Goal: Feedback & Contribution: Submit feedback/report problem

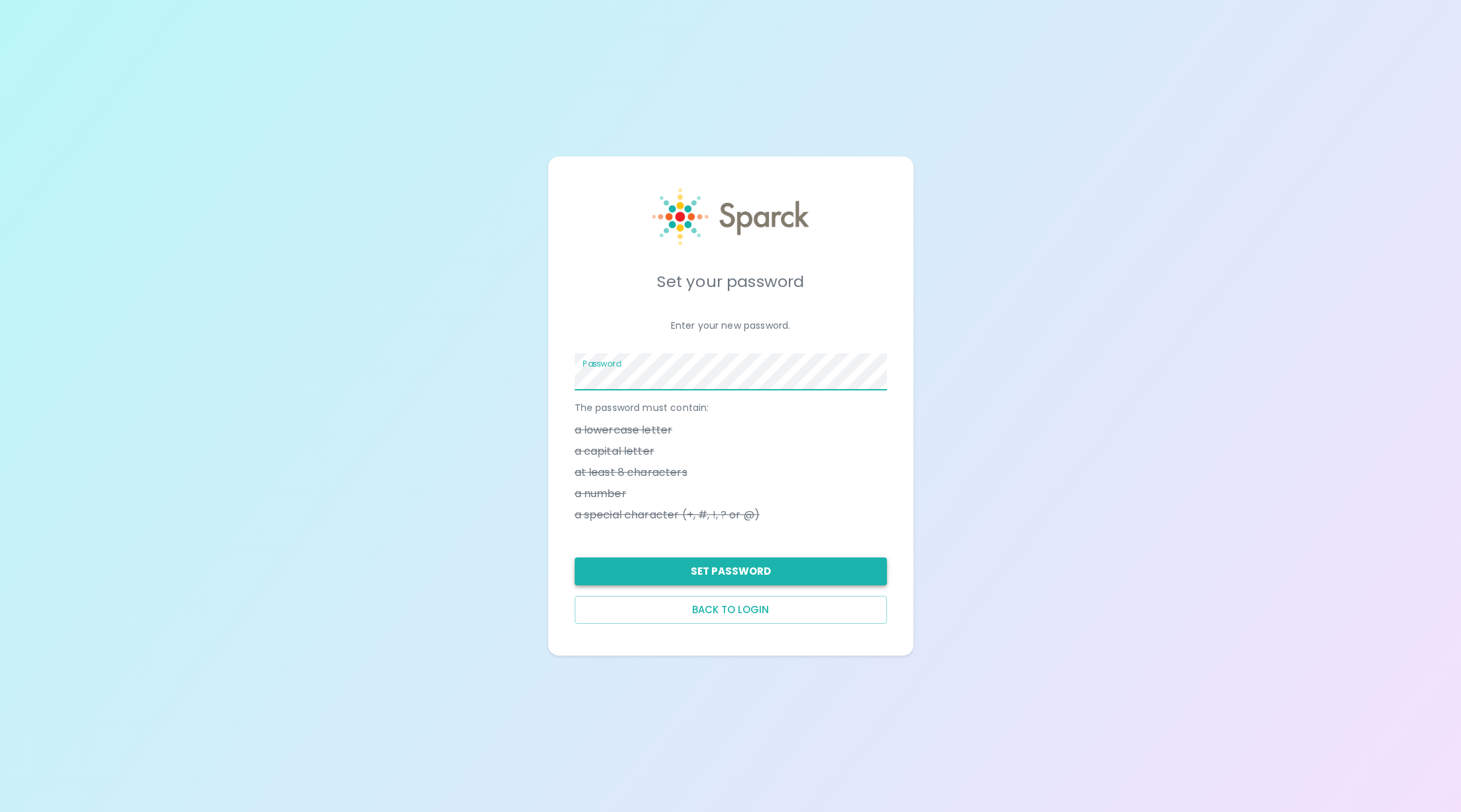
click at [761, 575] on button "Set Password" at bounding box center [731, 571] width 313 height 28
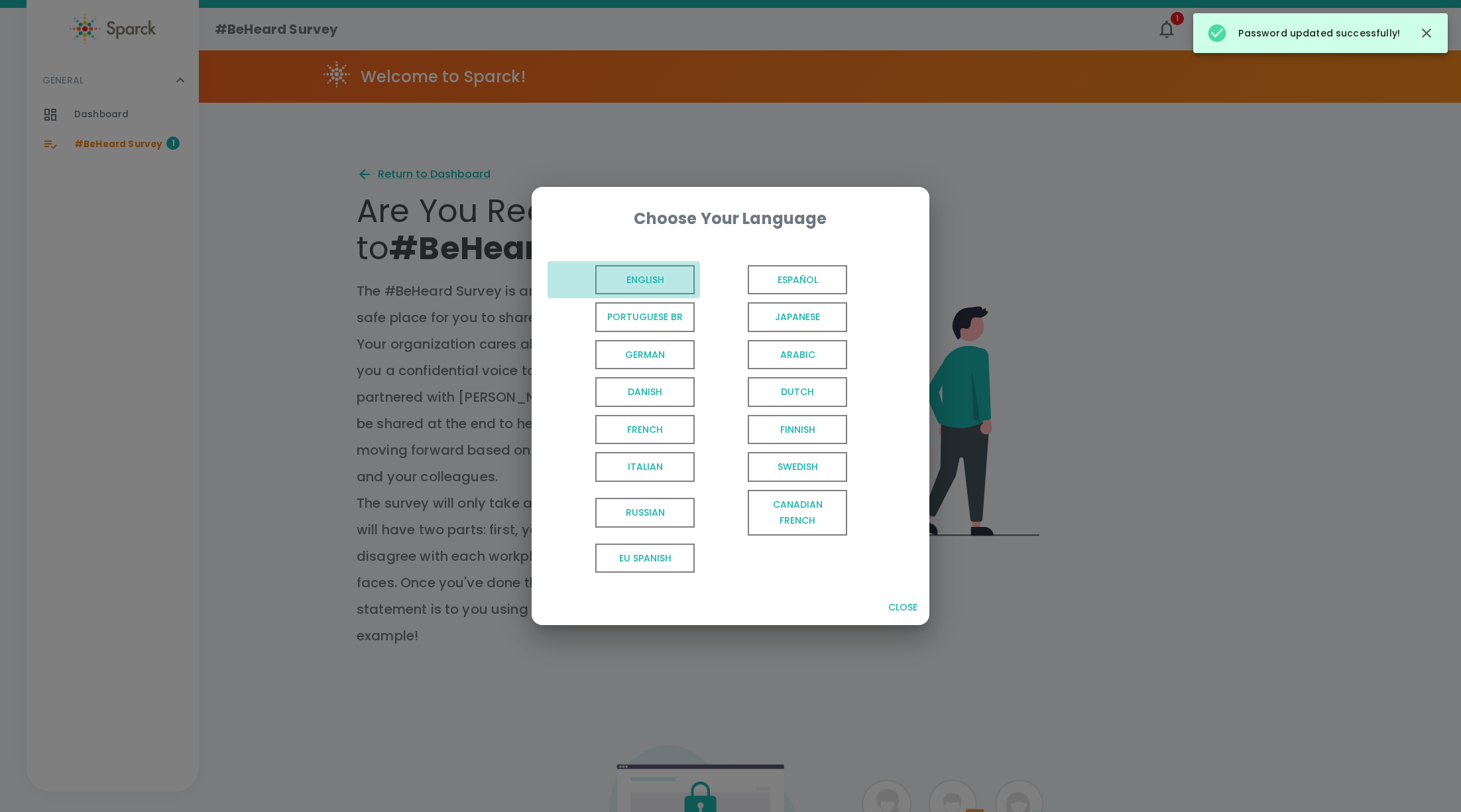
click at [633, 281] on span "English" at bounding box center [645, 280] width 99 height 30
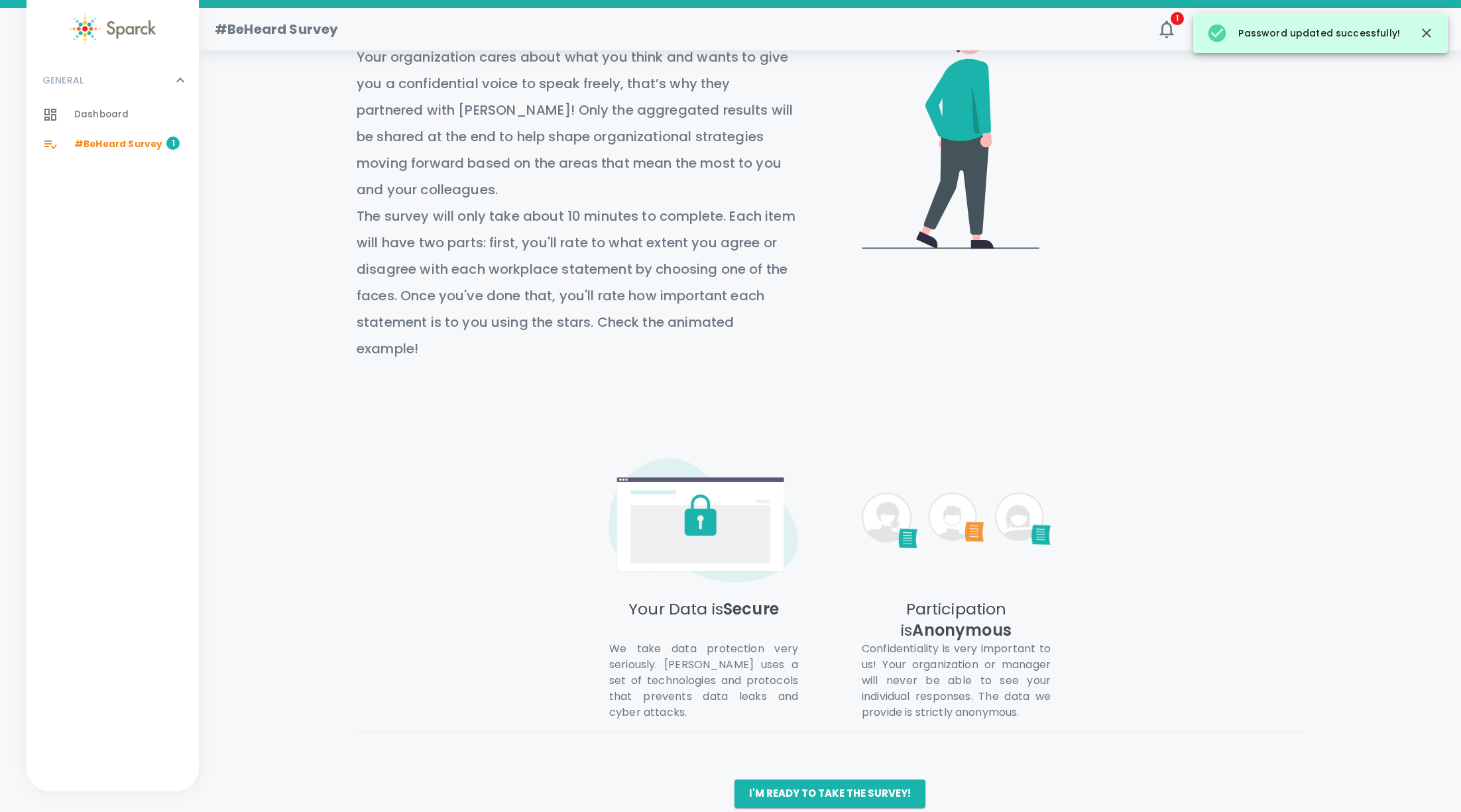
scroll to position [308, 0]
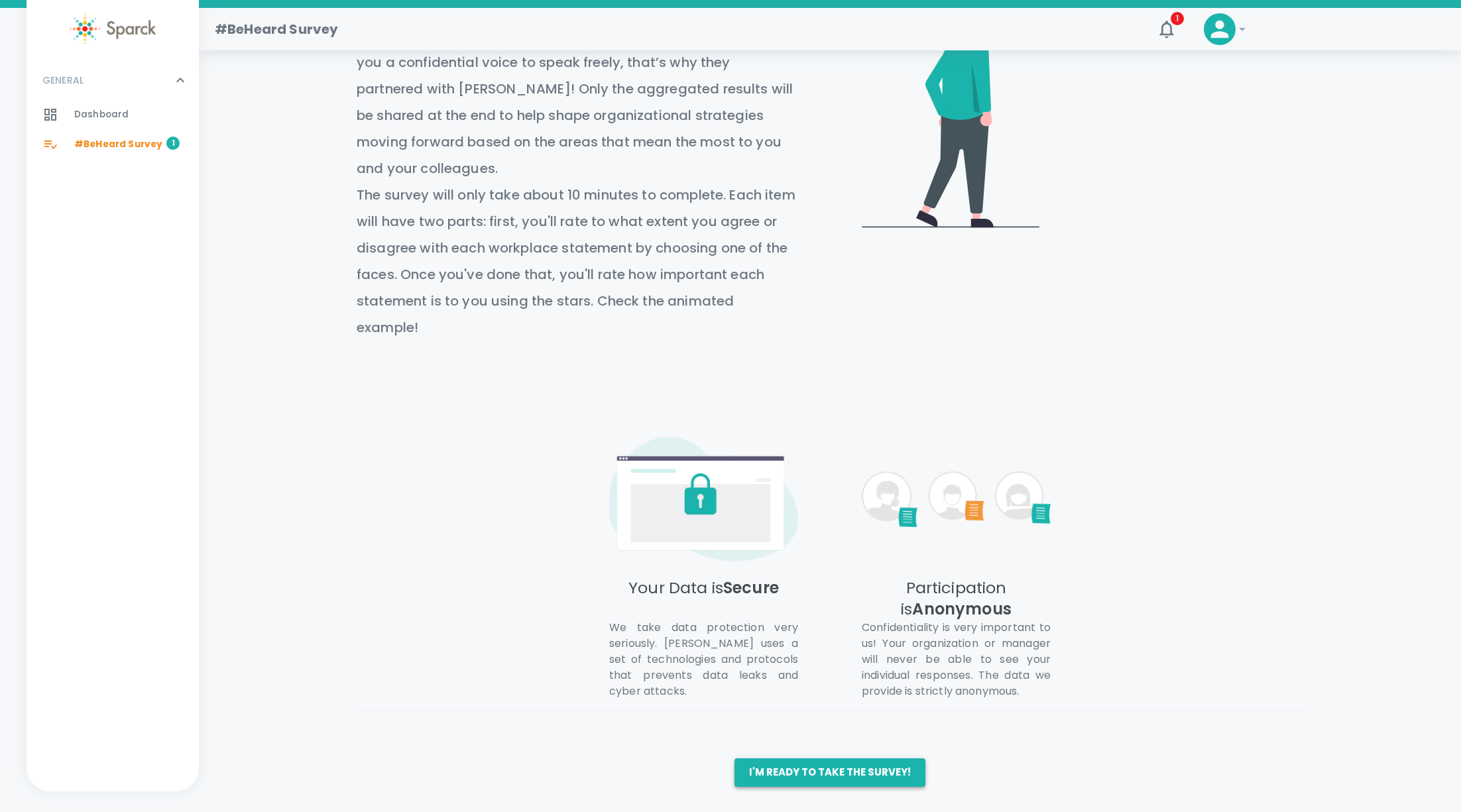
click at [836, 770] on button "I'm ready to take the survey!" at bounding box center [830, 772] width 191 height 28
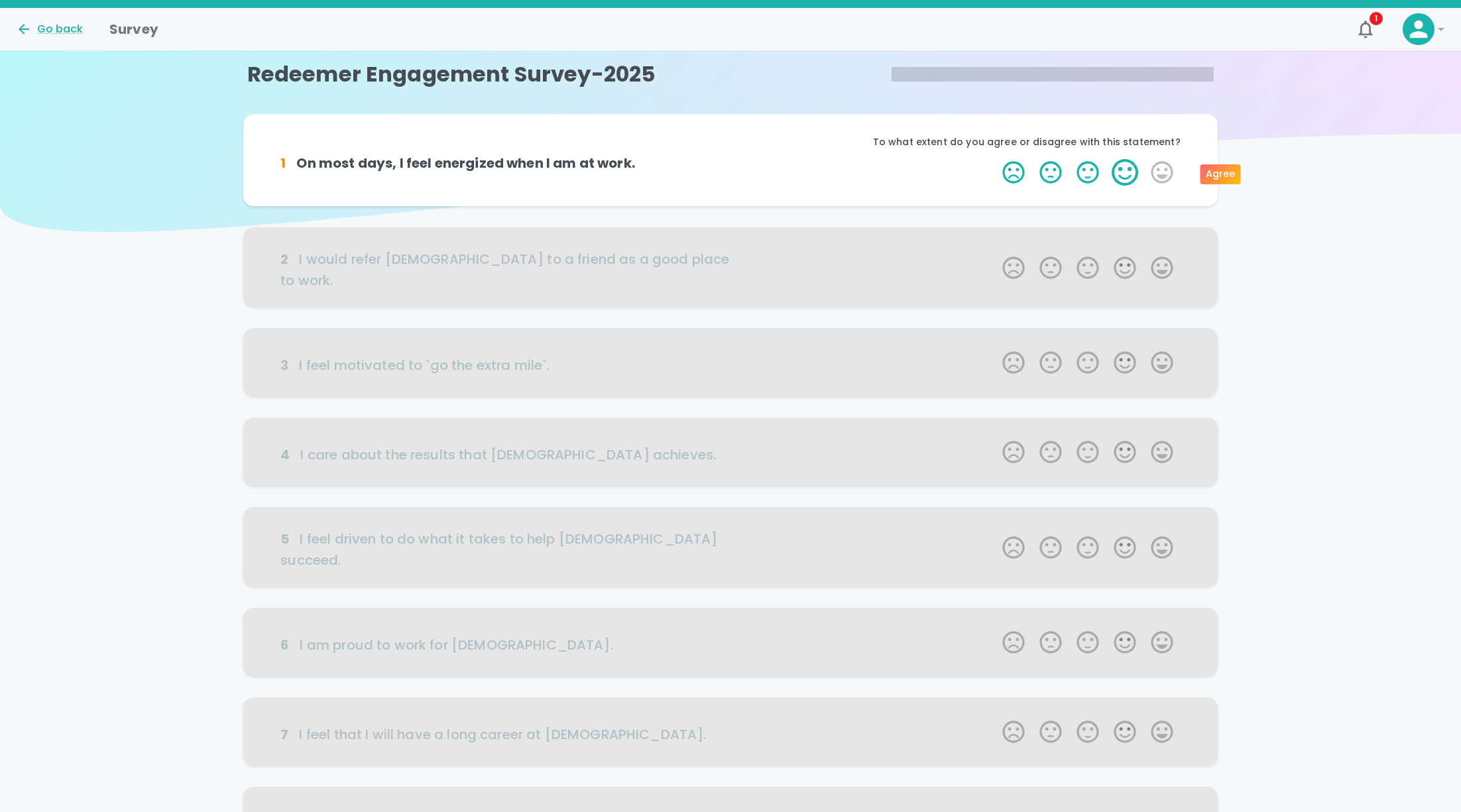
click at [1128, 167] on label "4 Stars" at bounding box center [1125, 172] width 37 height 27
click at [995, 159] on input "4 Stars" at bounding box center [994, 158] width 1 height 1
click at [1126, 176] on label "4 Stars" at bounding box center [1125, 172] width 37 height 27
click at [995, 159] on input "4 Stars" at bounding box center [994, 158] width 1 height 1
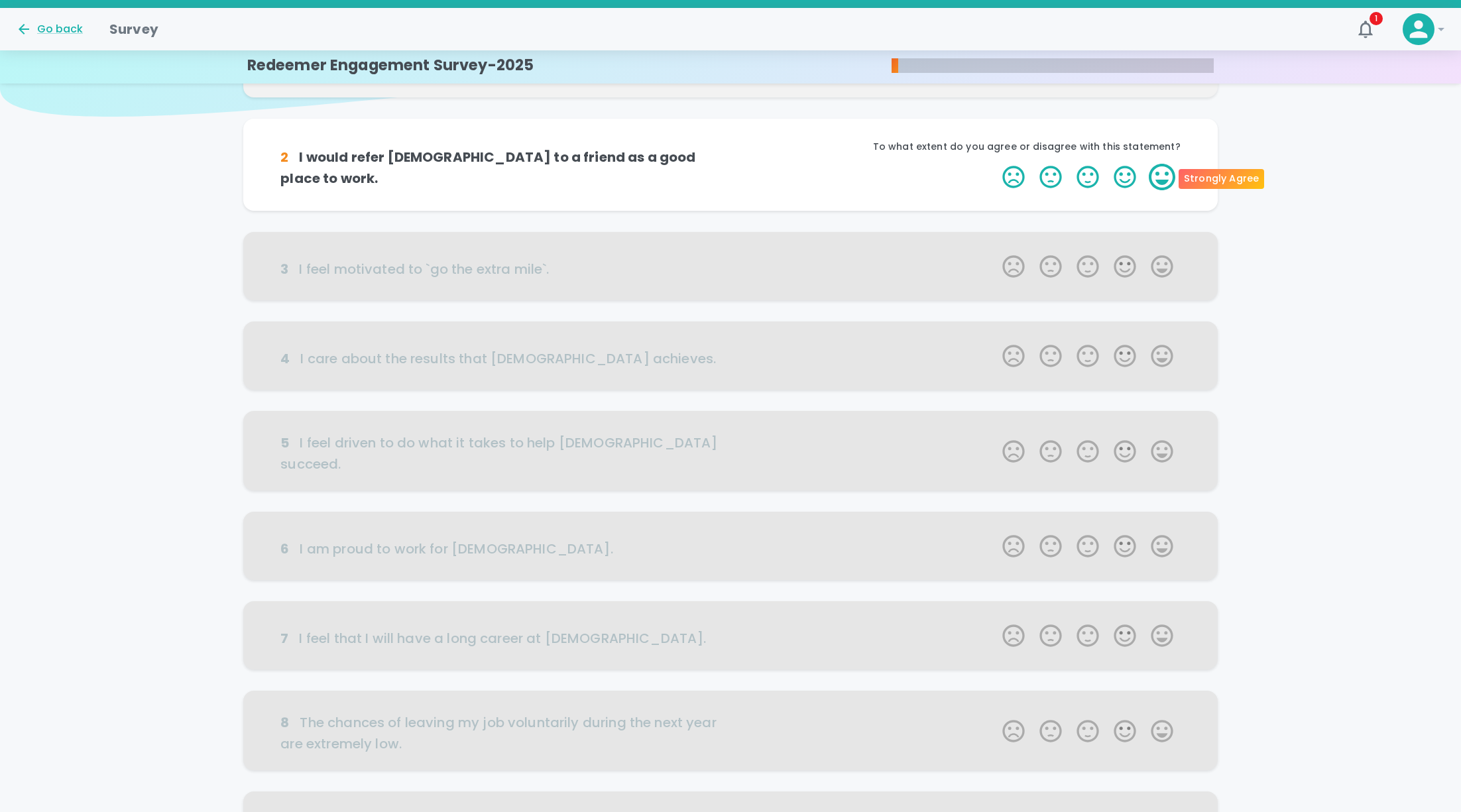
click at [1155, 176] on label "5 Stars" at bounding box center [1162, 177] width 37 height 27
click at [995, 164] on input "5 Stars" at bounding box center [994, 163] width 1 height 1
click at [1165, 174] on label "5 Stars" at bounding box center [1162, 177] width 37 height 27
click at [995, 164] on input "5 Stars" at bounding box center [994, 163] width 1 height 1
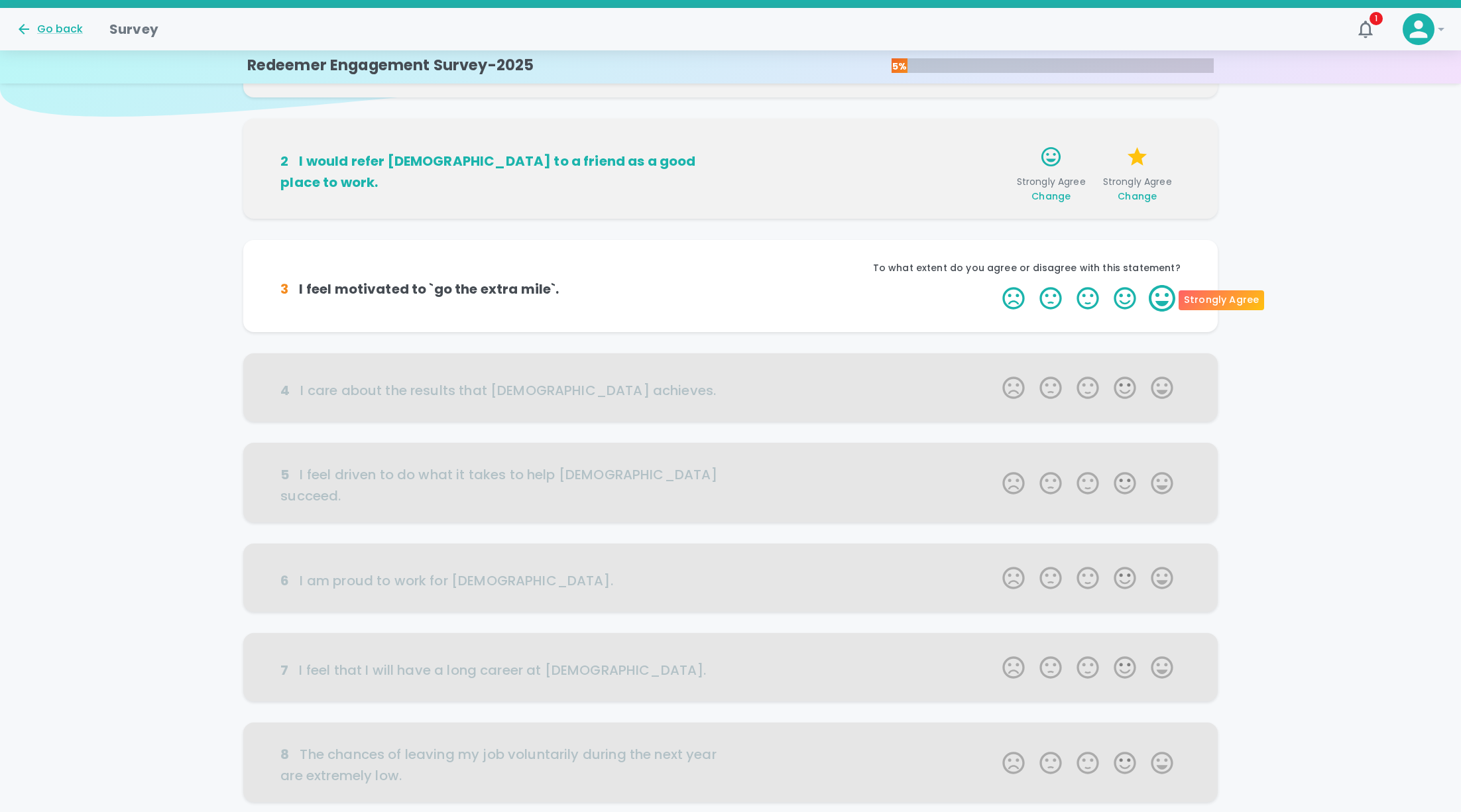
scroll to position [232, 0]
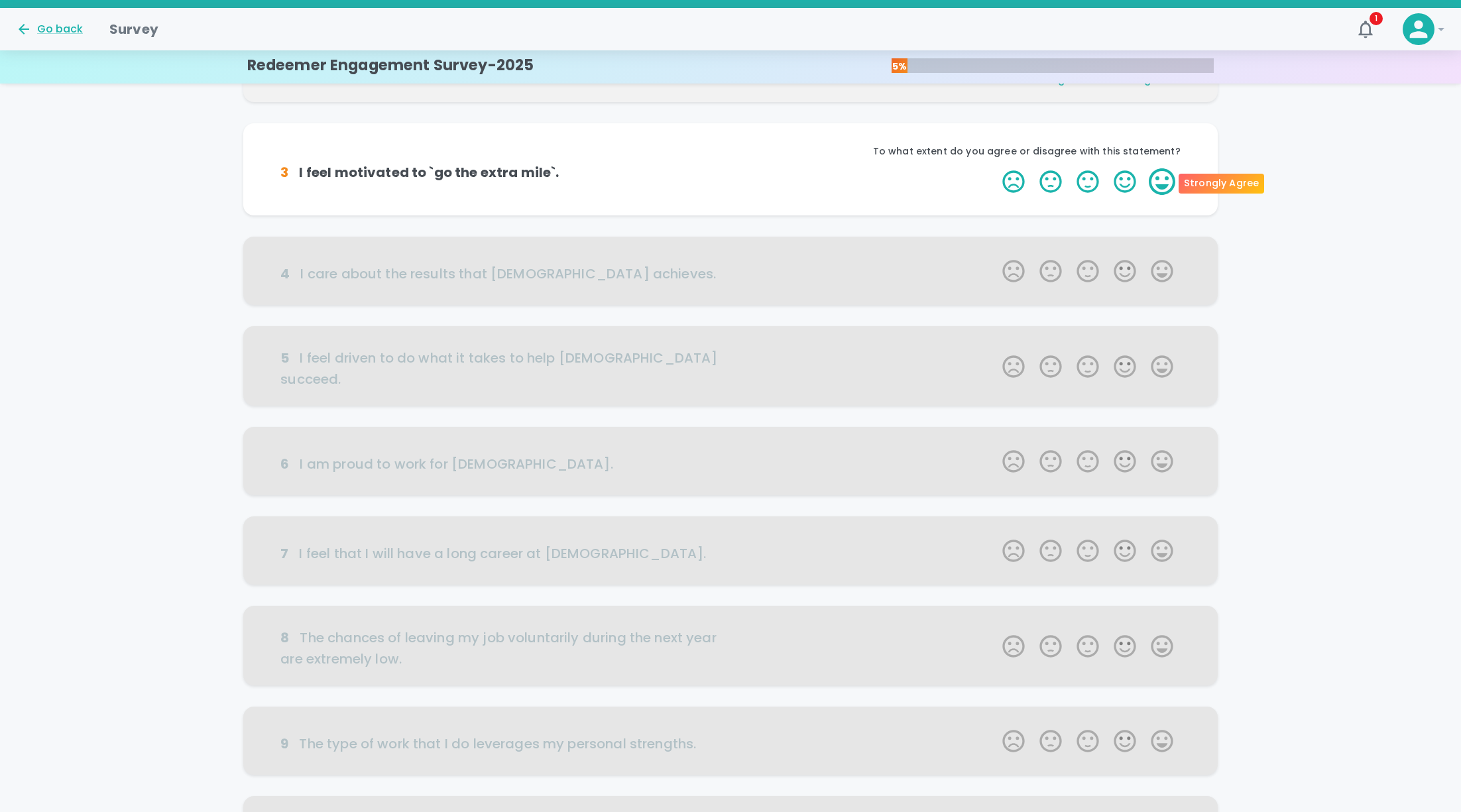
click at [1167, 181] on label "5 Stars" at bounding box center [1162, 181] width 37 height 27
click at [995, 168] on input "5 Stars" at bounding box center [994, 168] width 1 height 1
click at [1165, 182] on label "5 Stars" at bounding box center [1162, 181] width 37 height 27
click at [995, 168] on input "5 Stars" at bounding box center [994, 168] width 1 height 1
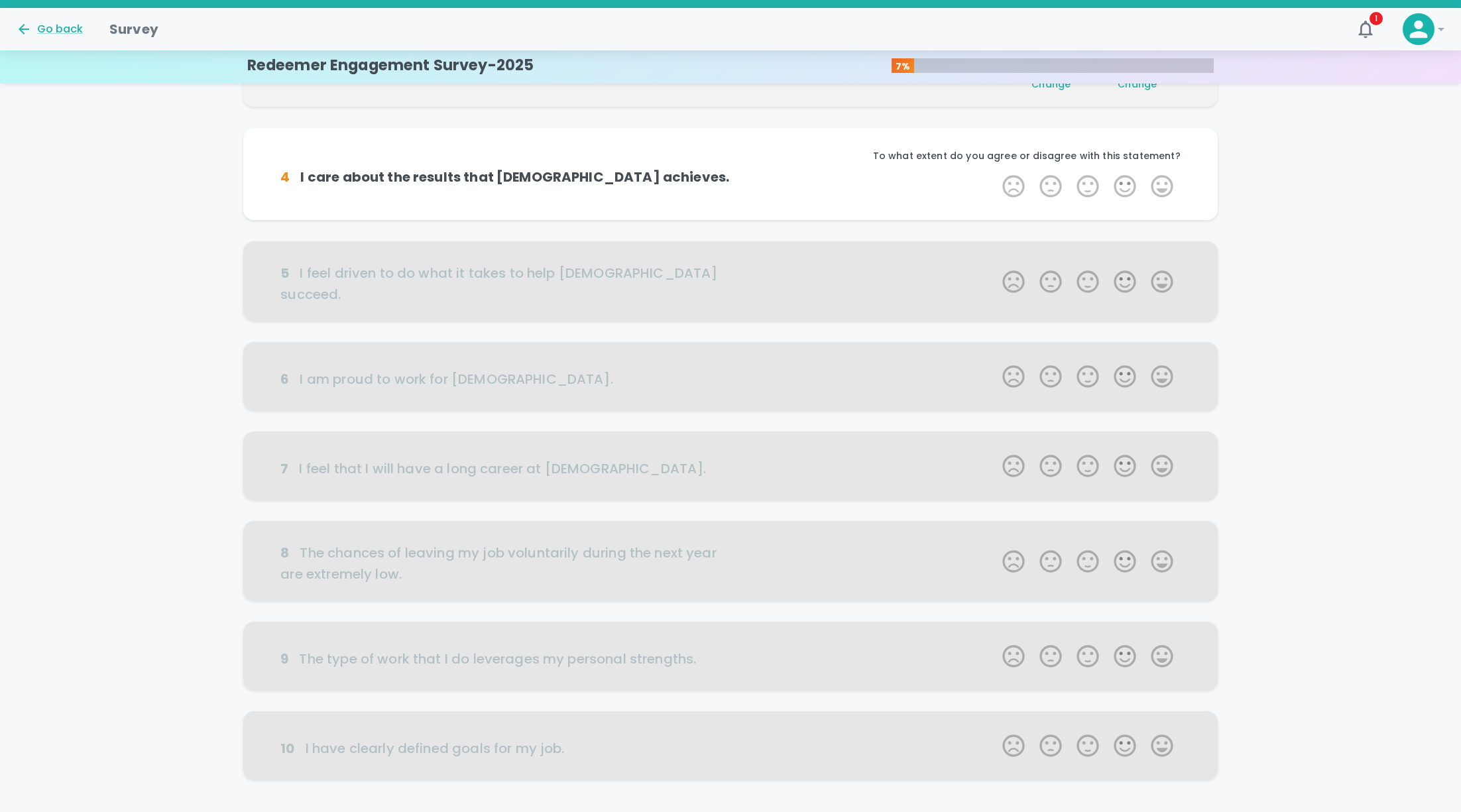
click at [1165, 182] on label "5 Stars" at bounding box center [1162, 186] width 37 height 27
click at [995, 173] on input "5 Stars" at bounding box center [994, 172] width 1 height 1
click at [1164, 187] on label "5 Stars" at bounding box center [1162, 186] width 37 height 27
click at [995, 173] on input "5 Stars" at bounding box center [994, 172] width 1 height 1
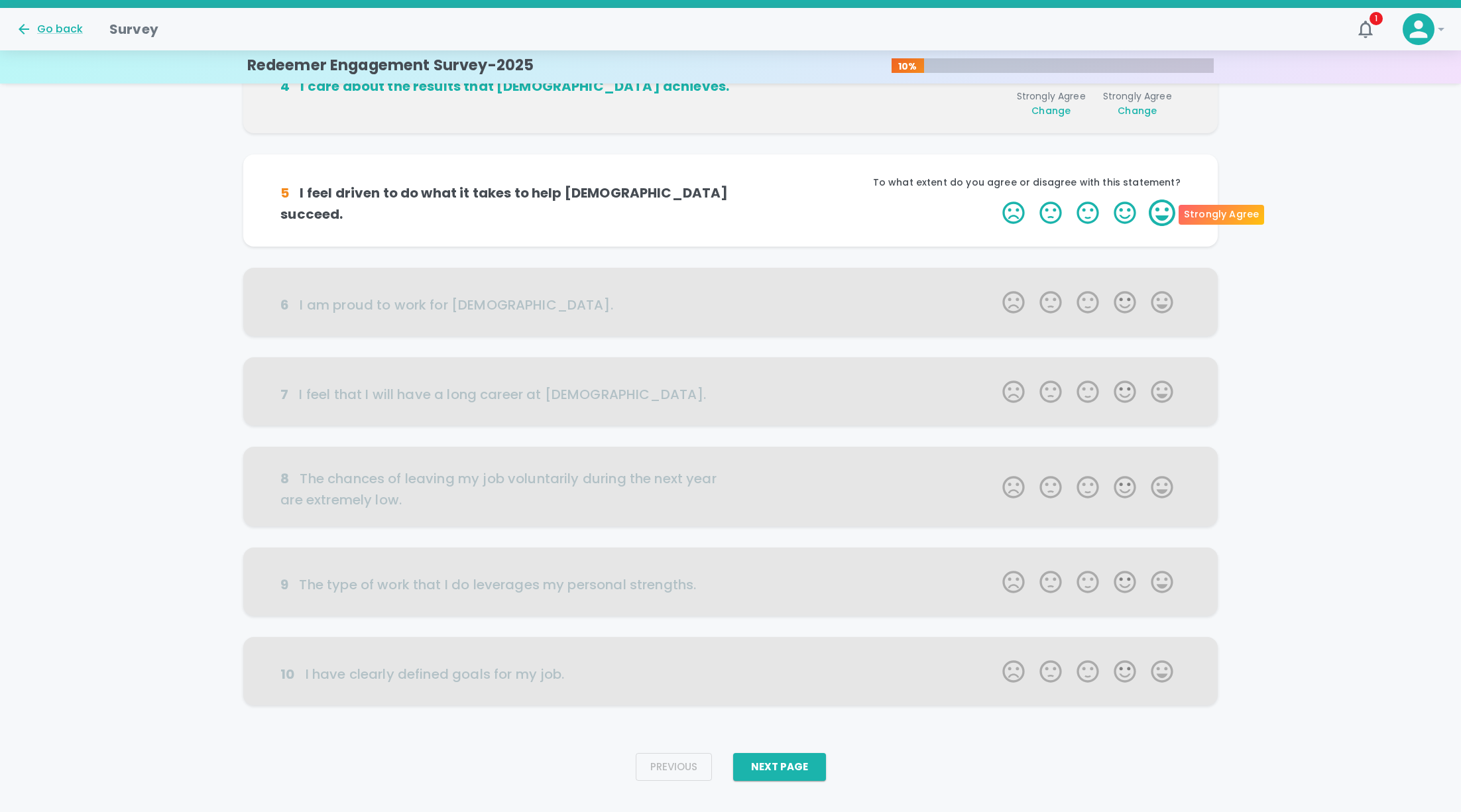
click at [1164, 209] on label "5 Stars" at bounding box center [1162, 212] width 37 height 27
click at [995, 199] on input "5 Stars" at bounding box center [994, 199] width 1 height 1
click at [1164, 213] on label "5 Stars" at bounding box center [1162, 212] width 37 height 27
click at [995, 199] on input "5 Stars" at bounding box center [994, 199] width 1 height 1
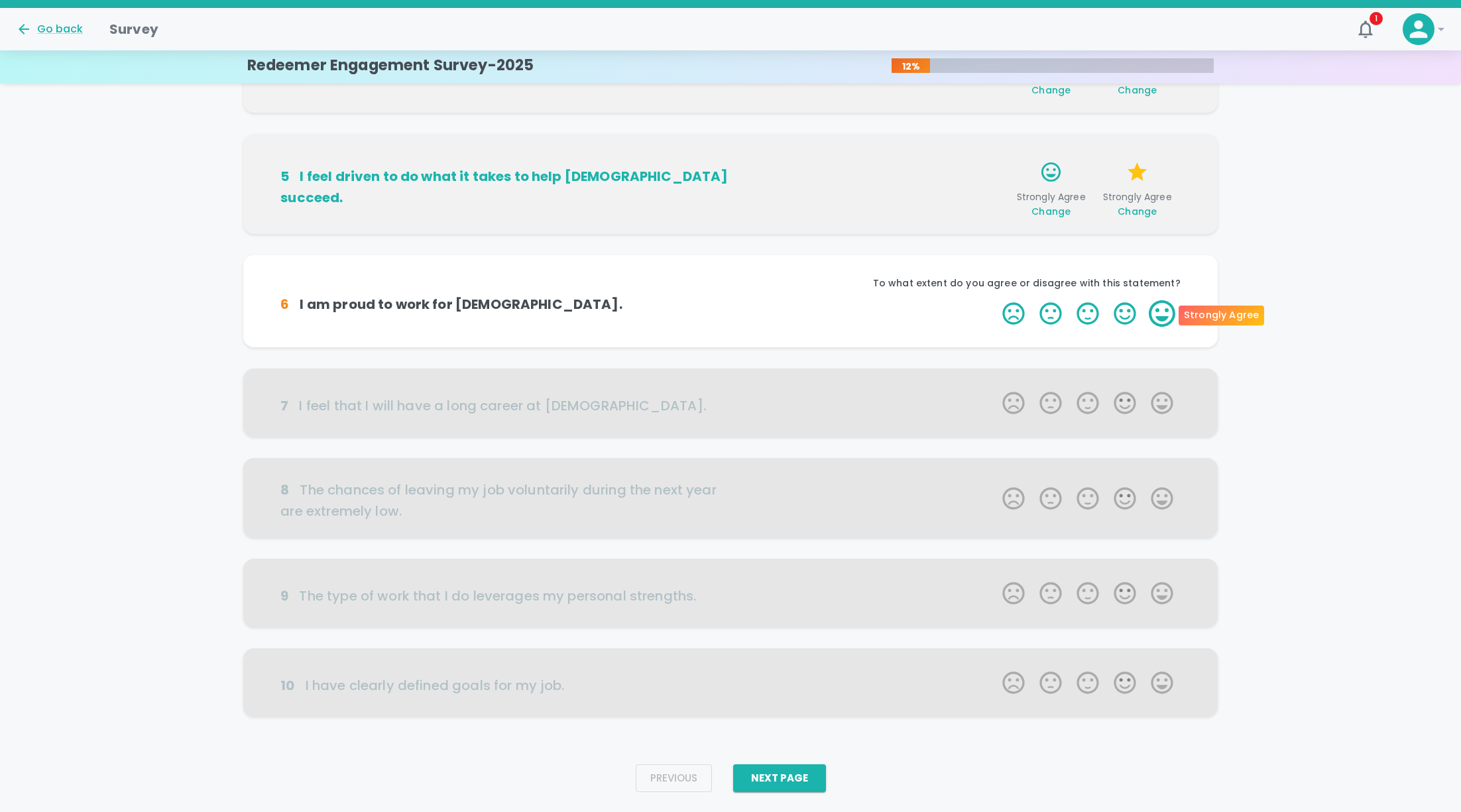
click at [1161, 310] on label "5 Stars" at bounding box center [1162, 313] width 37 height 27
click at [995, 300] on input "5 Stars" at bounding box center [994, 299] width 1 height 1
click at [1163, 312] on label "5 Stars" at bounding box center [1162, 313] width 37 height 27
click at [995, 300] on input "5 Stars" at bounding box center [994, 299] width 1 height 1
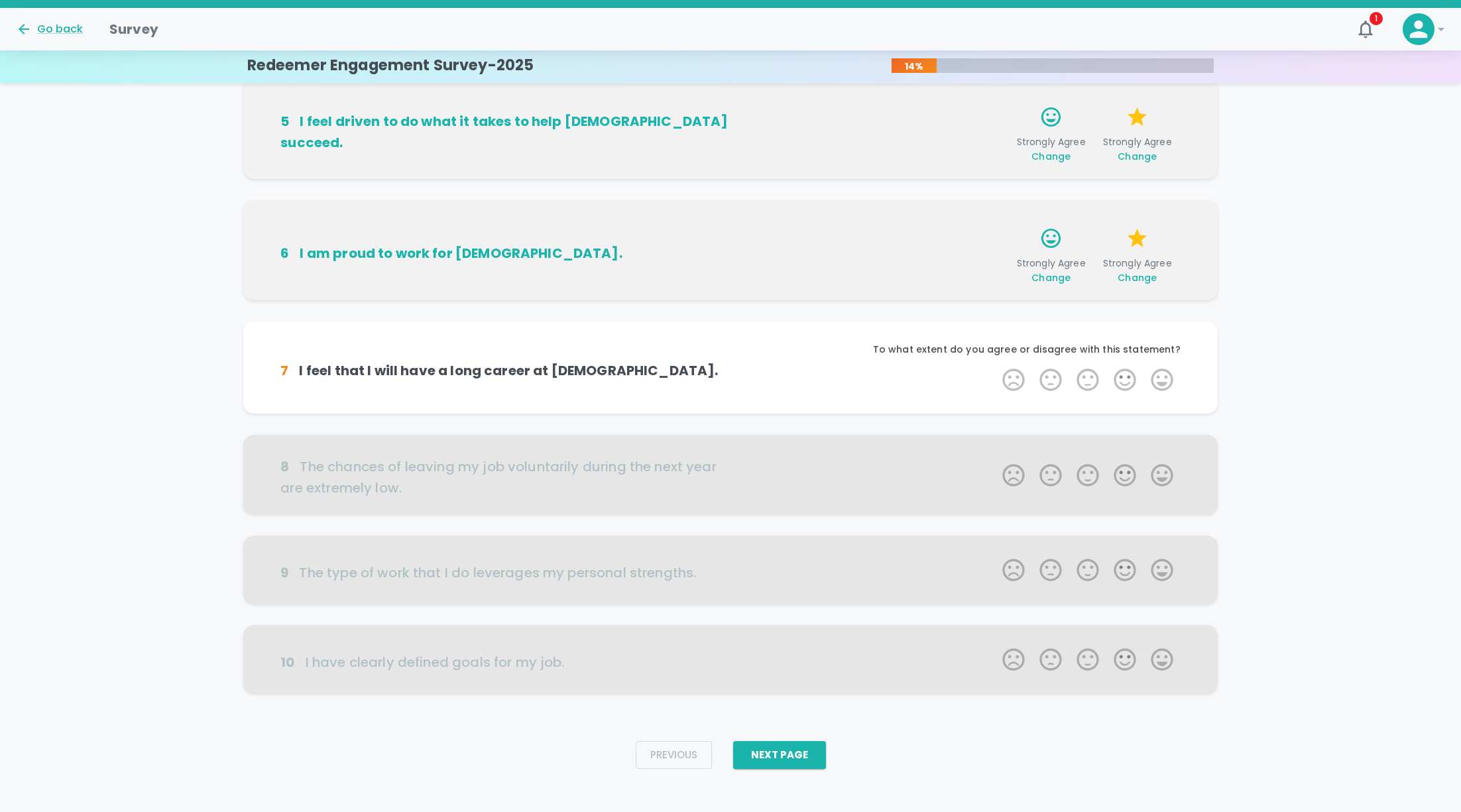
scroll to position [528, 0]
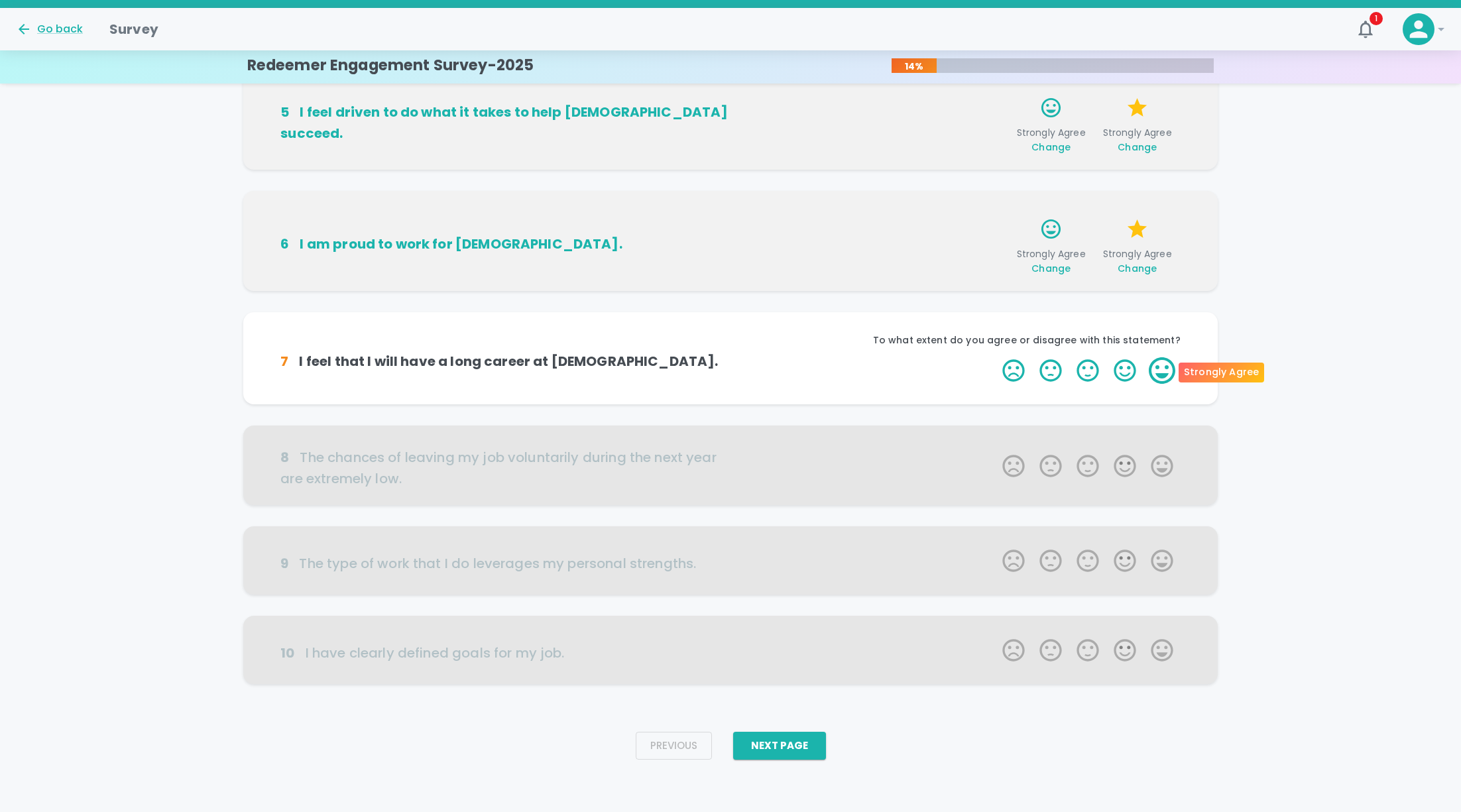
click at [1159, 372] on label "5 Stars" at bounding box center [1162, 370] width 37 height 27
click at [995, 357] on input "5 Stars" at bounding box center [994, 356] width 1 height 1
click at [1162, 372] on label "5 Stars" at bounding box center [1162, 370] width 37 height 27
click at [995, 357] on input "5 Stars" at bounding box center [994, 356] width 1 height 1
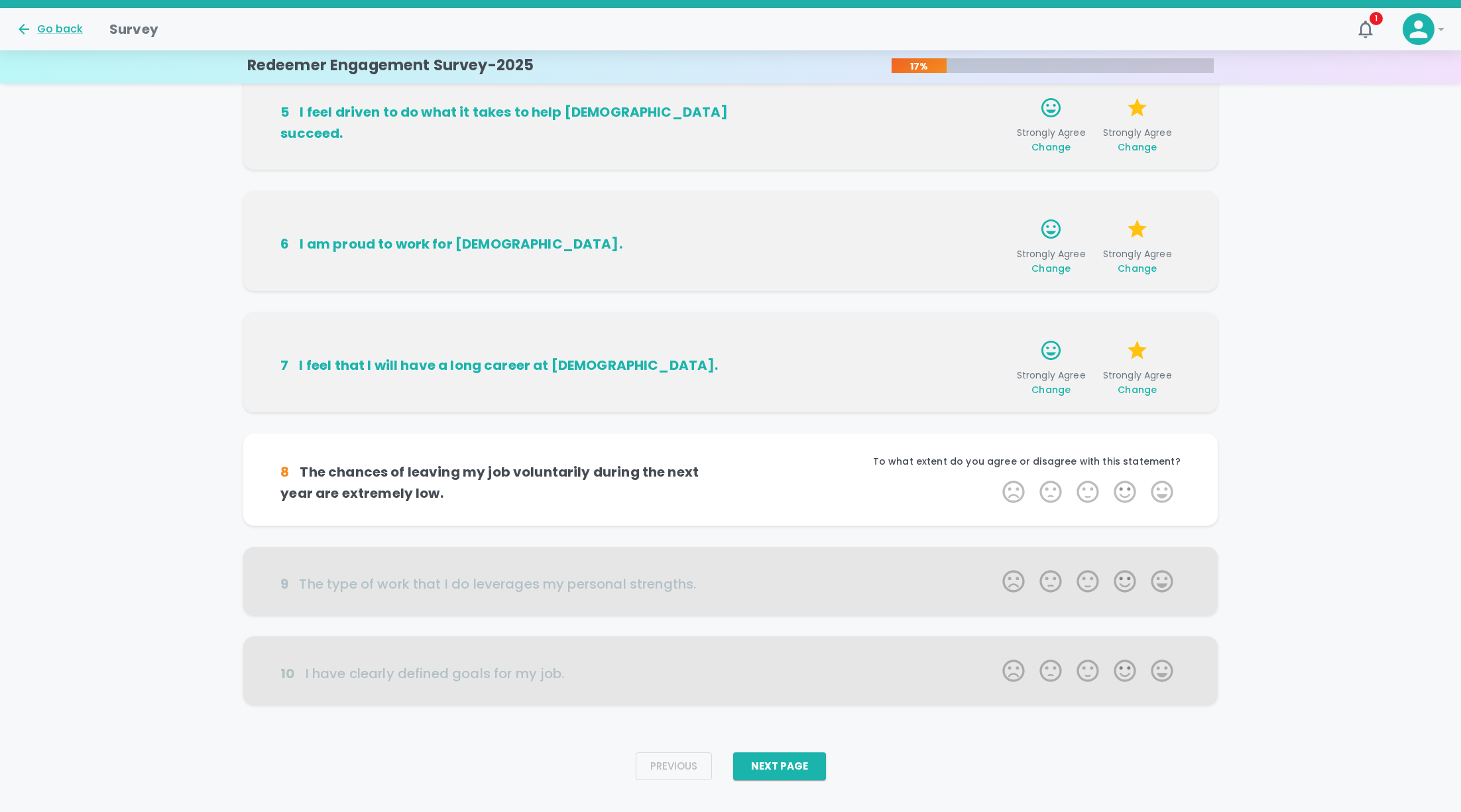
scroll to position [549, 0]
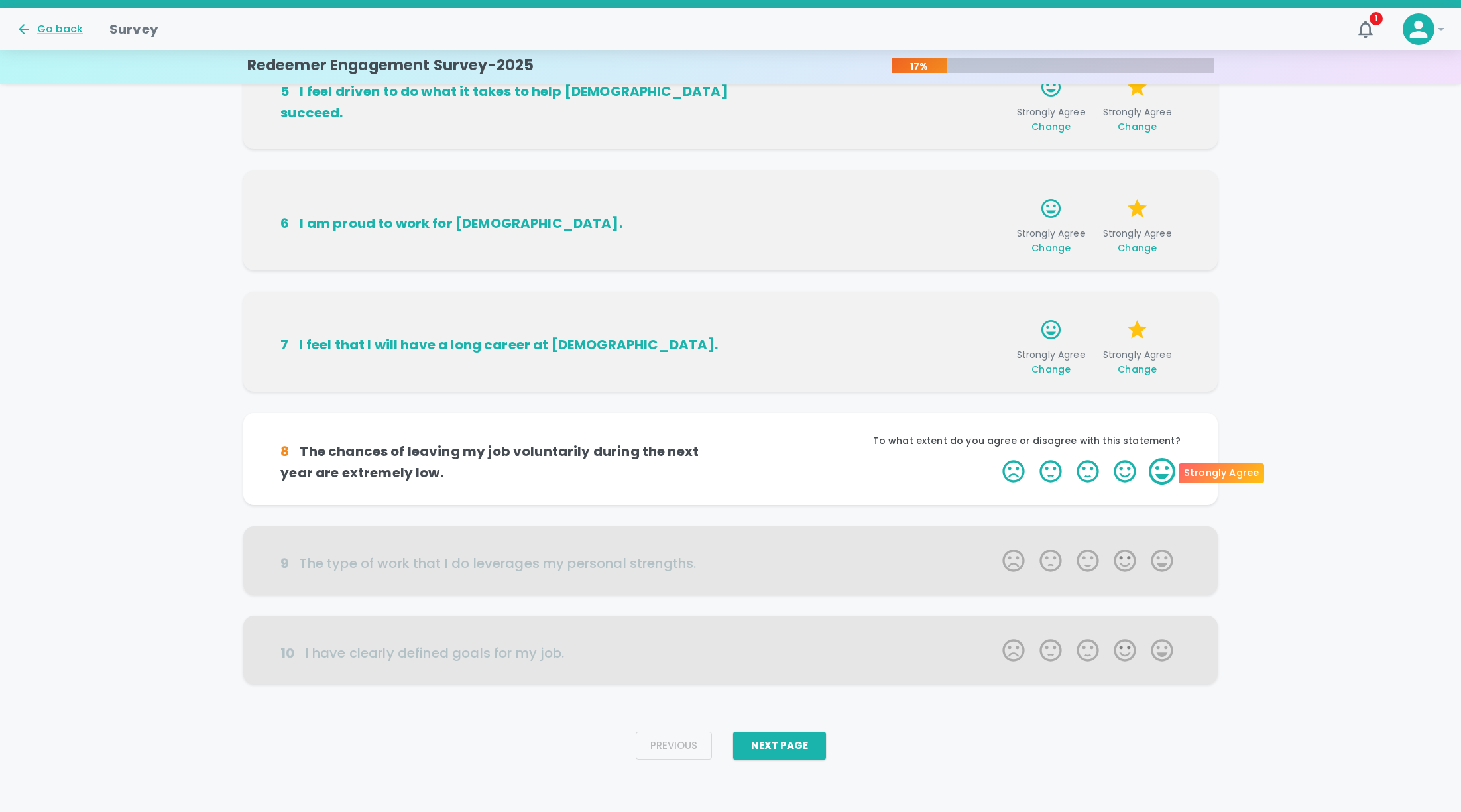
click at [1164, 472] on label "5 Stars" at bounding box center [1162, 471] width 37 height 27
click at [995, 458] on input "5 Stars" at bounding box center [994, 457] width 1 height 1
click at [1164, 475] on label "5 Stars" at bounding box center [1162, 471] width 37 height 27
click at [995, 458] on input "5 Stars" at bounding box center [994, 457] width 1 height 1
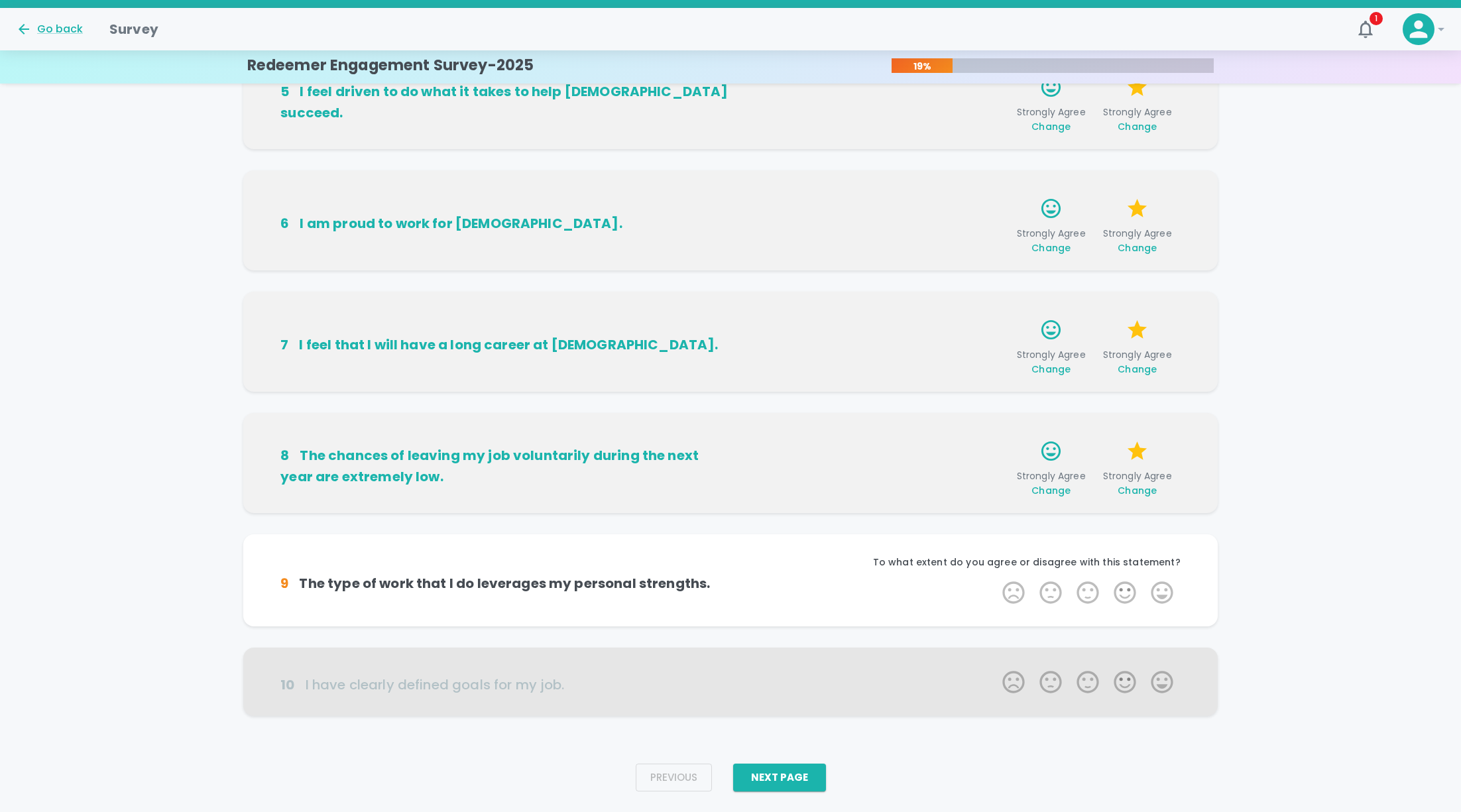
scroll to position [581, 0]
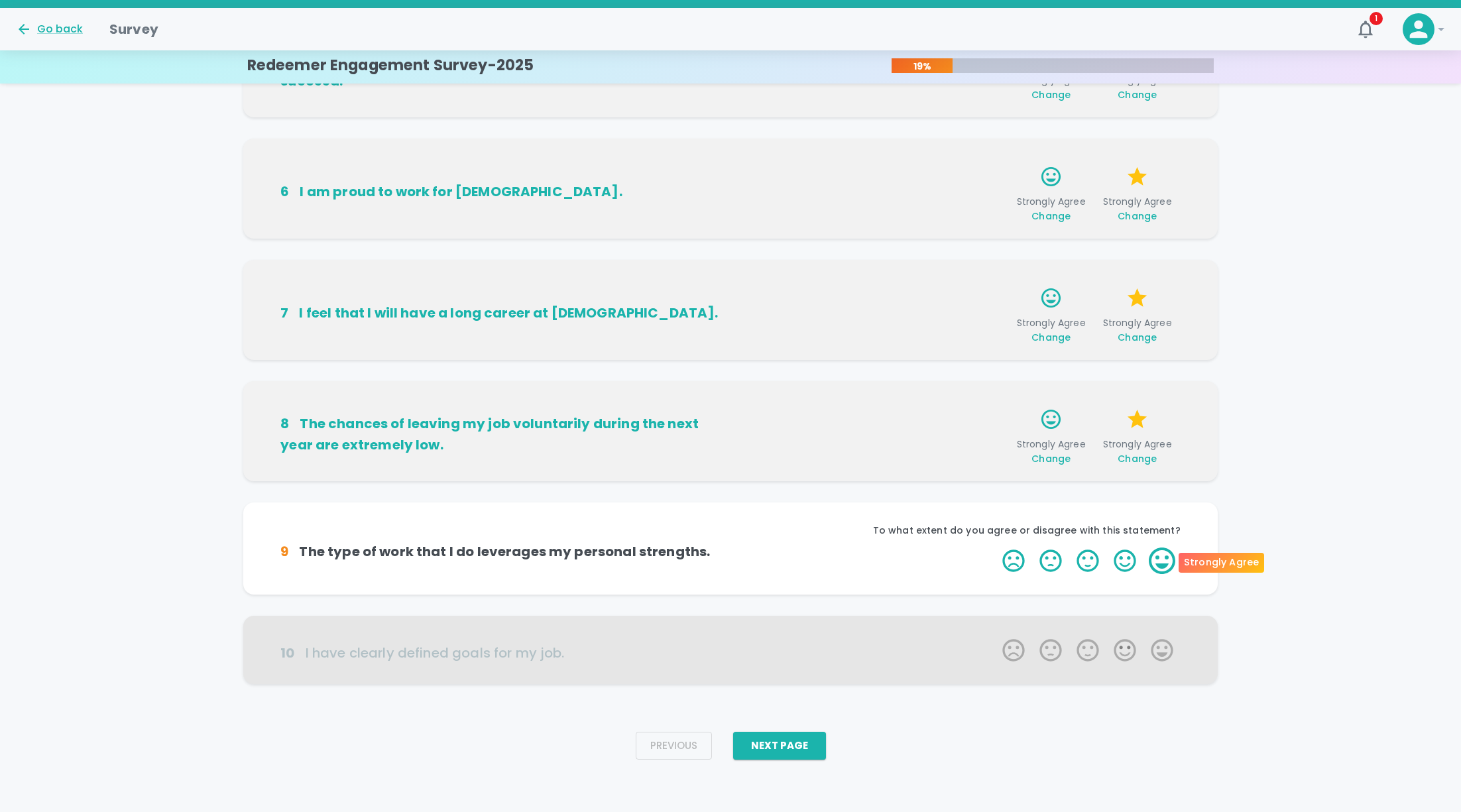
click at [1167, 560] on label "5 Stars" at bounding box center [1162, 560] width 37 height 27
click at [995, 547] on input "5 Stars" at bounding box center [994, 547] width 1 height 1
click at [1164, 561] on label "5 Stars" at bounding box center [1162, 560] width 37 height 27
click at [995, 547] on input "5 Stars" at bounding box center [994, 547] width 1 height 1
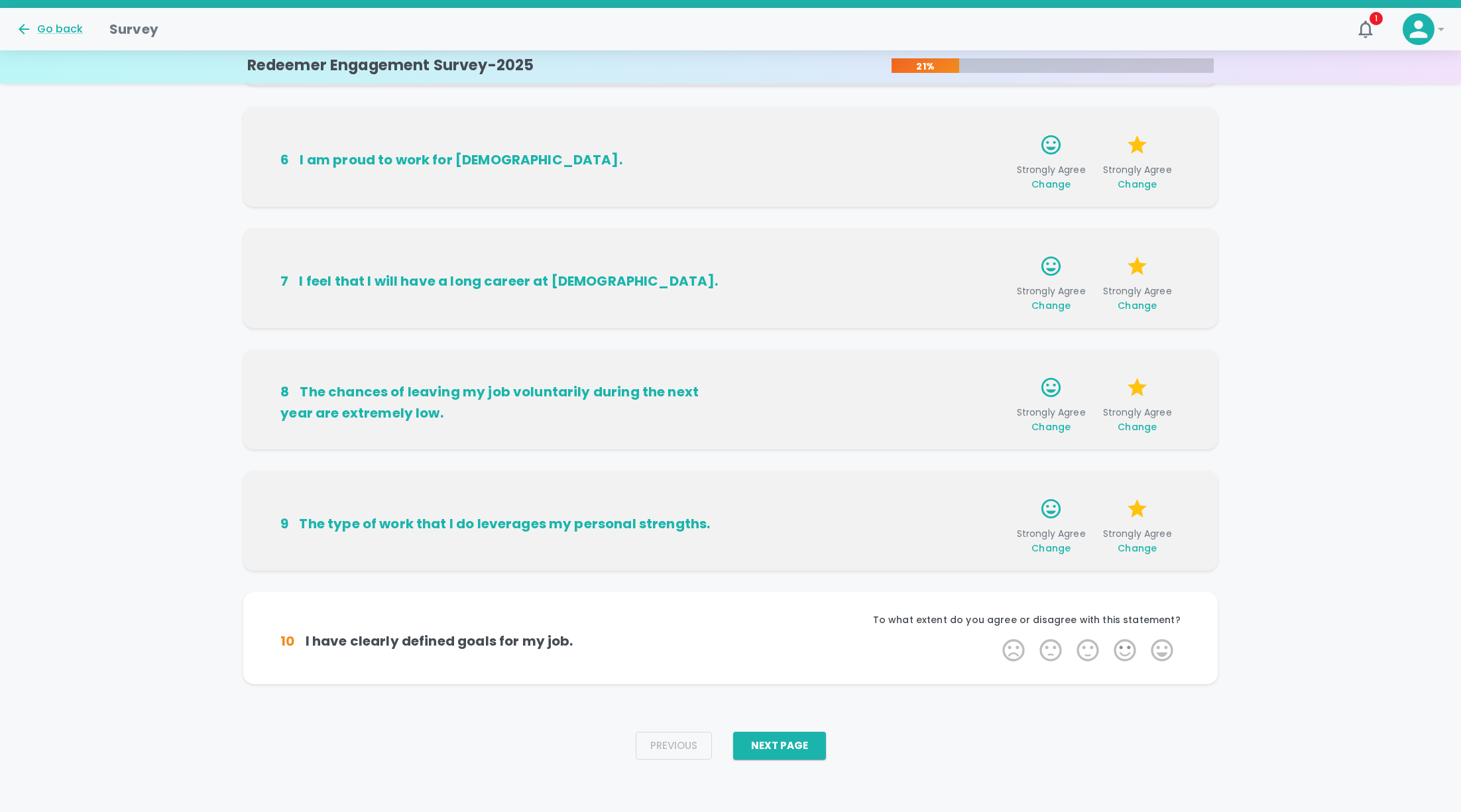
scroll to position [613, 0]
click at [1164, 647] on label "5 Stars" at bounding box center [1162, 649] width 37 height 27
click at [995, 636] on input "5 Stars" at bounding box center [994, 635] width 1 height 1
click at [1164, 649] on label "5 Stars" at bounding box center [1162, 649] width 37 height 27
click at [995, 636] on input "5 Stars" at bounding box center [994, 635] width 1 height 1
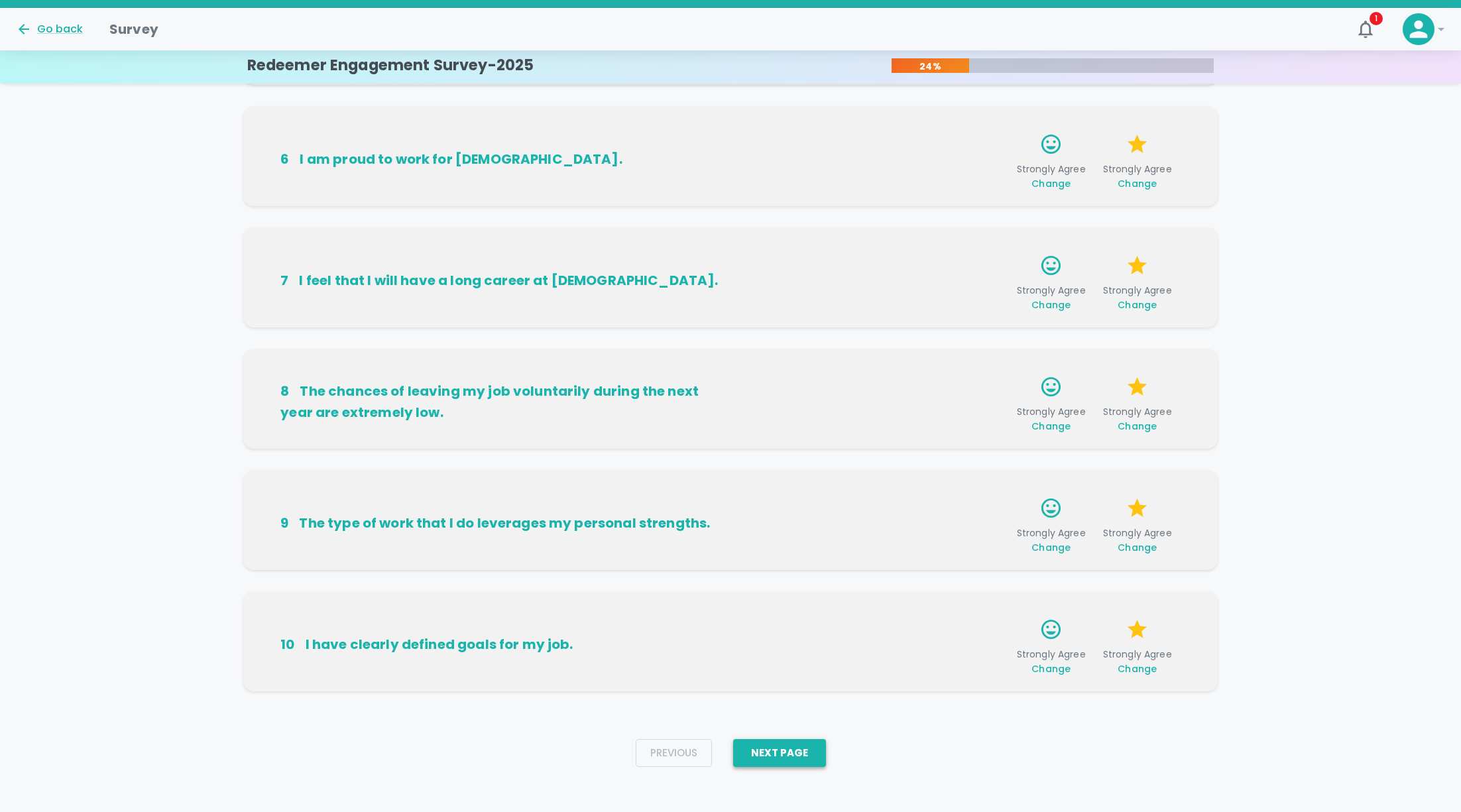
click at [805, 759] on button "Next Page" at bounding box center [780, 752] width 93 height 28
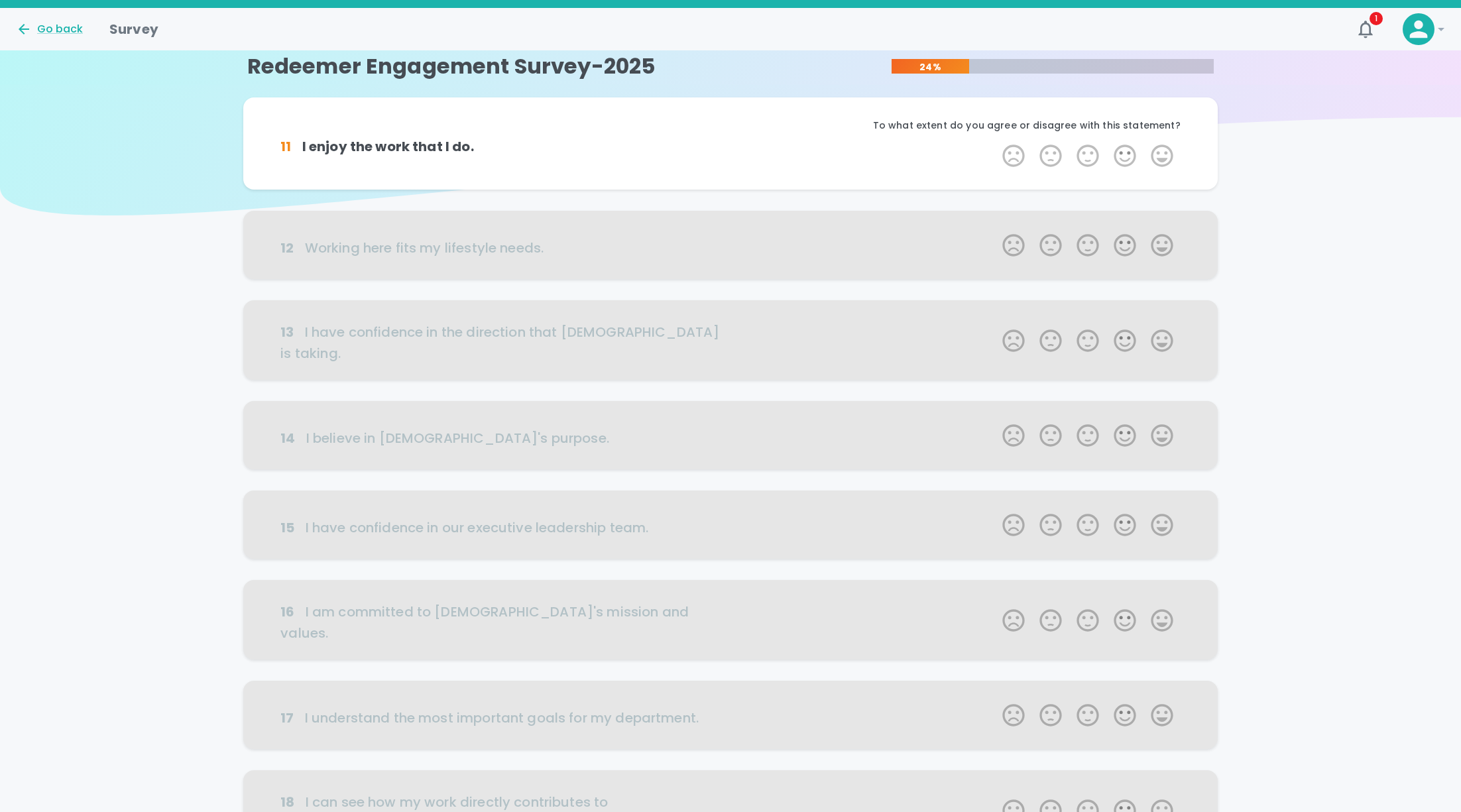
scroll to position [0, 0]
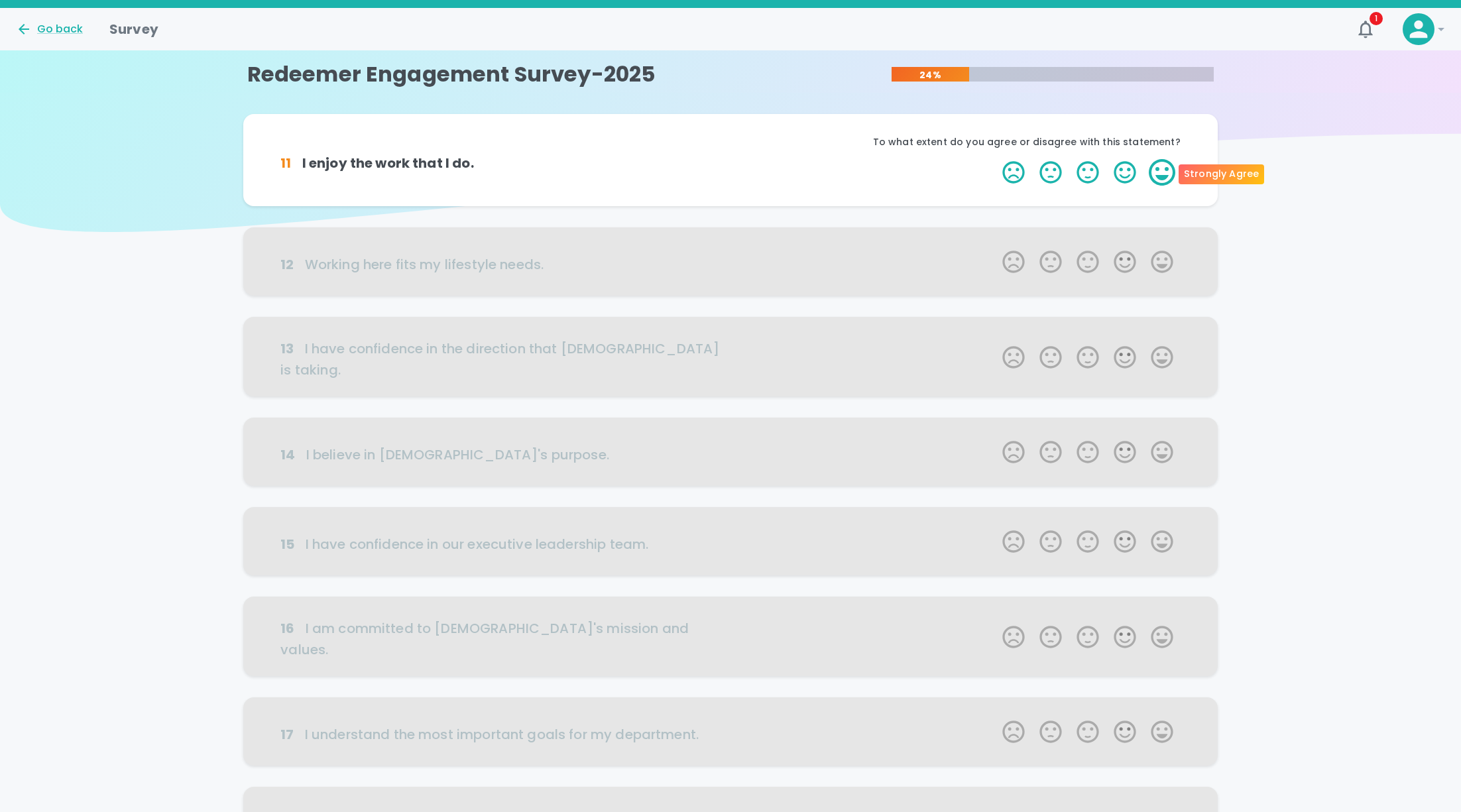
click at [1163, 171] on label "5 Stars" at bounding box center [1162, 172] width 37 height 27
click at [995, 159] on input "5 Stars" at bounding box center [994, 158] width 1 height 1
click at [1163, 171] on label "5 Stars" at bounding box center [1162, 172] width 37 height 27
click at [995, 159] on input "5 Stars" at bounding box center [994, 158] width 1 height 1
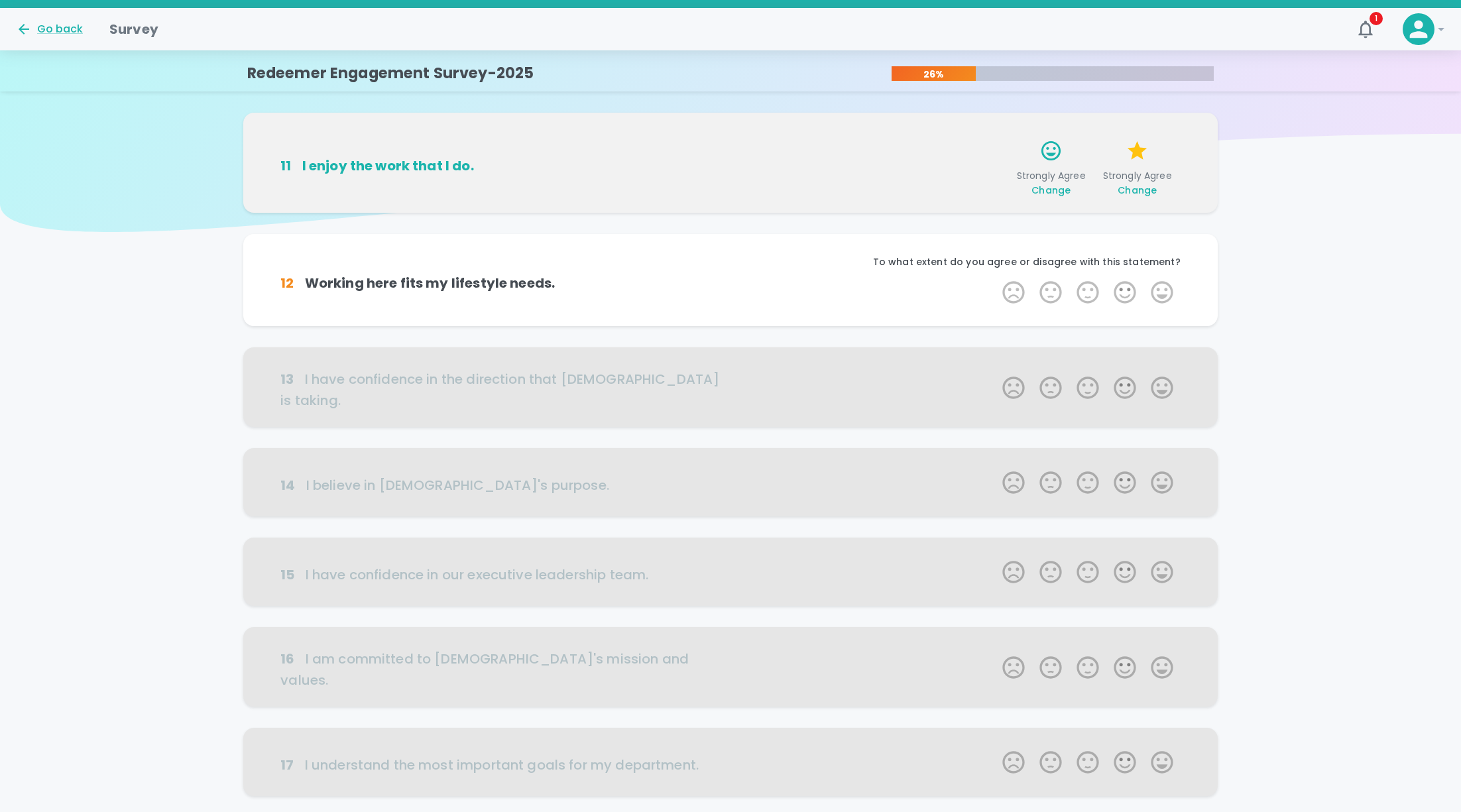
scroll to position [115, 0]
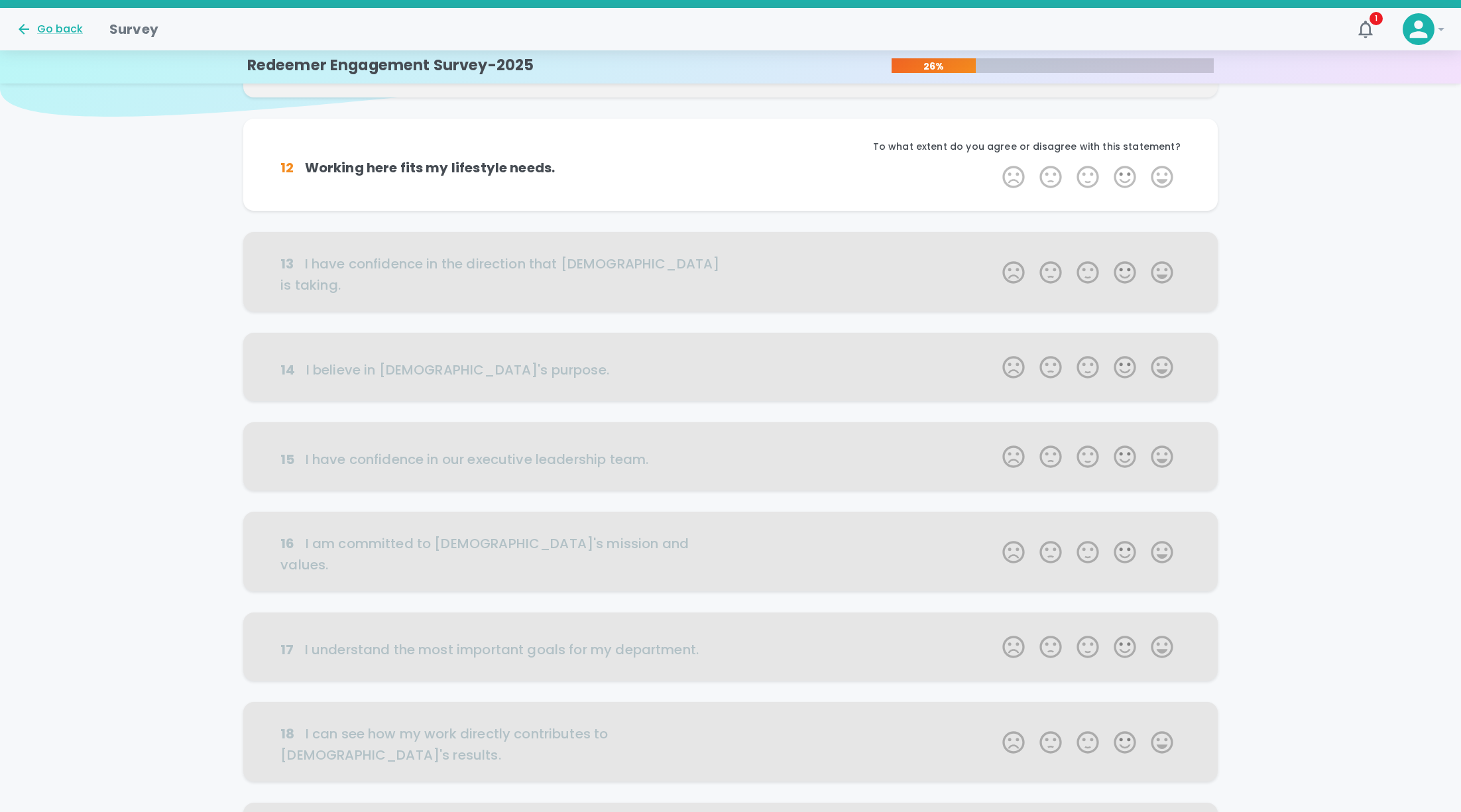
click at [1163, 171] on label "5 Stars" at bounding box center [1162, 177] width 37 height 27
click at [995, 164] on input "5 Stars" at bounding box center [994, 163] width 1 height 1
click at [1163, 181] on label "5 Stars" at bounding box center [1162, 177] width 37 height 27
click at [995, 164] on input "5 Stars" at bounding box center [994, 163] width 1 height 1
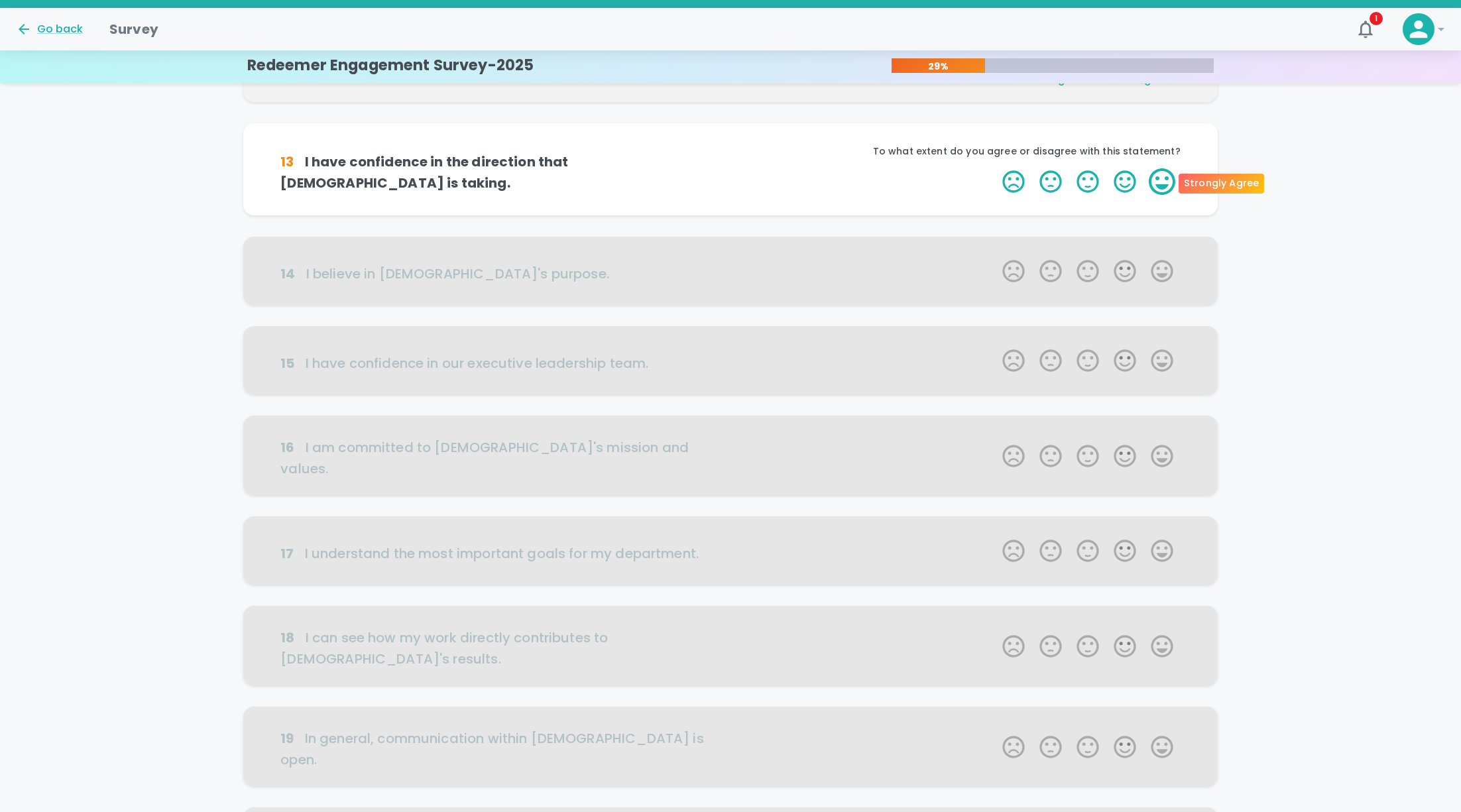
click at [1163, 183] on label "5 Stars" at bounding box center [1162, 181] width 37 height 27
click at [995, 168] on input "5 Stars" at bounding box center [994, 168] width 1 height 1
click at [1163, 183] on label "5 Stars" at bounding box center [1162, 181] width 37 height 27
click at [995, 168] on input "5 Stars" at bounding box center [994, 168] width 1 height 1
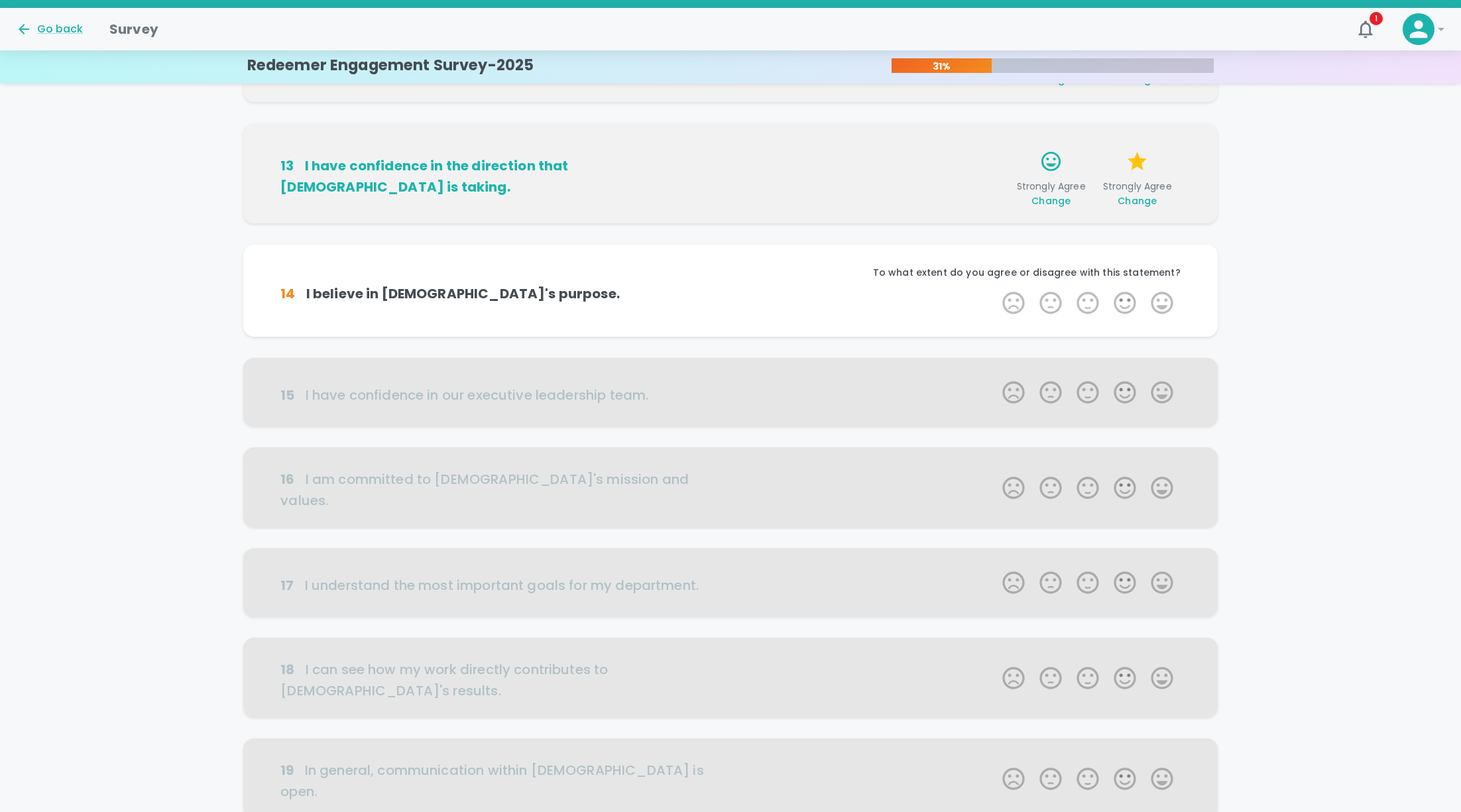
scroll to position [349, 0]
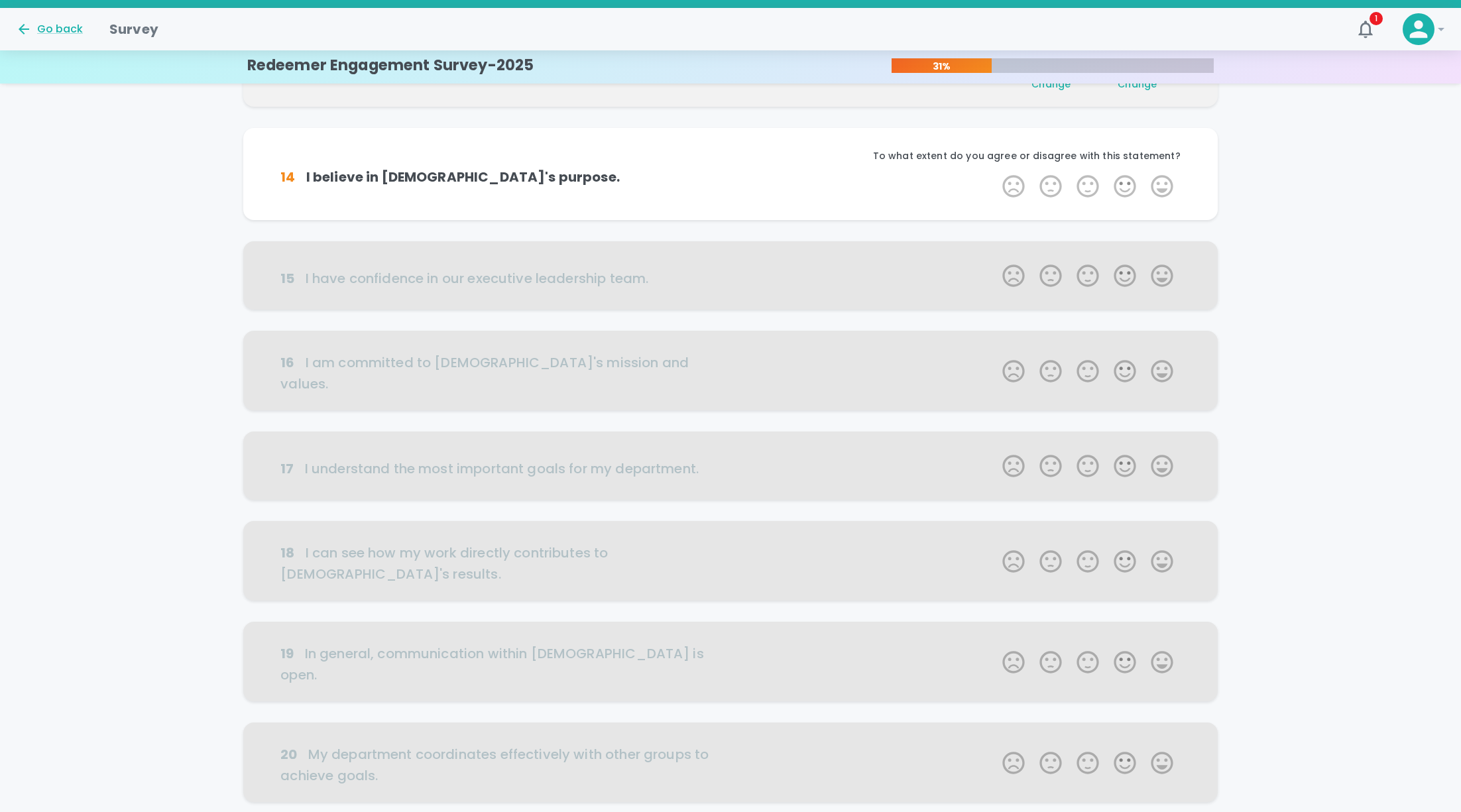
click at [1163, 183] on label "5 Stars" at bounding box center [1162, 186] width 37 height 27
click at [995, 173] on input "5 Stars" at bounding box center [994, 172] width 1 height 1
click at [1163, 183] on label "5 Stars" at bounding box center [1162, 186] width 37 height 27
click at [995, 173] on input "5 Stars" at bounding box center [994, 172] width 1 height 1
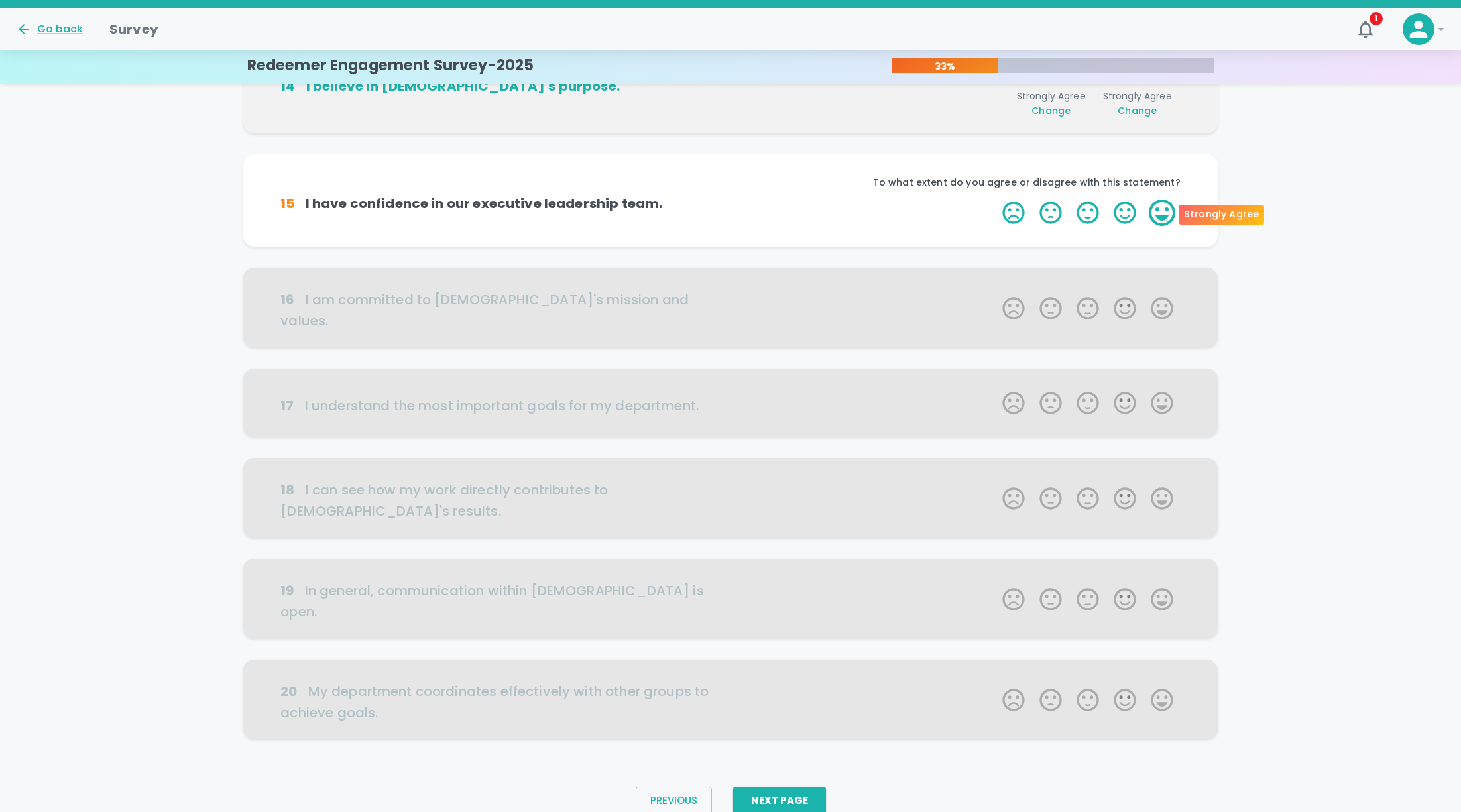
click at [1164, 212] on label "5 Stars" at bounding box center [1162, 212] width 37 height 27
click at [995, 199] on input "5 Stars" at bounding box center [994, 199] width 1 height 1
click at [1164, 212] on label "5 Stars" at bounding box center [1162, 212] width 37 height 27
click at [995, 199] on input "5 Stars" at bounding box center [994, 199] width 1 height 1
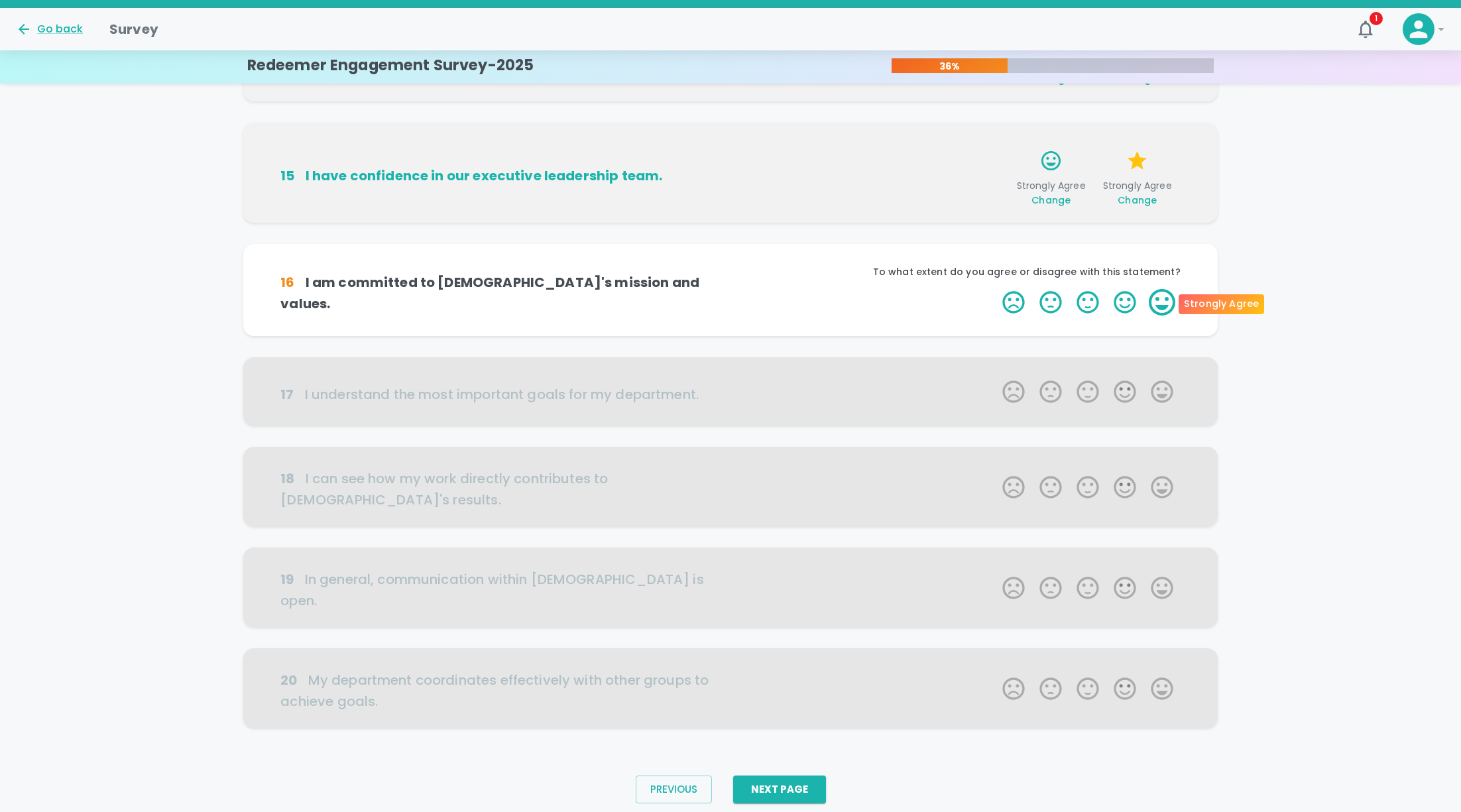
click at [1159, 297] on label "5 Stars" at bounding box center [1162, 302] width 37 height 27
click at [995, 289] on input "5 Stars" at bounding box center [994, 288] width 1 height 1
click at [1159, 297] on label "5 Stars" at bounding box center [1162, 302] width 37 height 27
click at [995, 289] on input "5 Stars" at bounding box center [994, 288] width 1 height 1
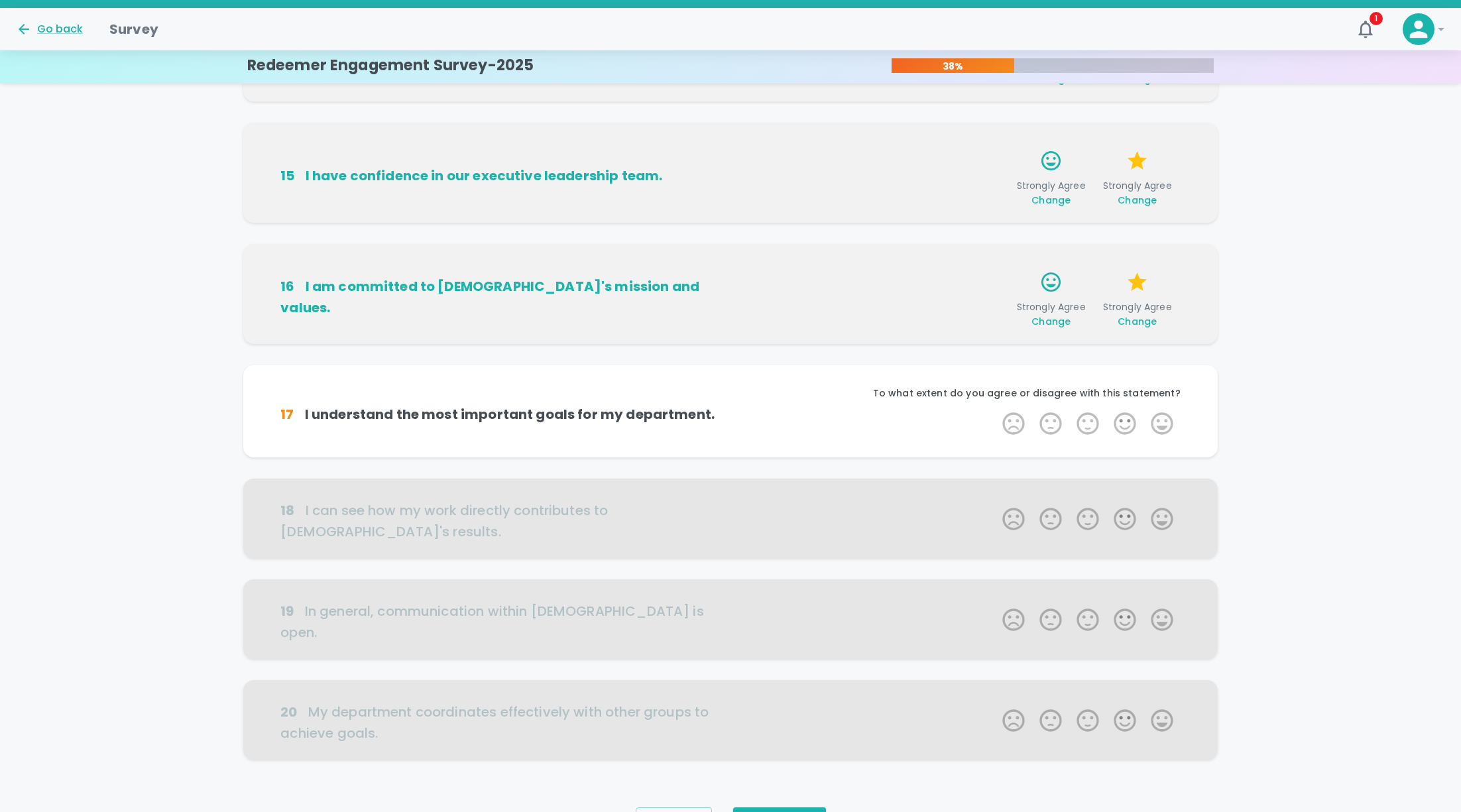
scroll to position [507, 0]
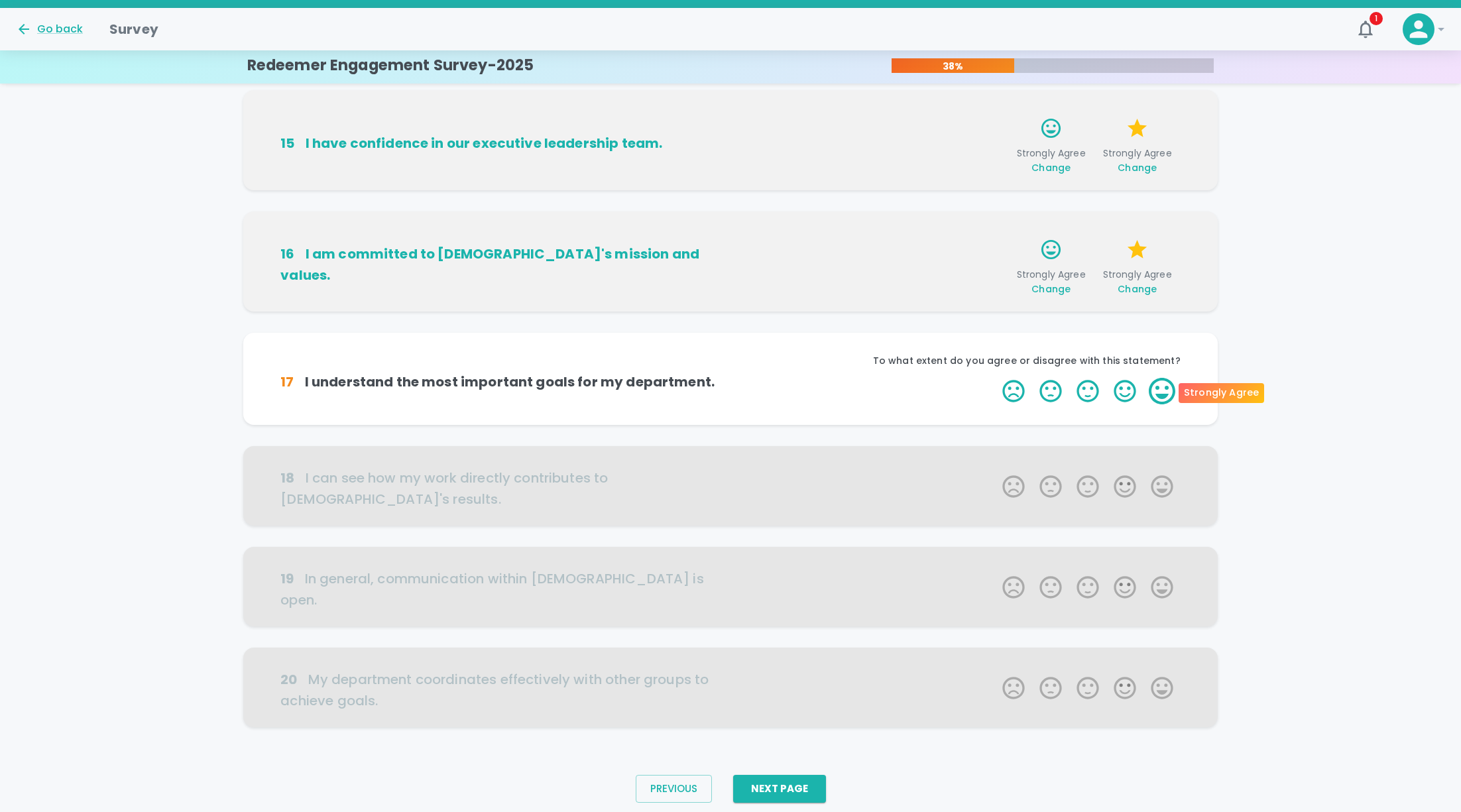
click at [1161, 398] on label "5 Stars" at bounding box center [1162, 390] width 37 height 27
click at [995, 378] on input "5 Stars" at bounding box center [994, 377] width 1 height 1
click at [1161, 398] on label "5 Stars" at bounding box center [1162, 390] width 37 height 27
click at [995, 378] on input "5 Stars" at bounding box center [994, 377] width 1 height 1
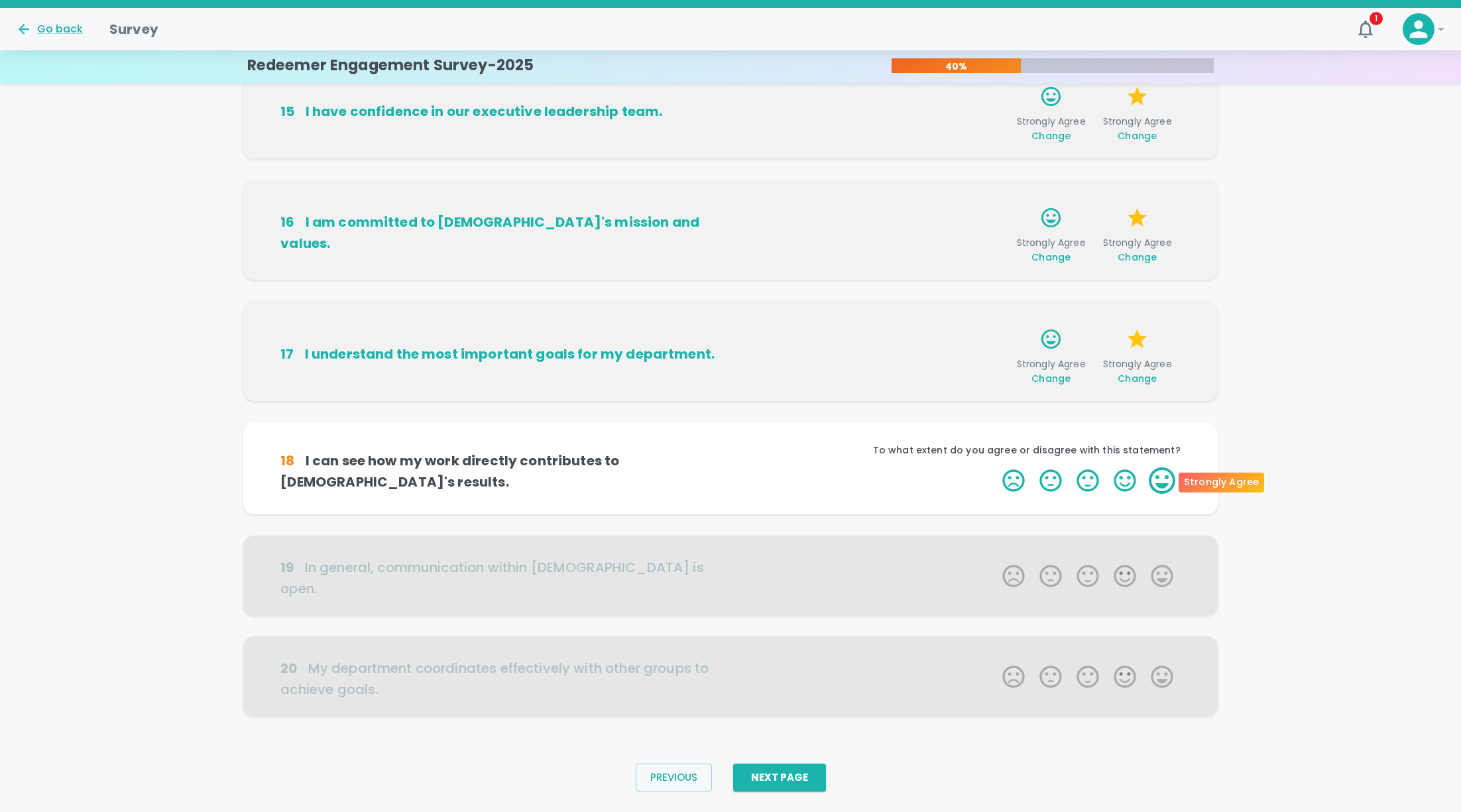
click at [1164, 481] on label "5 Stars" at bounding box center [1162, 480] width 37 height 27
click at [995, 467] on input "5 Stars" at bounding box center [994, 466] width 1 height 1
click at [1164, 481] on label "5 Stars" at bounding box center [1162, 480] width 37 height 27
click at [995, 467] on input "5 Stars" at bounding box center [994, 466] width 1 height 1
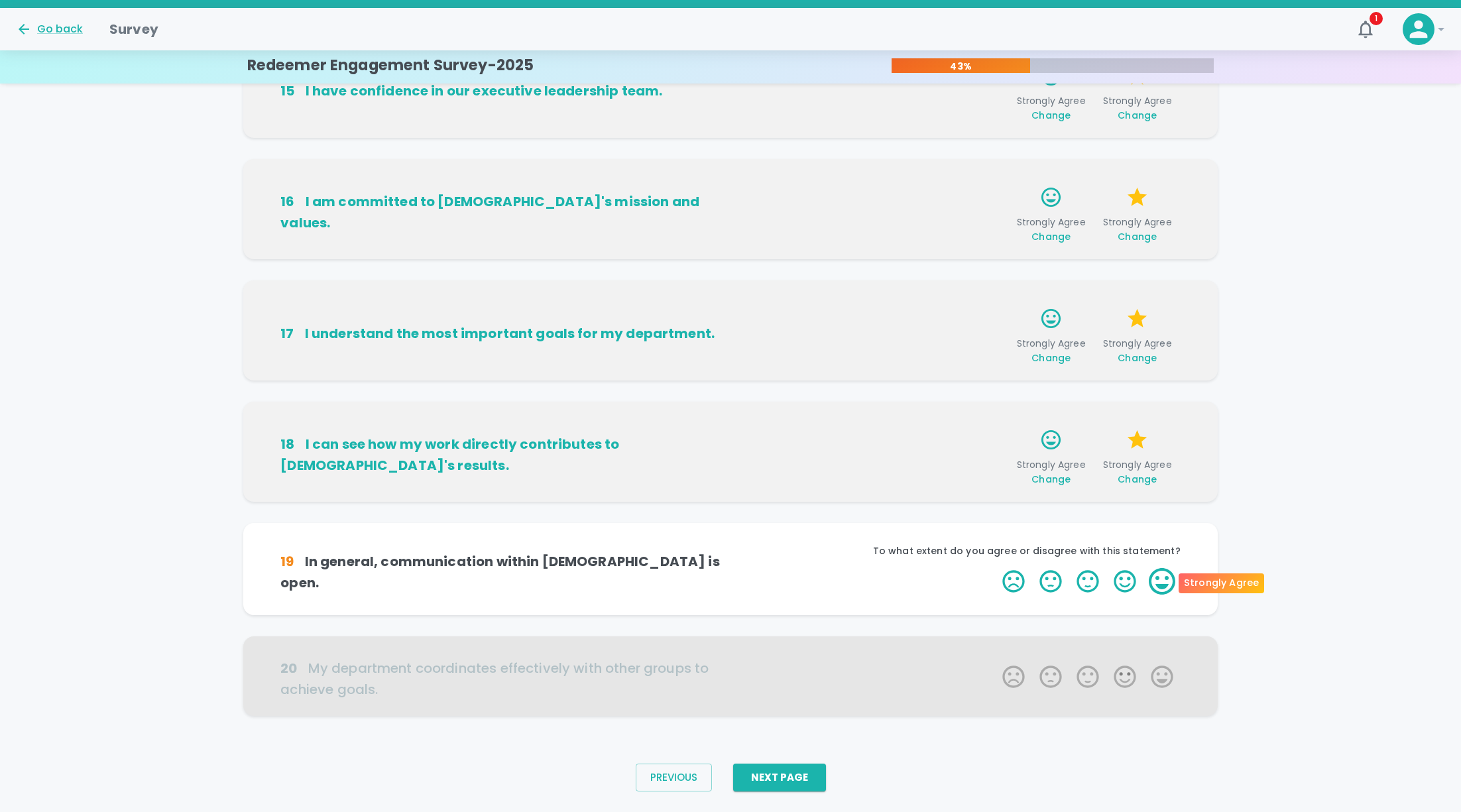
click at [1161, 579] on label "5 Stars" at bounding box center [1162, 581] width 37 height 27
click at [995, 568] on input "5 Stars" at bounding box center [994, 567] width 1 height 1
click at [1161, 579] on label "5 Stars" at bounding box center [1162, 581] width 37 height 27
click at [995, 568] on input "5 Stars" at bounding box center [994, 567] width 1 height 1
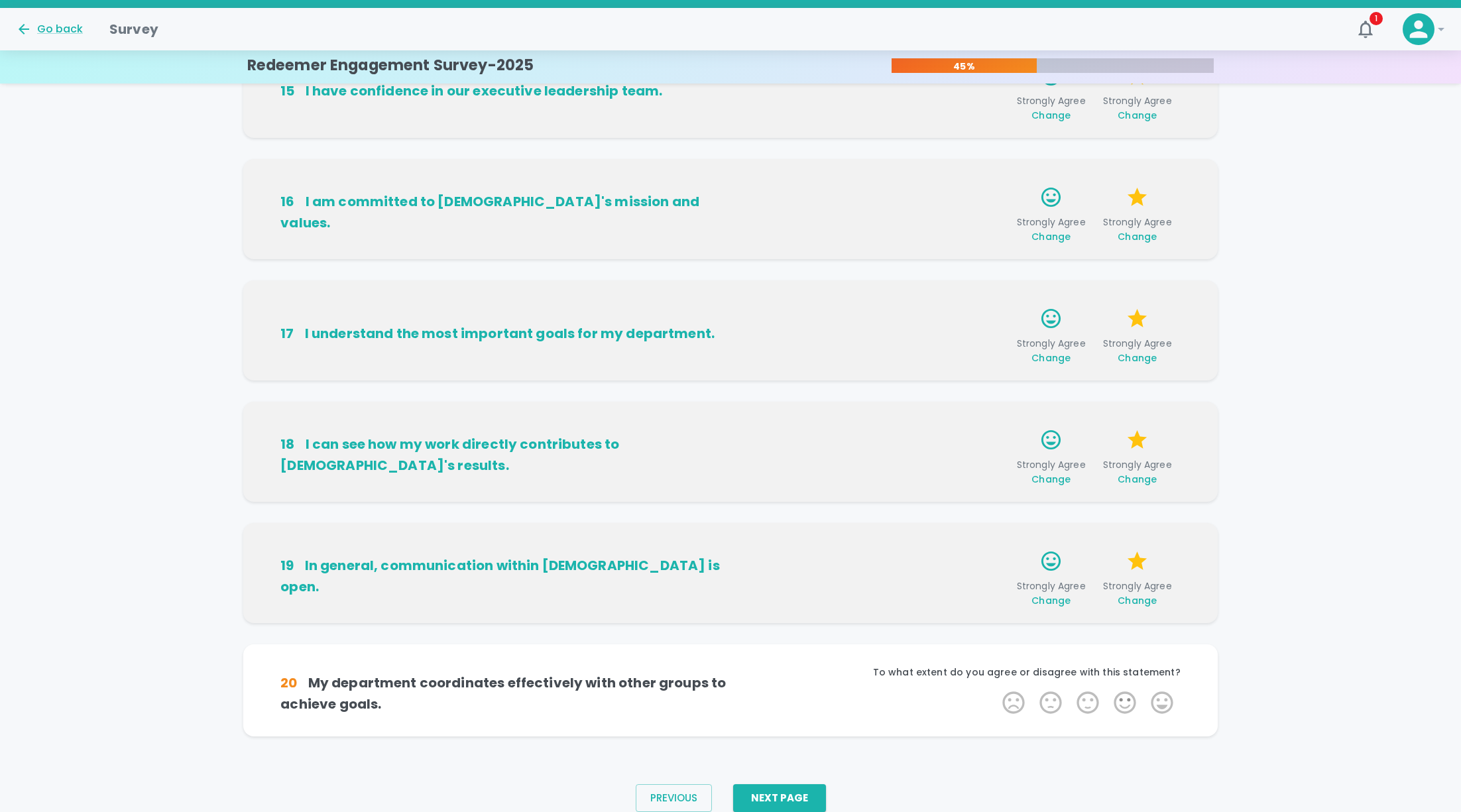
scroll to position [592, 0]
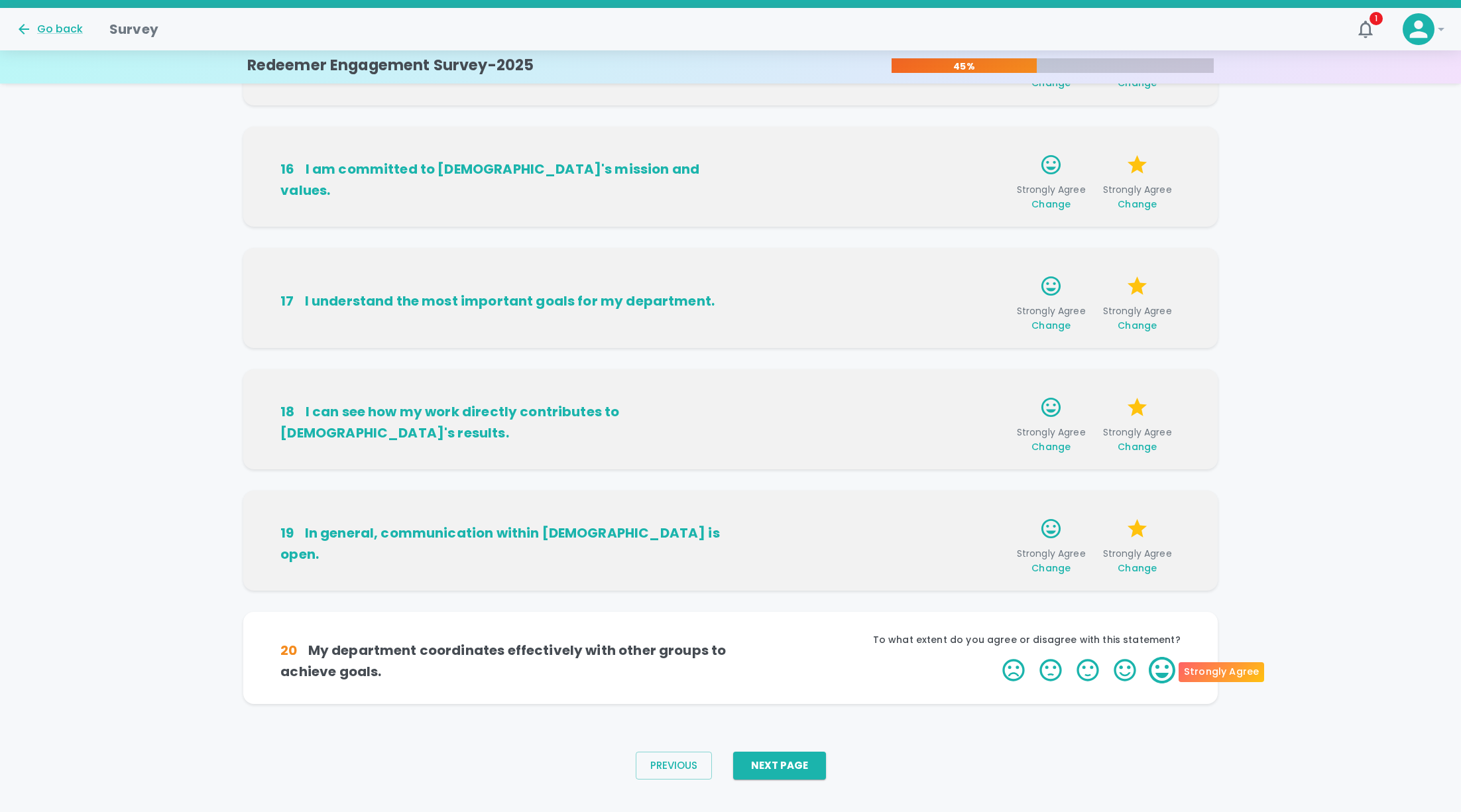
click at [1164, 669] on label "5 Stars" at bounding box center [1162, 669] width 37 height 27
click at [995, 657] on input "5 Stars" at bounding box center [994, 656] width 1 height 1
click at [1164, 669] on label "5 Stars" at bounding box center [1162, 669] width 37 height 27
click at [995, 657] on input "5 Stars" at bounding box center [994, 656] width 1 height 1
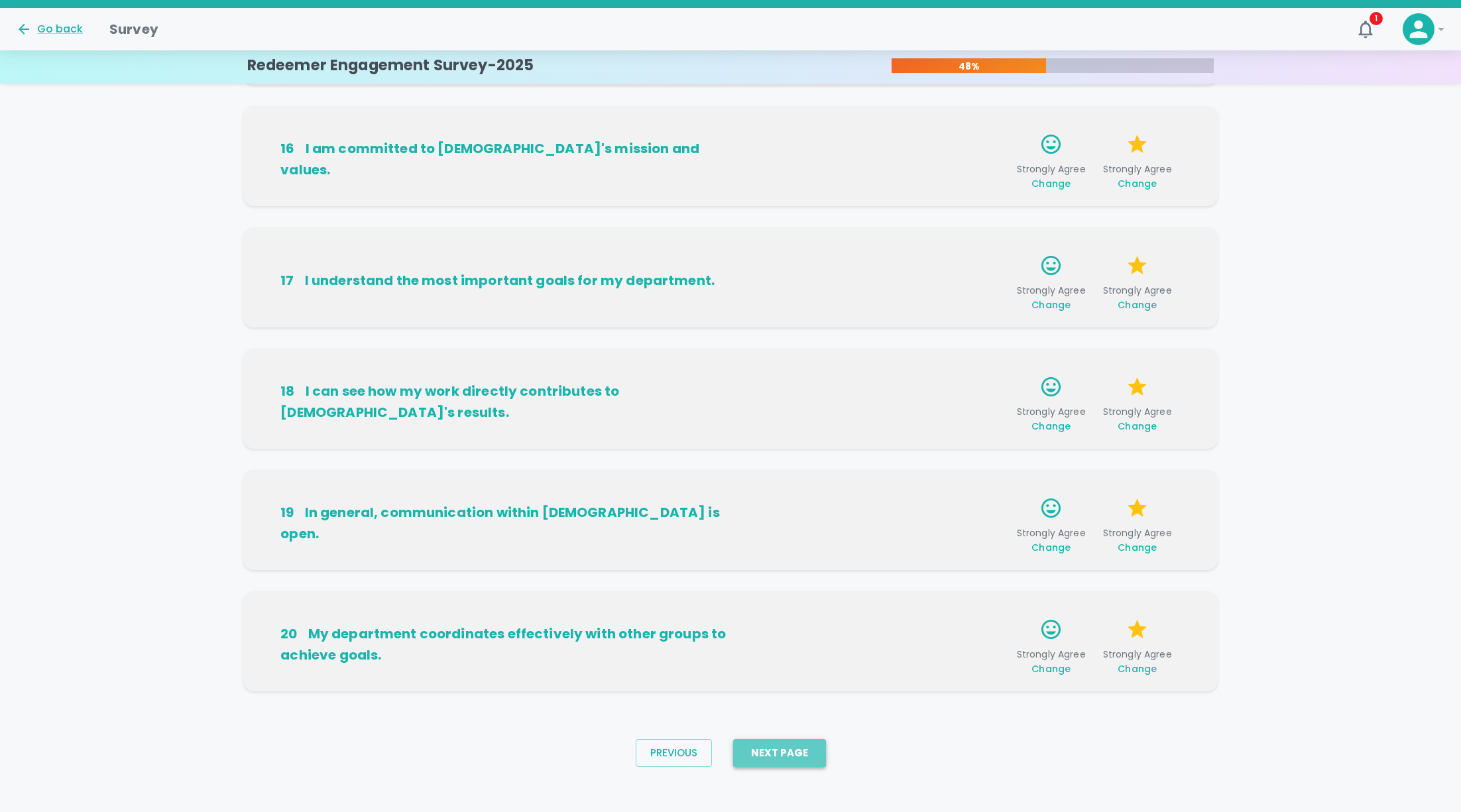
click at [780, 760] on button "Next Page" at bounding box center [780, 752] width 93 height 28
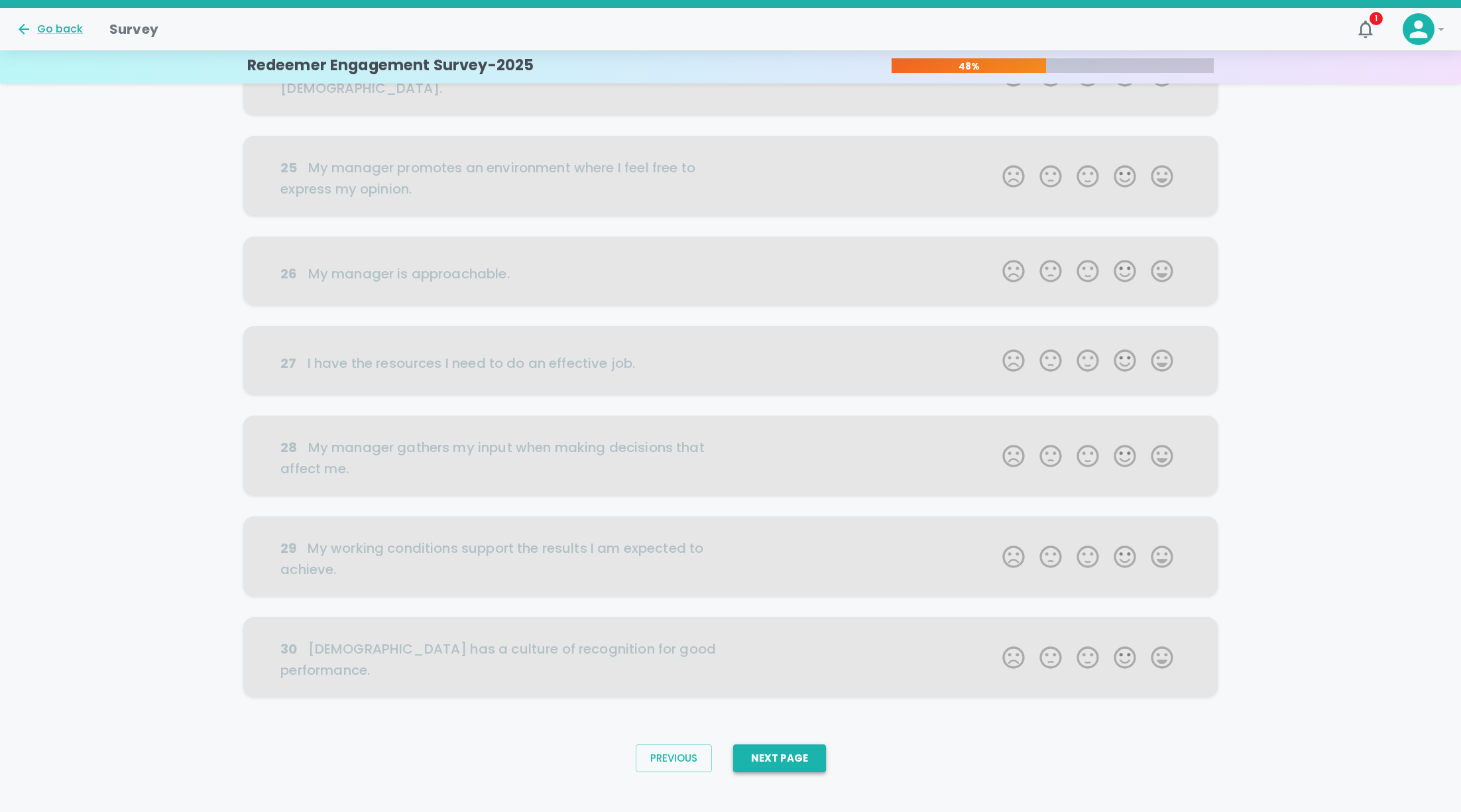
scroll to position [0, 0]
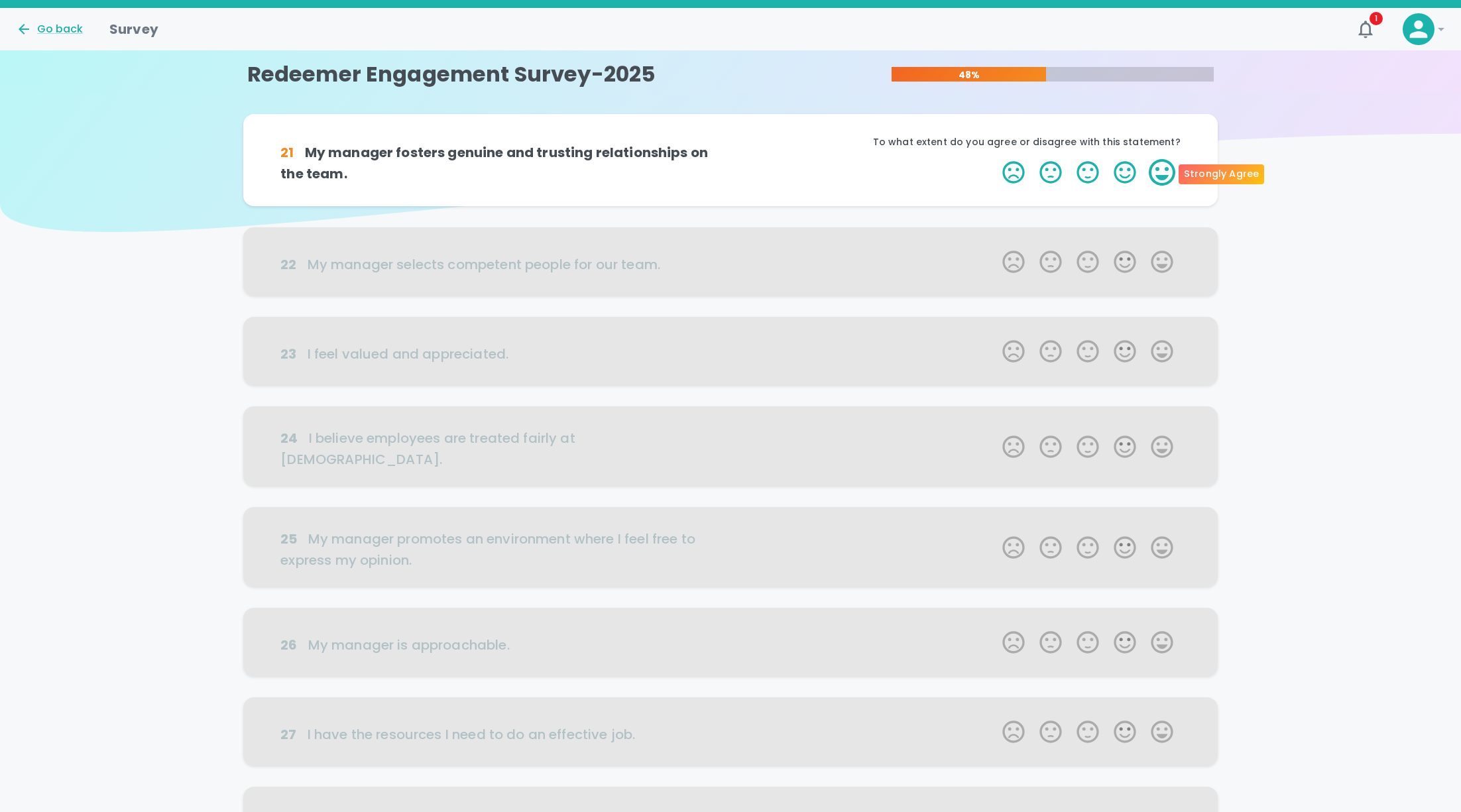
click at [1158, 173] on label "5 Stars" at bounding box center [1162, 172] width 37 height 27
click at [995, 159] on input "5 Stars" at bounding box center [994, 158] width 1 height 1
click at [1158, 173] on label "5 Stars" at bounding box center [1162, 172] width 37 height 27
click at [995, 159] on input "5 Stars" at bounding box center [994, 158] width 1 height 1
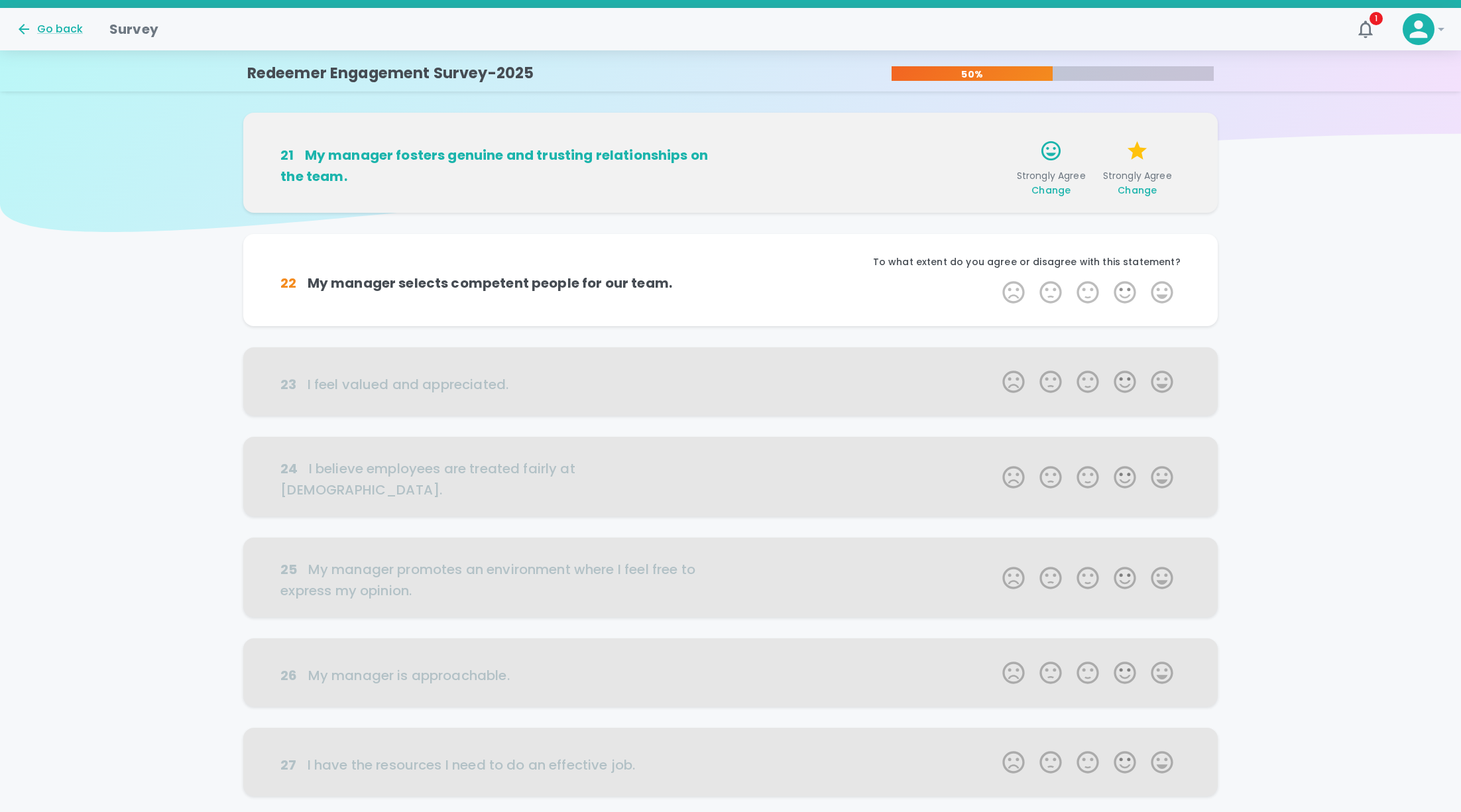
scroll to position [115, 0]
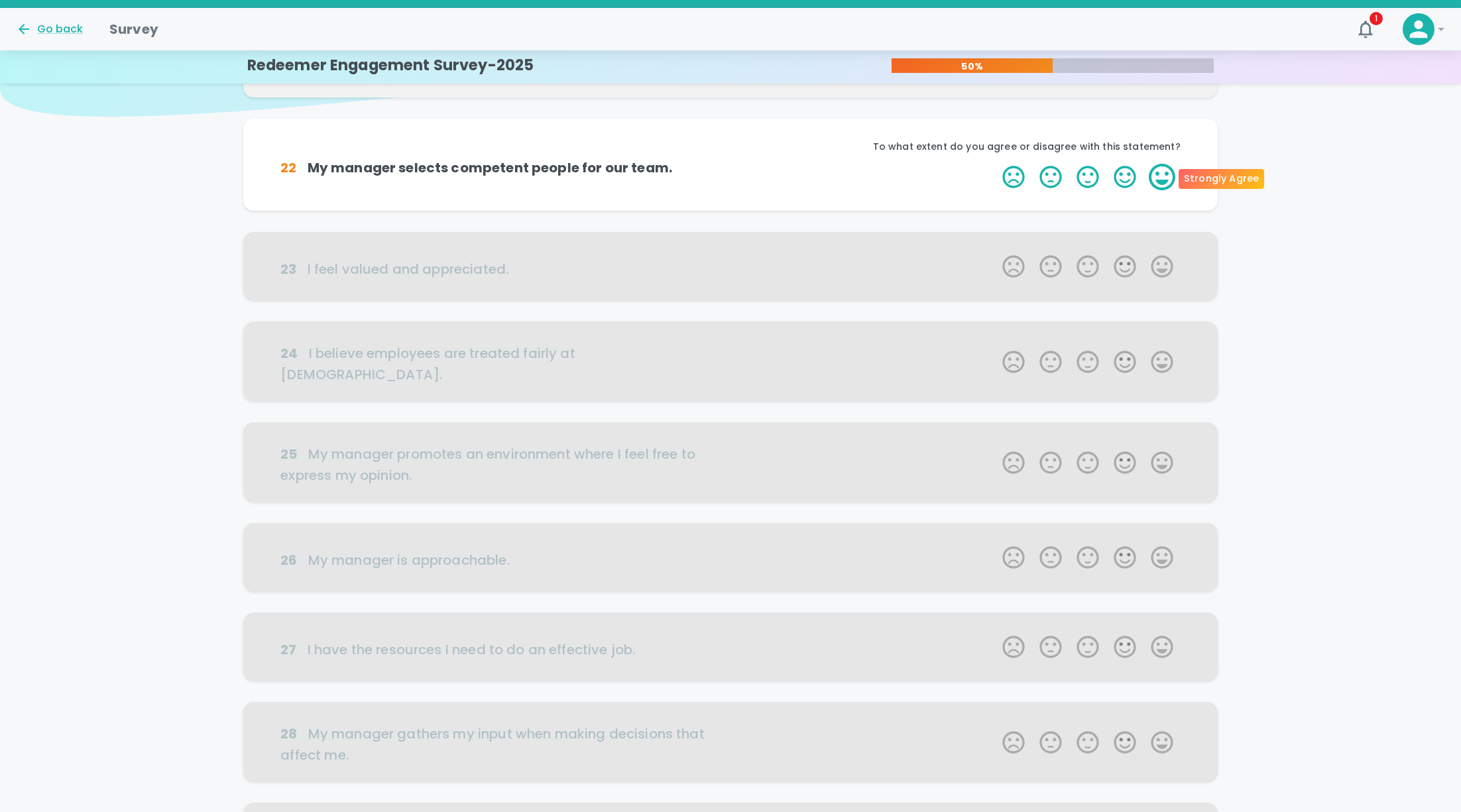
click at [1162, 180] on label "5 Stars" at bounding box center [1162, 177] width 37 height 27
click at [995, 164] on input "5 Stars" at bounding box center [994, 163] width 1 height 1
click at [1162, 180] on label "5 Stars" at bounding box center [1162, 177] width 37 height 27
click at [995, 164] on input "5 Stars" at bounding box center [994, 163] width 1 height 1
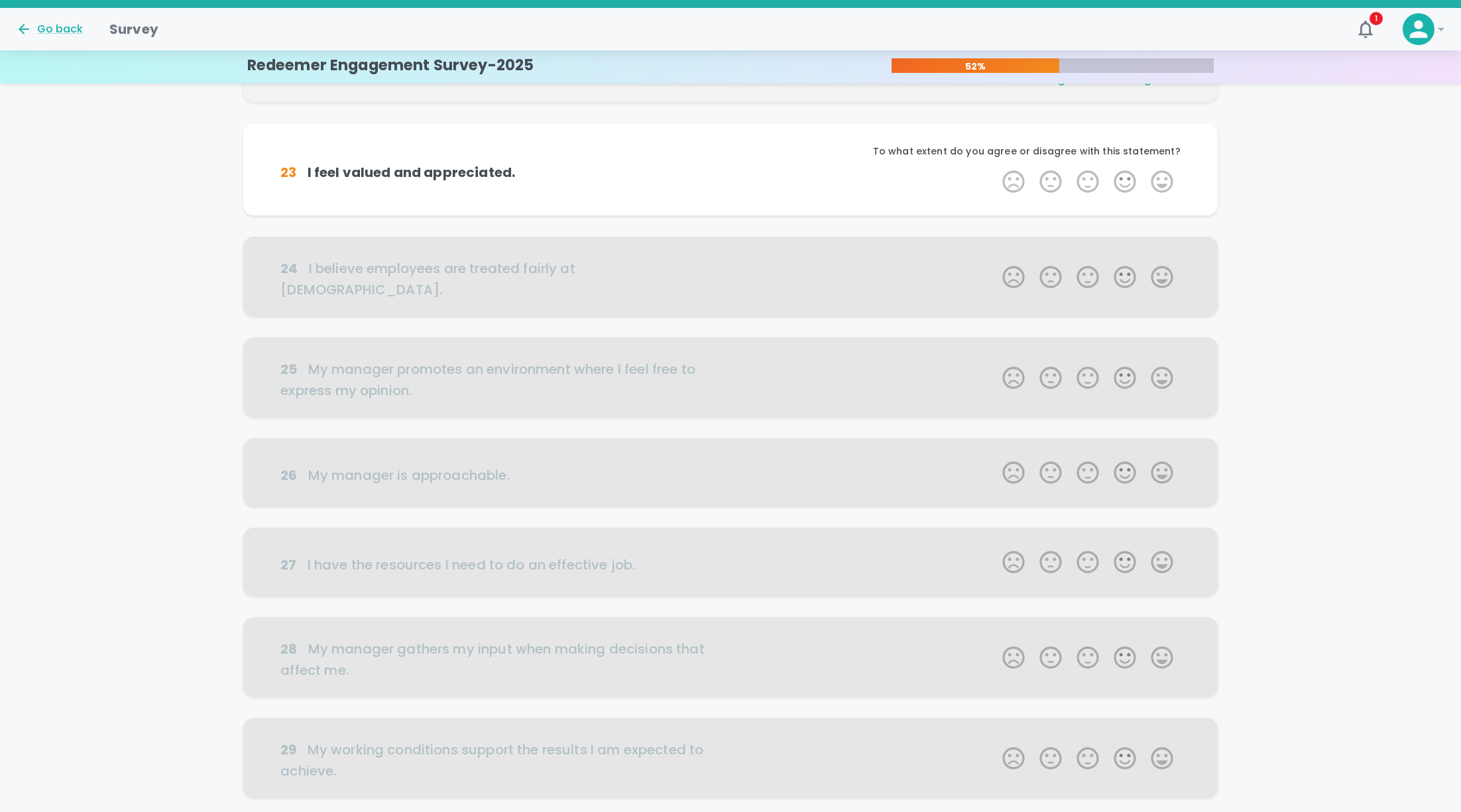
click at [1162, 180] on label "5 Stars" at bounding box center [1162, 181] width 37 height 27
click at [995, 168] on input "5 Stars" at bounding box center [994, 168] width 1 height 1
click at [1162, 180] on label "5 Stars" at bounding box center [1162, 181] width 37 height 27
click at [995, 168] on input "5 Stars" at bounding box center [994, 168] width 1 height 1
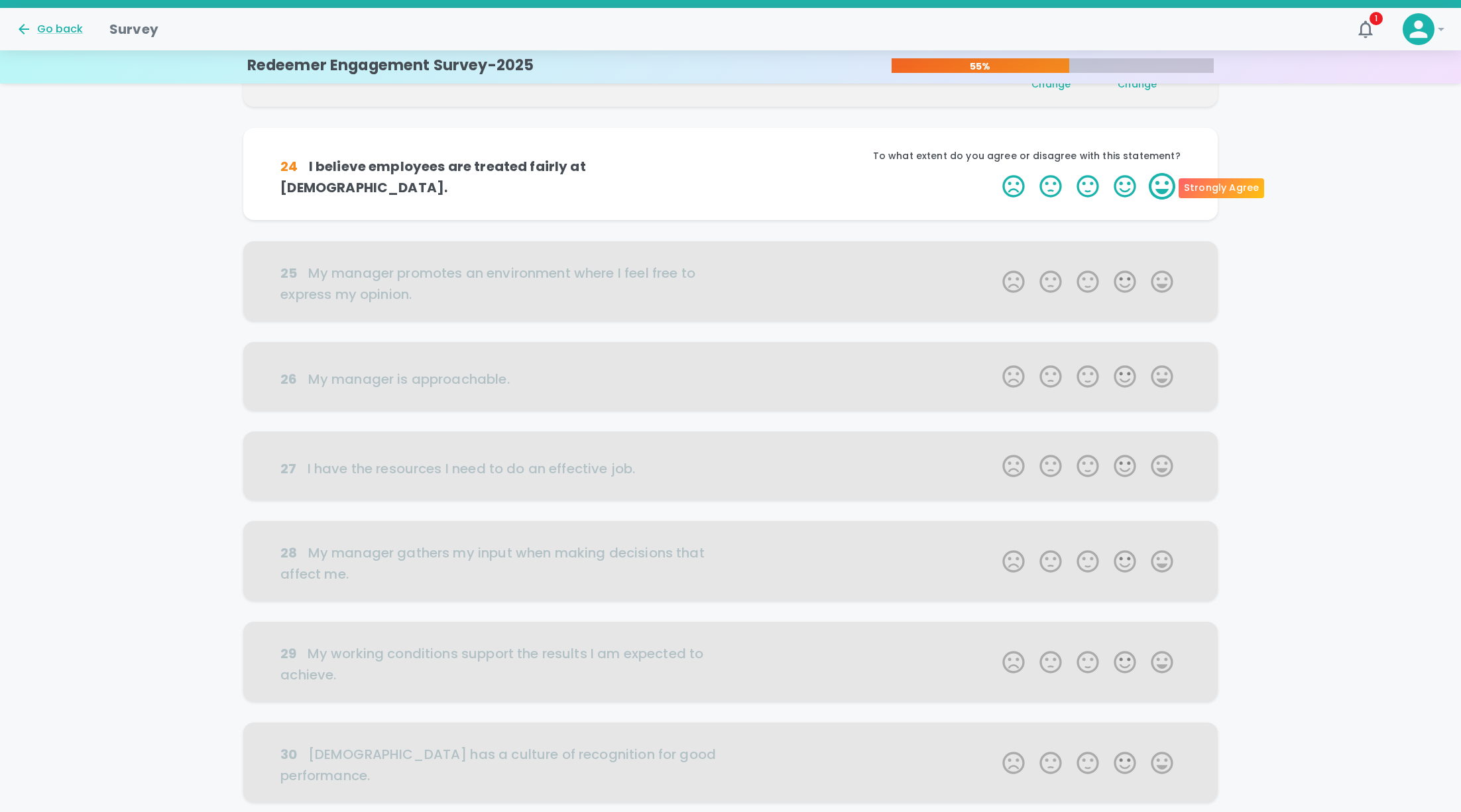
click at [1162, 183] on label "5 Stars" at bounding box center [1162, 186] width 37 height 27
click at [995, 173] on input "5 Stars" at bounding box center [994, 172] width 1 height 1
click at [1162, 183] on label "5 Stars" at bounding box center [1162, 186] width 37 height 27
click at [995, 173] on input "5 Stars" at bounding box center [994, 172] width 1 height 1
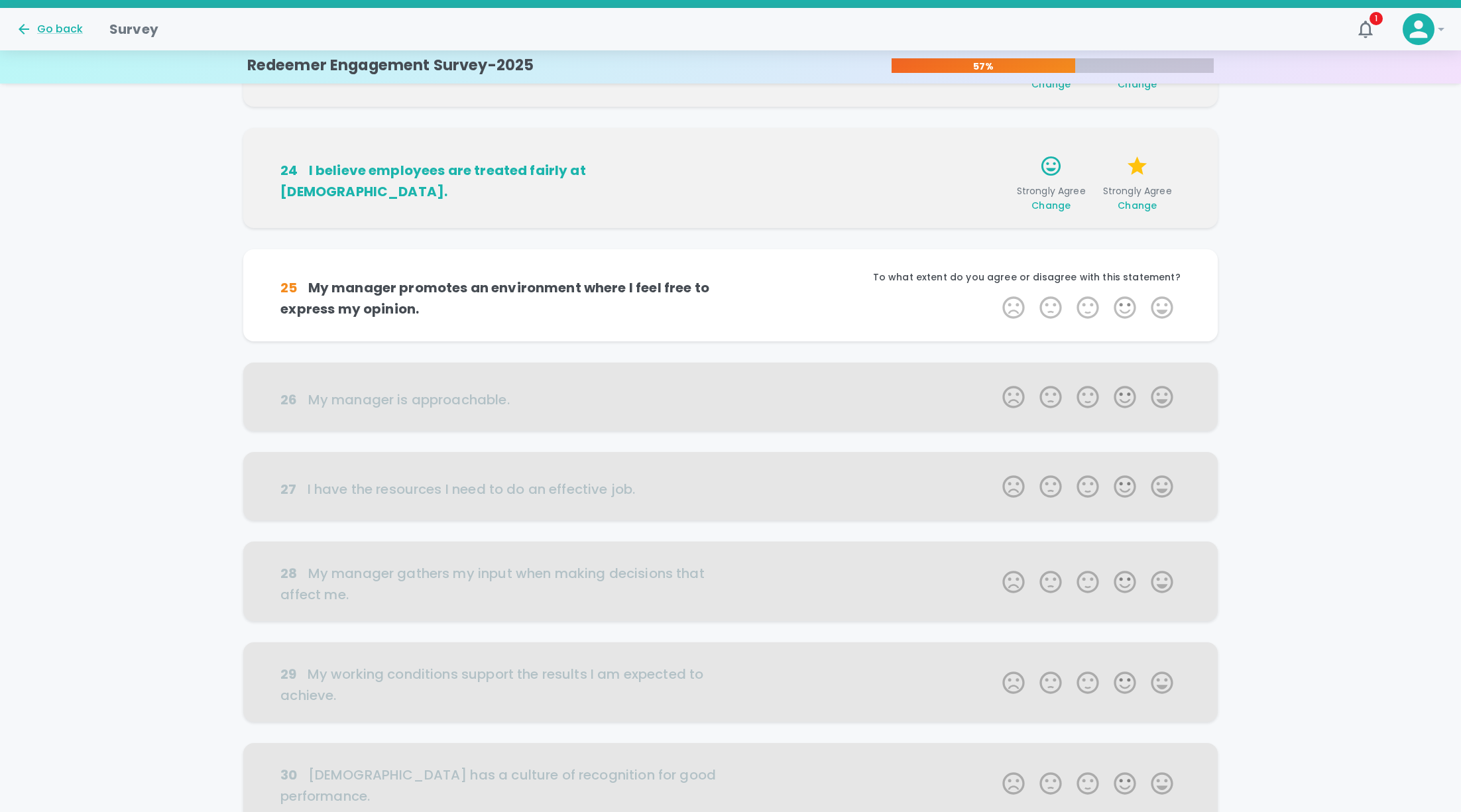
scroll to position [465, 0]
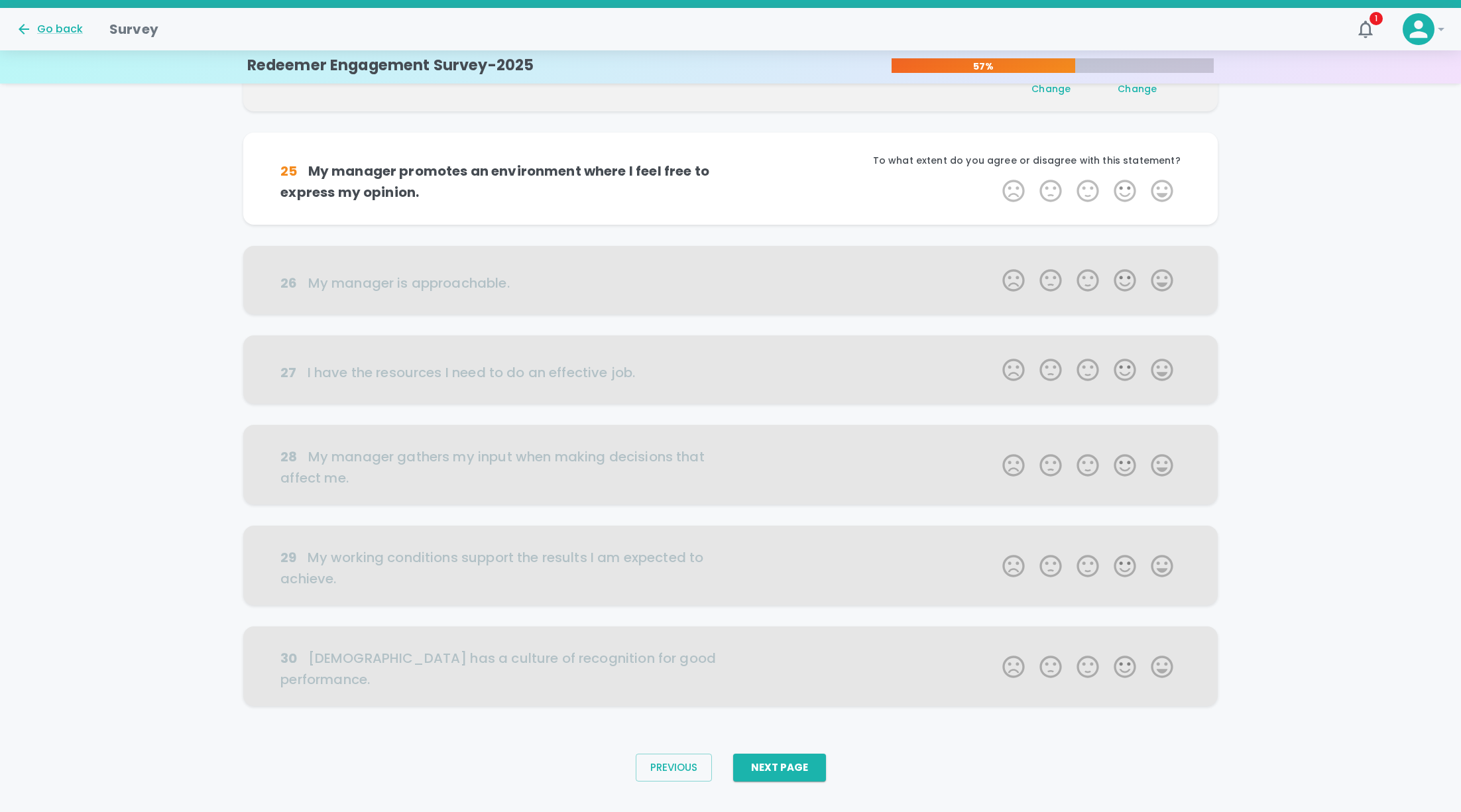
click at [1162, 183] on label "5 Stars" at bounding box center [1162, 190] width 37 height 27
click at [995, 177] on input "5 Stars" at bounding box center [994, 177] width 1 height 1
click at [1162, 183] on label "5 Stars" at bounding box center [1162, 190] width 37 height 27
click at [995, 177] on input "5 Stars" at bounding box center [994, 177] width 1 height 1
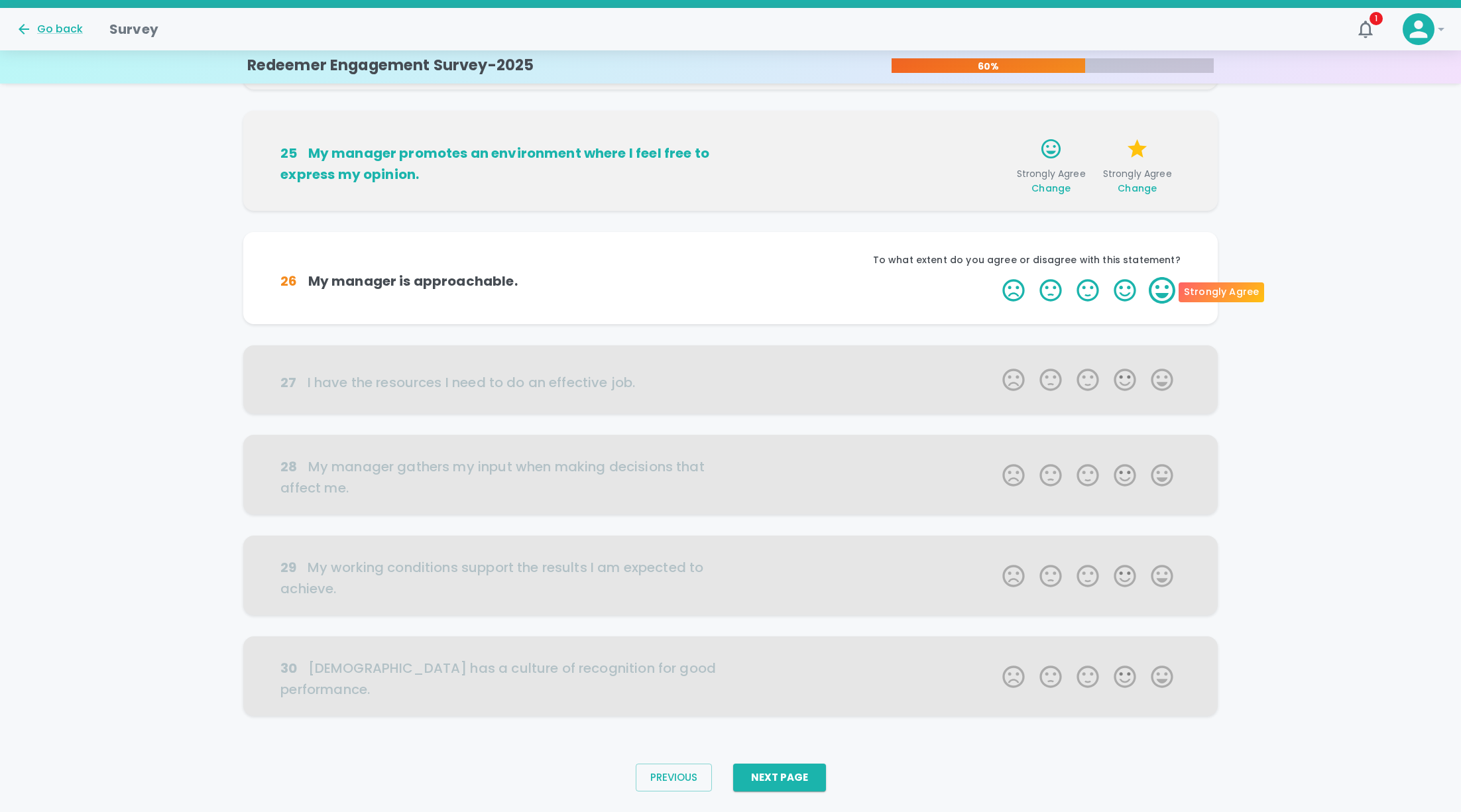
click at [1164, 277] on label "5 Stars" at bounding box center [1162, 290] width 37 height 27
click at [995, 276] on input "5 Stars" at bounding box center [994, 276] width 1 height 1
click at [1164, 277] on label "5 Stars" at bounding box center [1162, 290] width 37 height 27
click at [995, 276] on input "5 Stars" at bounding box center [994, 276] width 1 height 1
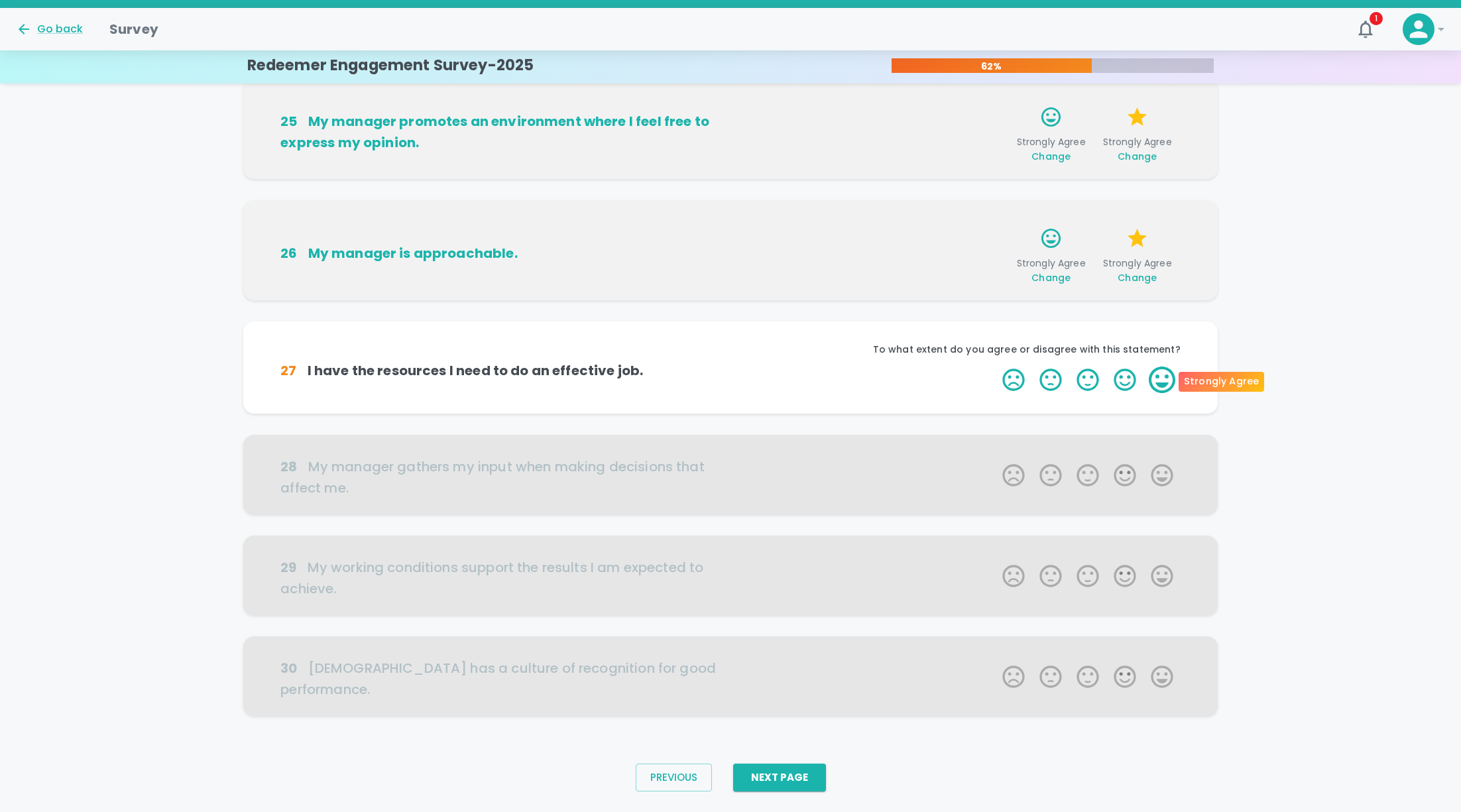
click at [1167, 388] on label "5 Stars" at bounding box center [1162, 379] width 37 height 27
click at [995, 366] on input "5 Stars" at bounding box center [994, 365] width 1 height 1
click at [1167, 388] on label "5 Stars" at bounding box center [1162, 379] width 37 height 27
click at [995, 366] on input "5 Stars" at bounding box center [994, 365] width 1 height 1
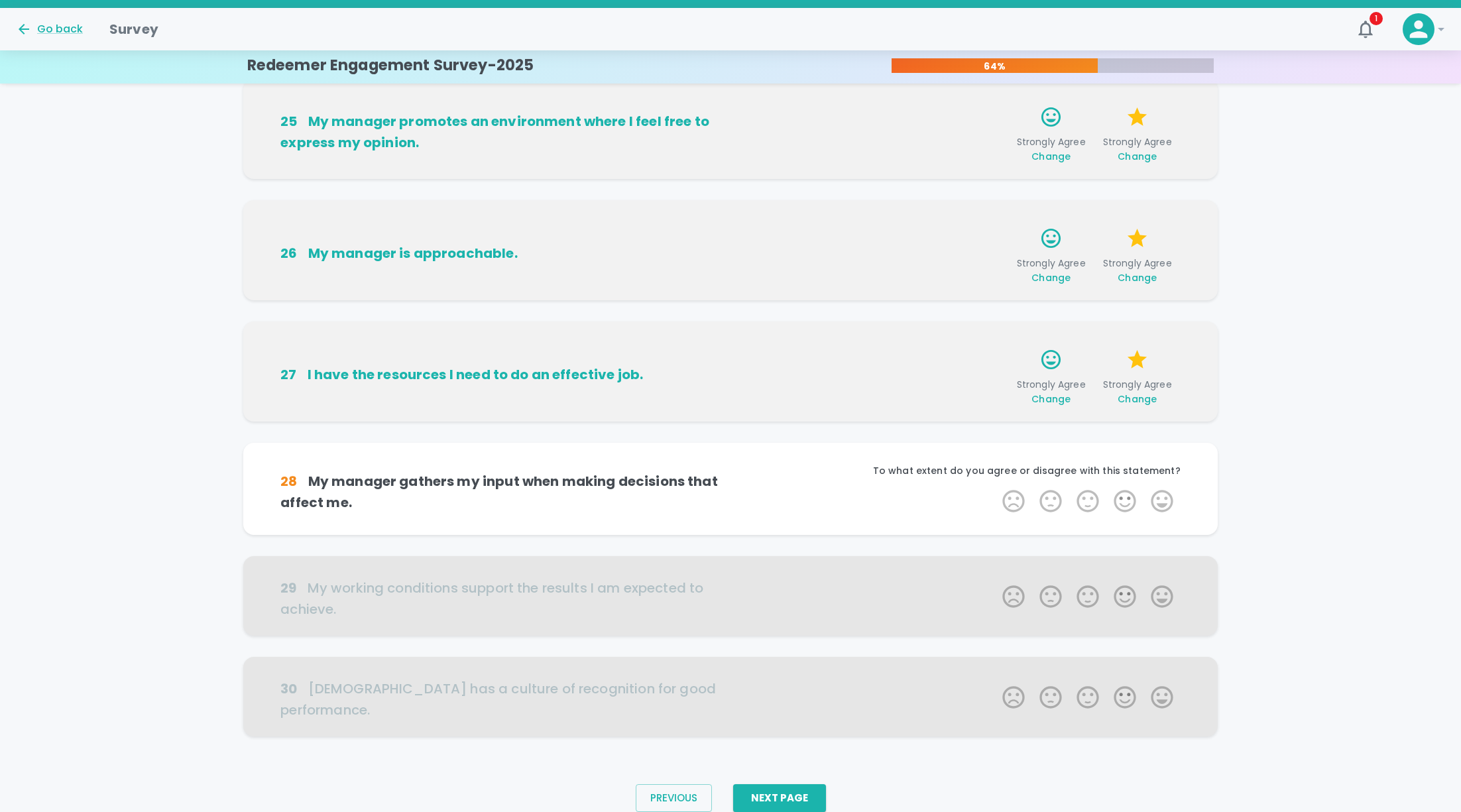
scroll to position [551, 0]
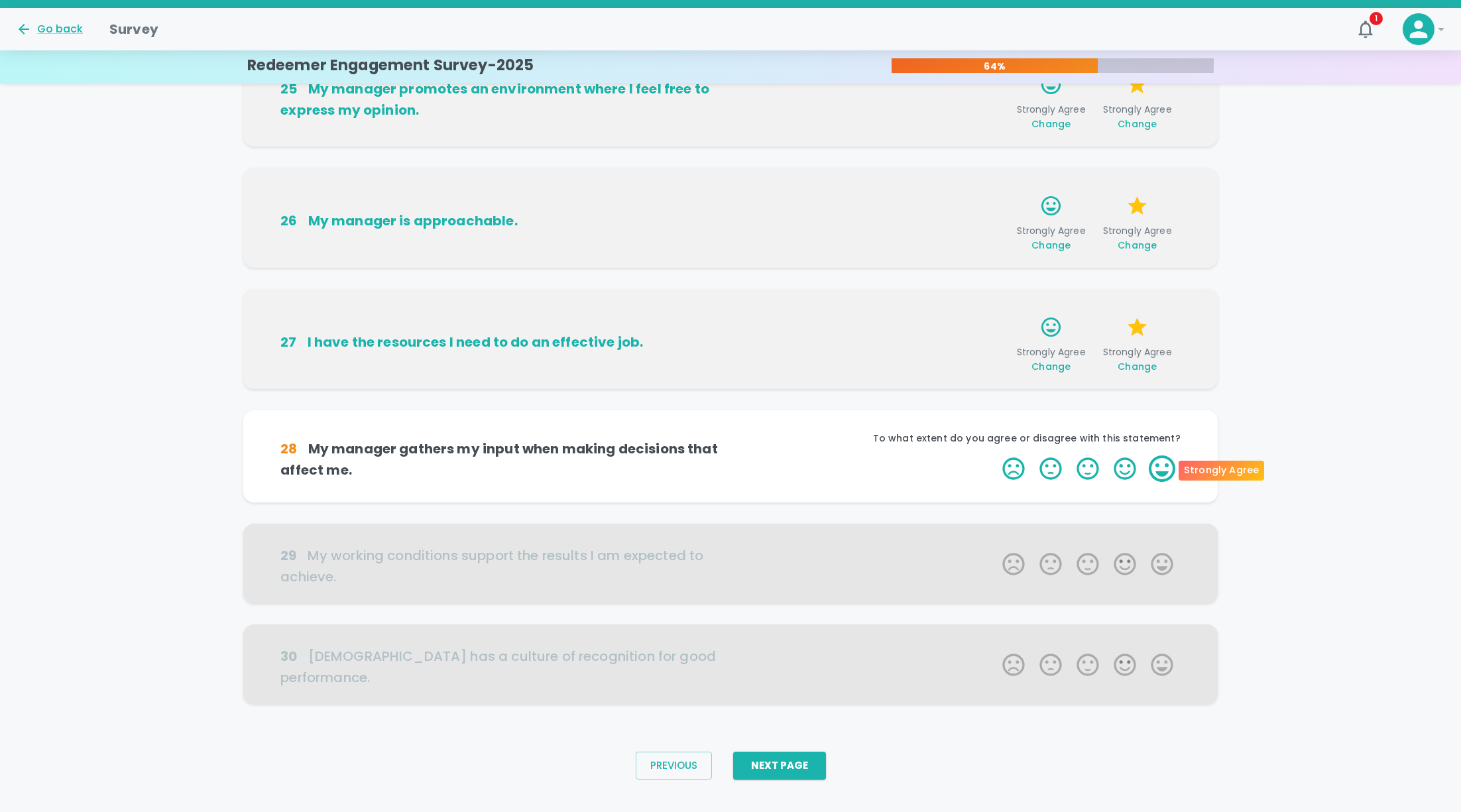
click at [1158, 459] on label "5 Stars" at bounding box center [1162, 468] width 37 height 27
click at [995, 455] on input "5 Stars" at bounding box center [994, 455] width 1 height 1
click at [1158, 459] on label "5 Stars" at bounding box center [1162, 468] width 37 height 27
click at [995, 455] on input "5 Stars" at bounding box center [994, 455] width 1 height 1
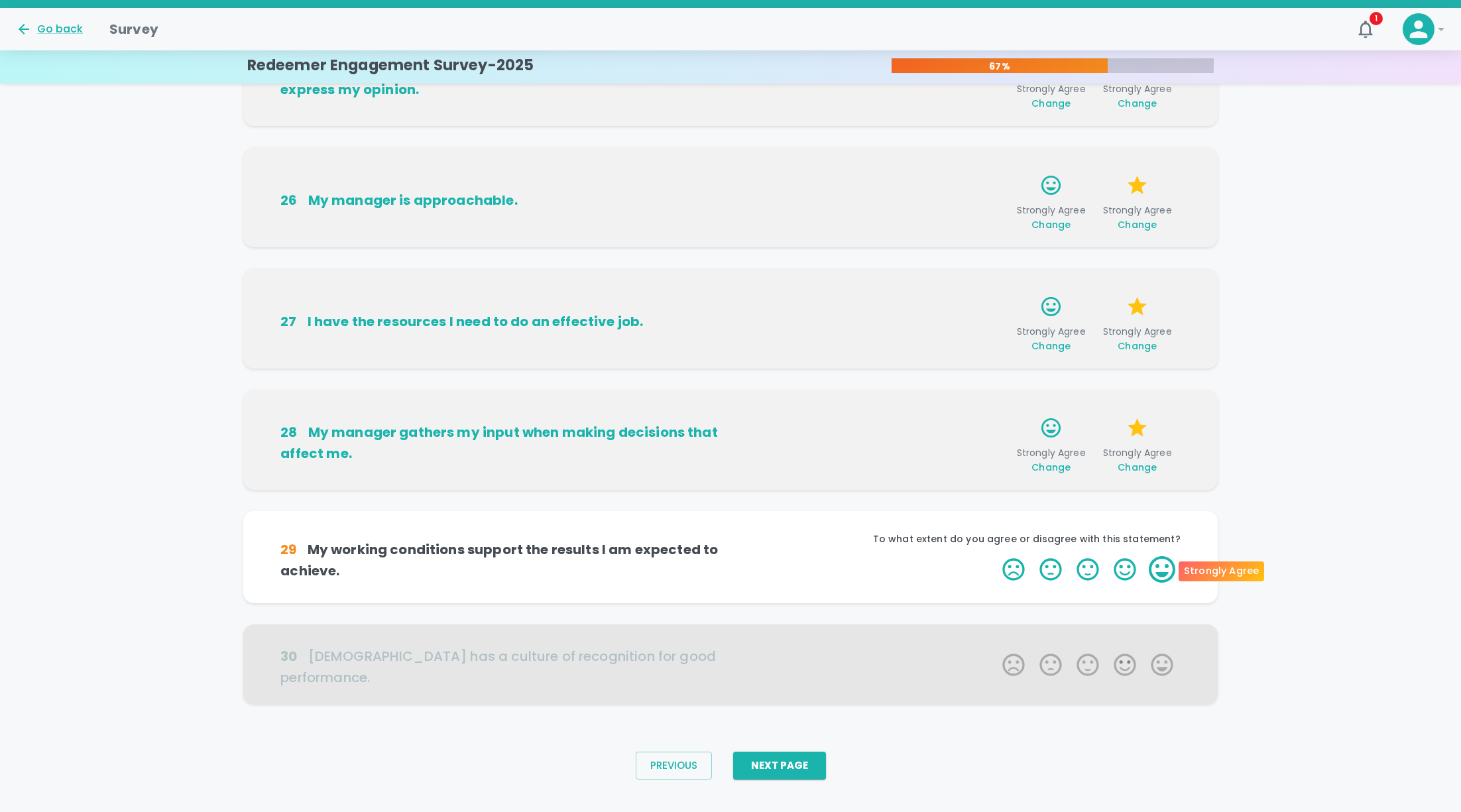
click at [1161, 563] on label "5 Stars" at bounding box center [1162, 569] width 37 height 27
click at [995, 556] on input "5 Stars" at bounding box center [994, 555] width 1 height 1
click at [1161, 563] on label "5 Stars" at bounding box center [1162, 569] width 37 height 27
click at [995, 556] on input "5 Stars" at bounding box center [994, 555] width 1 height 1
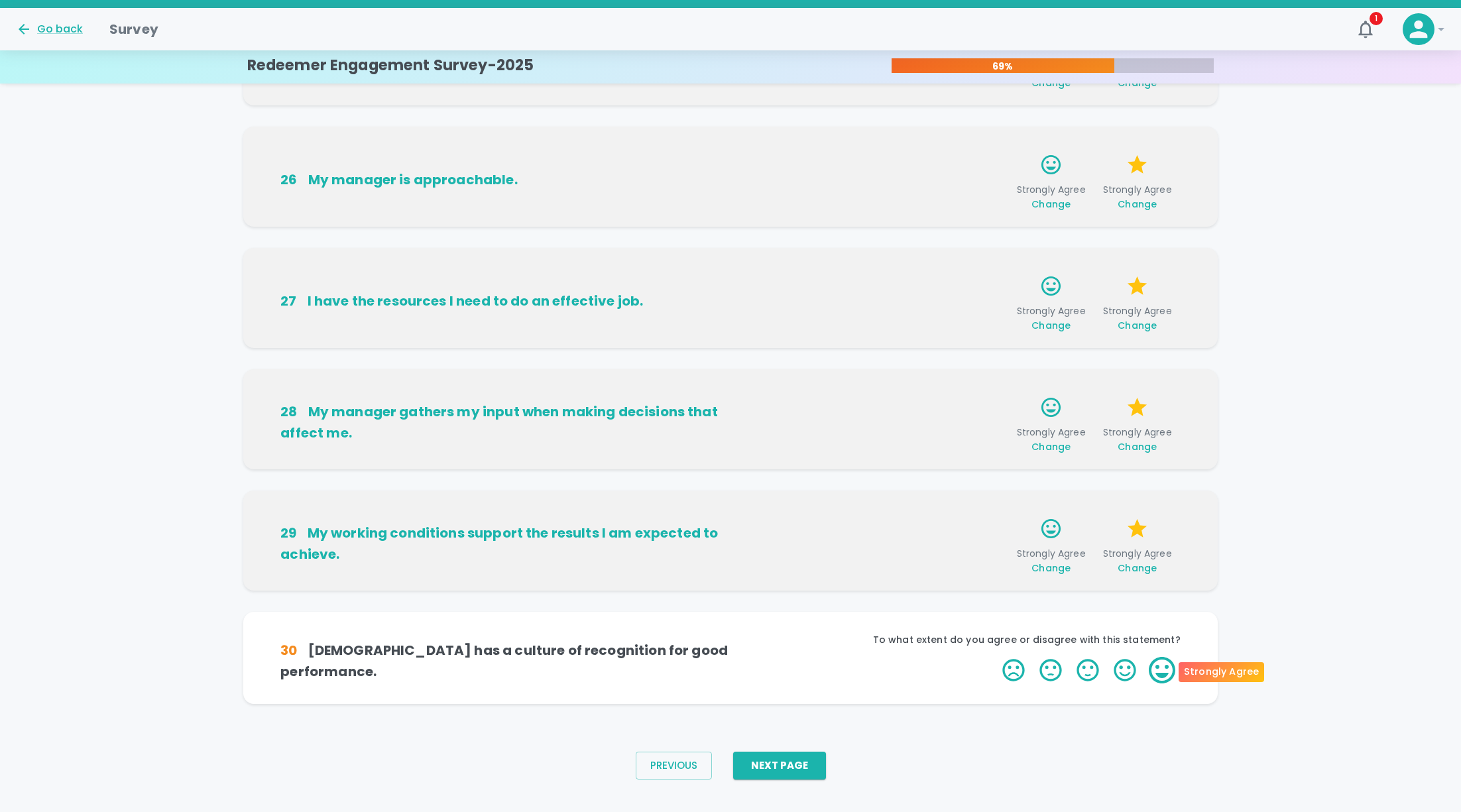
click at [1170, 663] on label "5 Stars" at bounding box center [1162, 669] width 37 height 27
click at [995, 657] on input "5 Stars" at bounding box center [994, 656] width 1 height 1
click at [1170, 663] on label "5 Stars" at bounding box center [1162, 669] width 37 height 27
click at [995, 657] on input "5 Stars" at bounding box center [994, 656] width 1 height 1
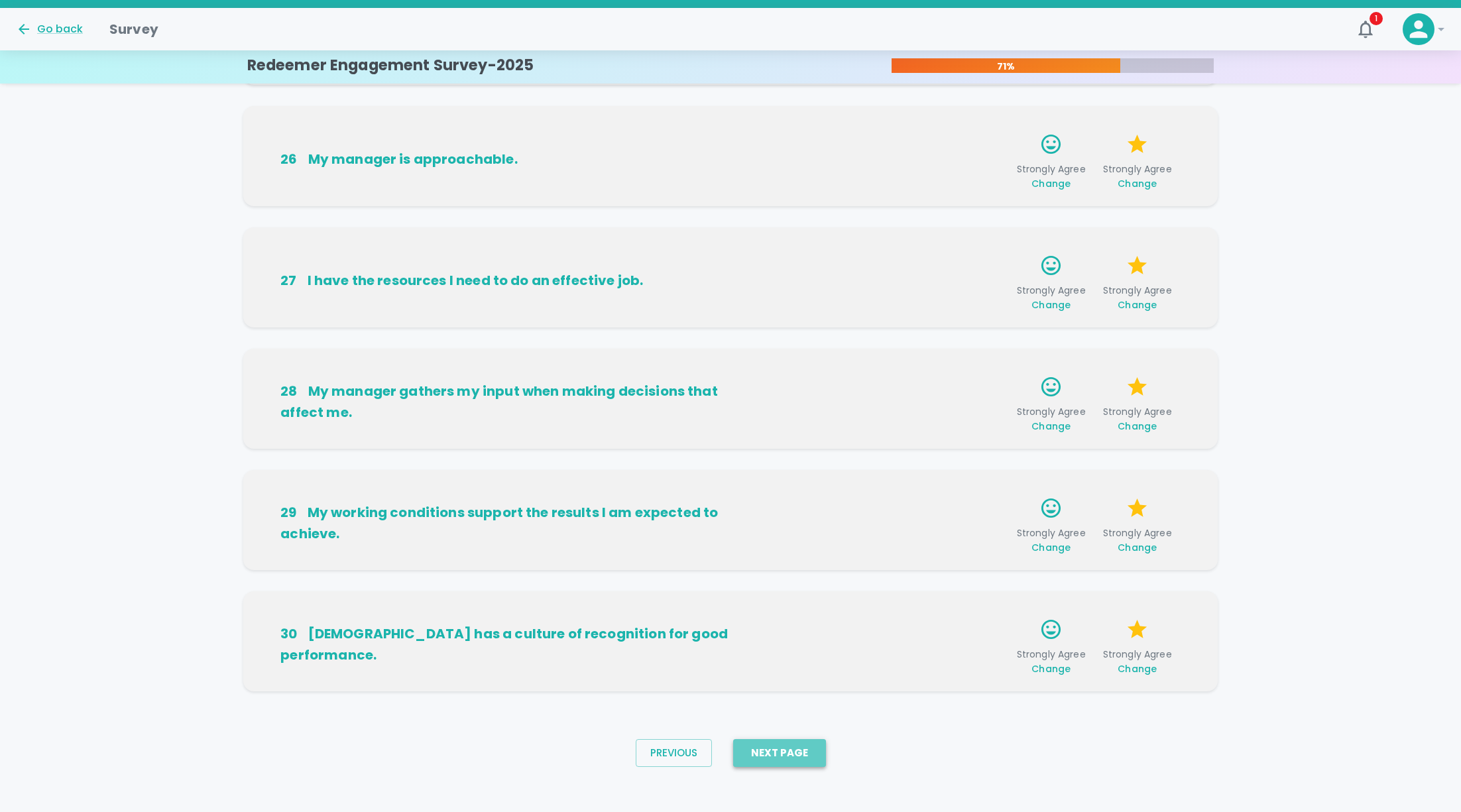
click at [804, 748] on button "Next Page" at bounding box center [780, 752] width 93 height 28
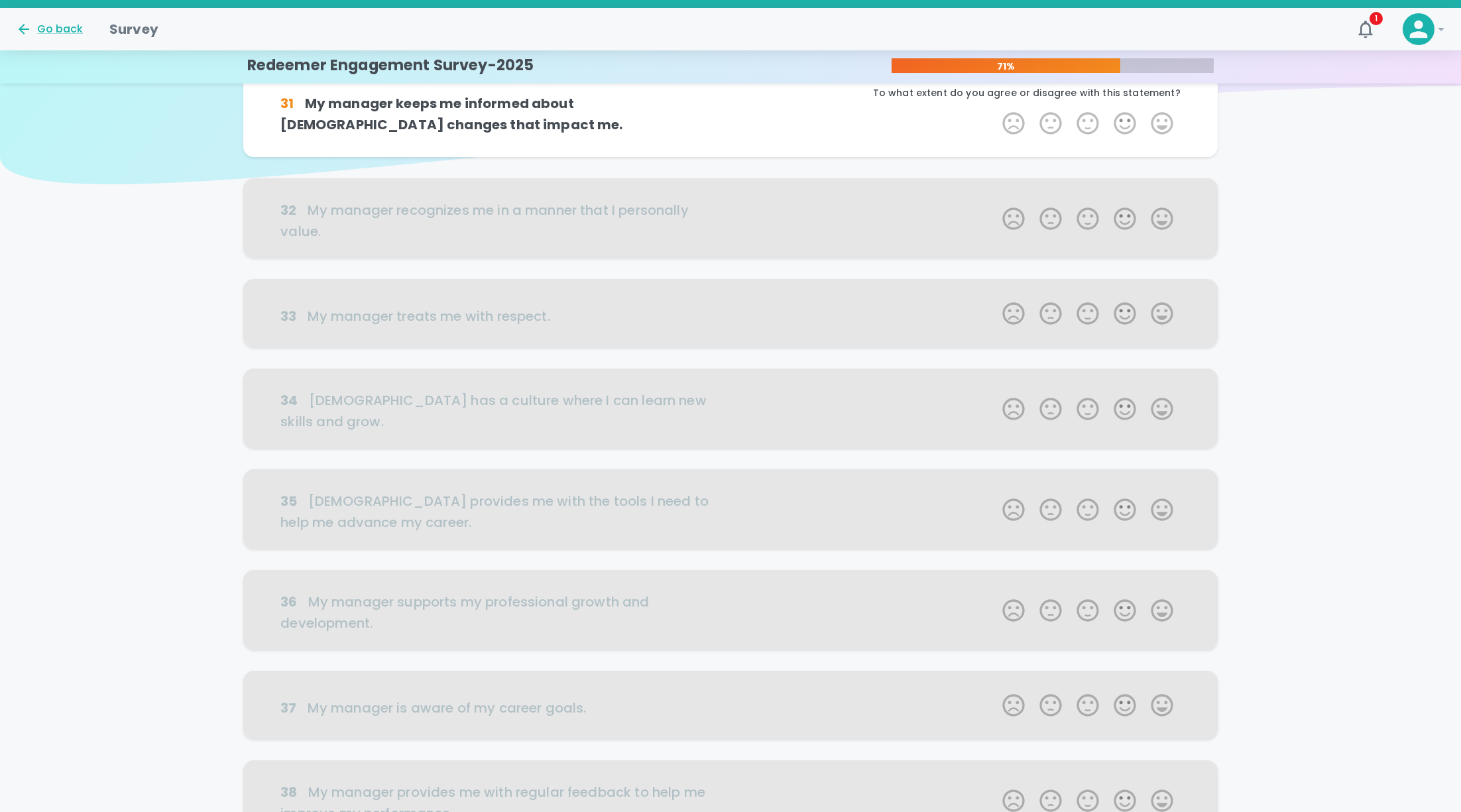
scroll to position [0, 0]
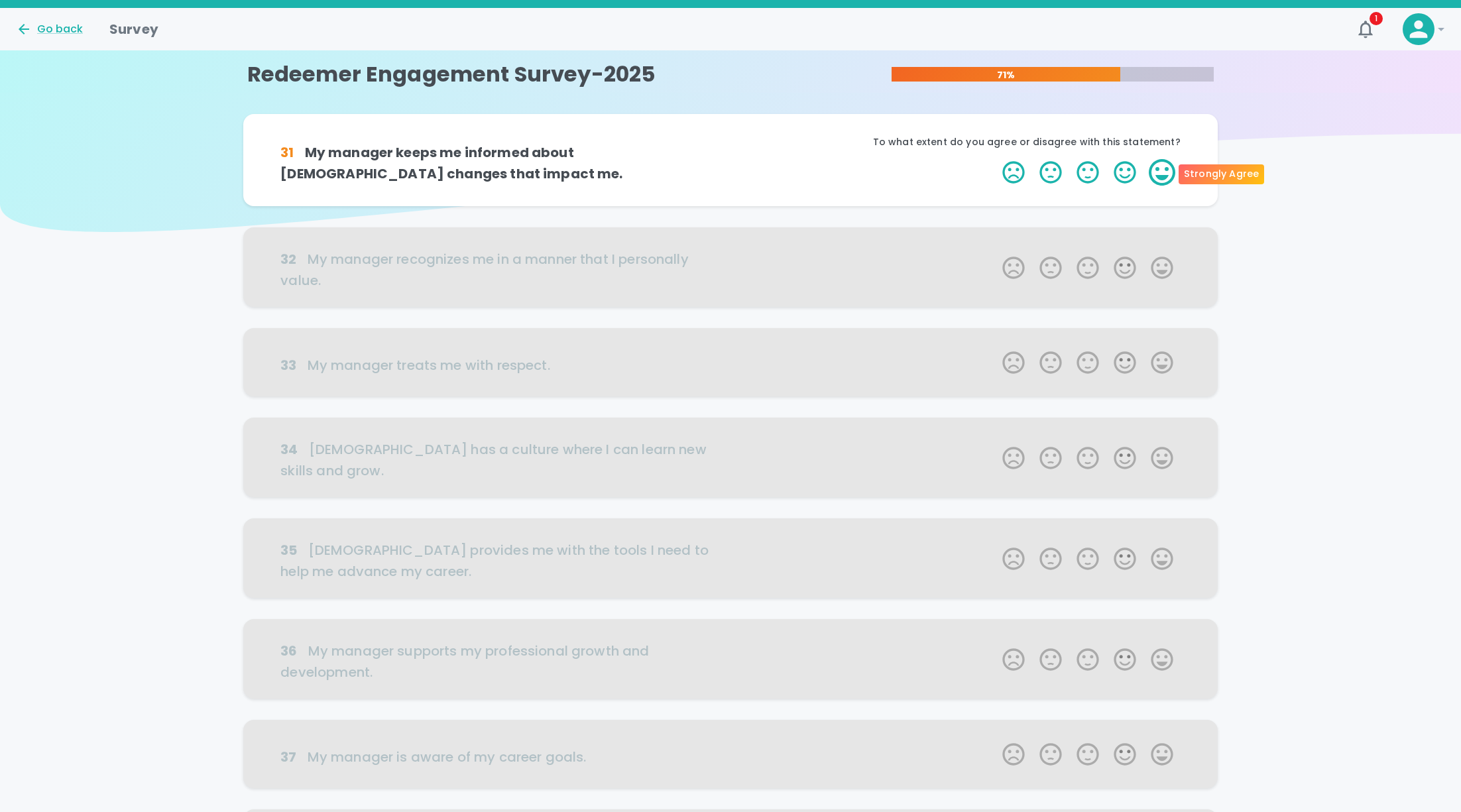
click at [1154, 167] on label "5 Stars" at bounding box center [1162, 172] width 37 height 27
click at [995, 159] on input "5 Stars" at bounding box center [994, 158] width 1 height 1
click at [1154, 167] on label "5 Stars" at bounding box center [1162, 172] width 37 height 27
click at [995, 159] on input "5 Stars" at bounding box center [994, 158] width 1 height 1
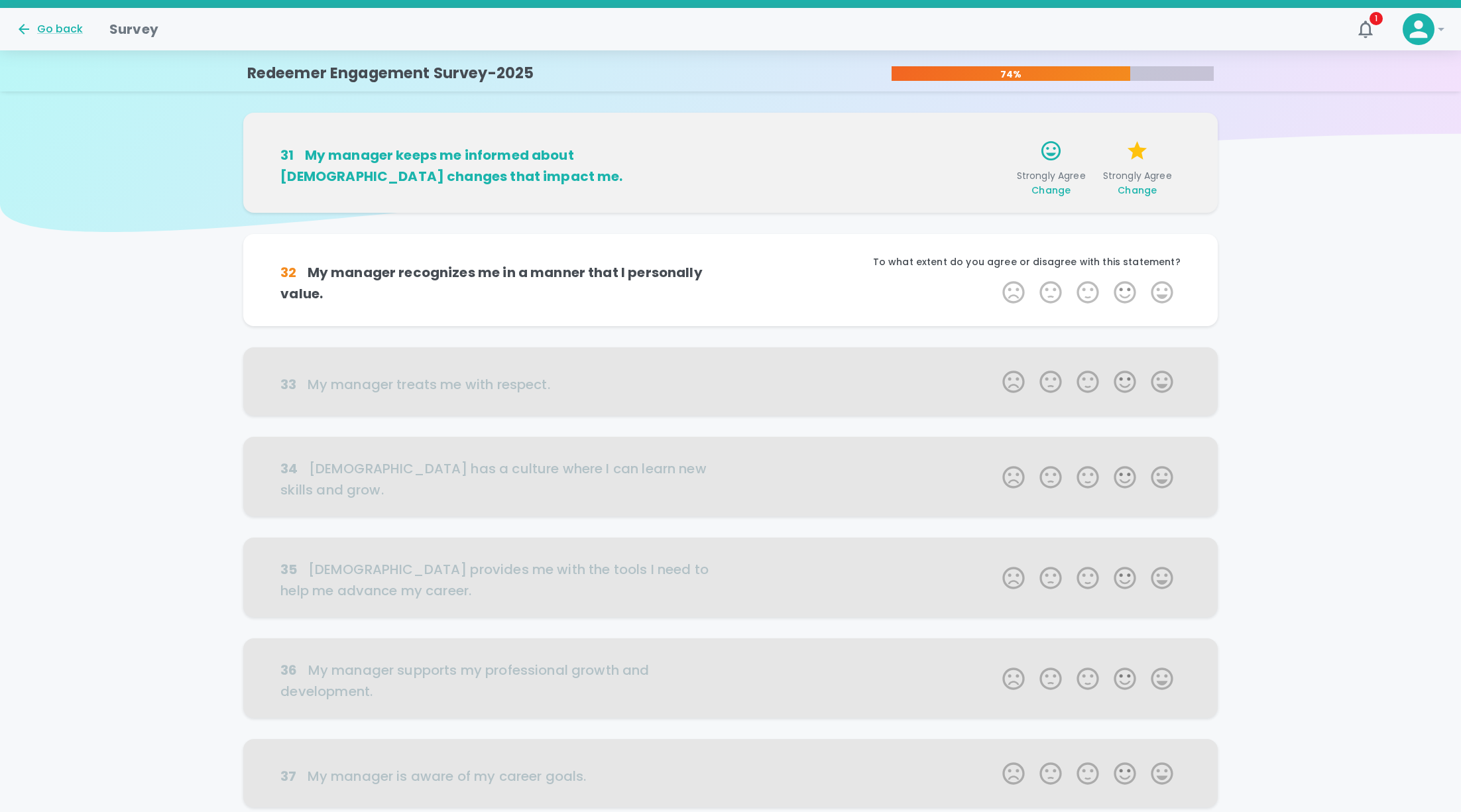
scroll to position [115, 0]
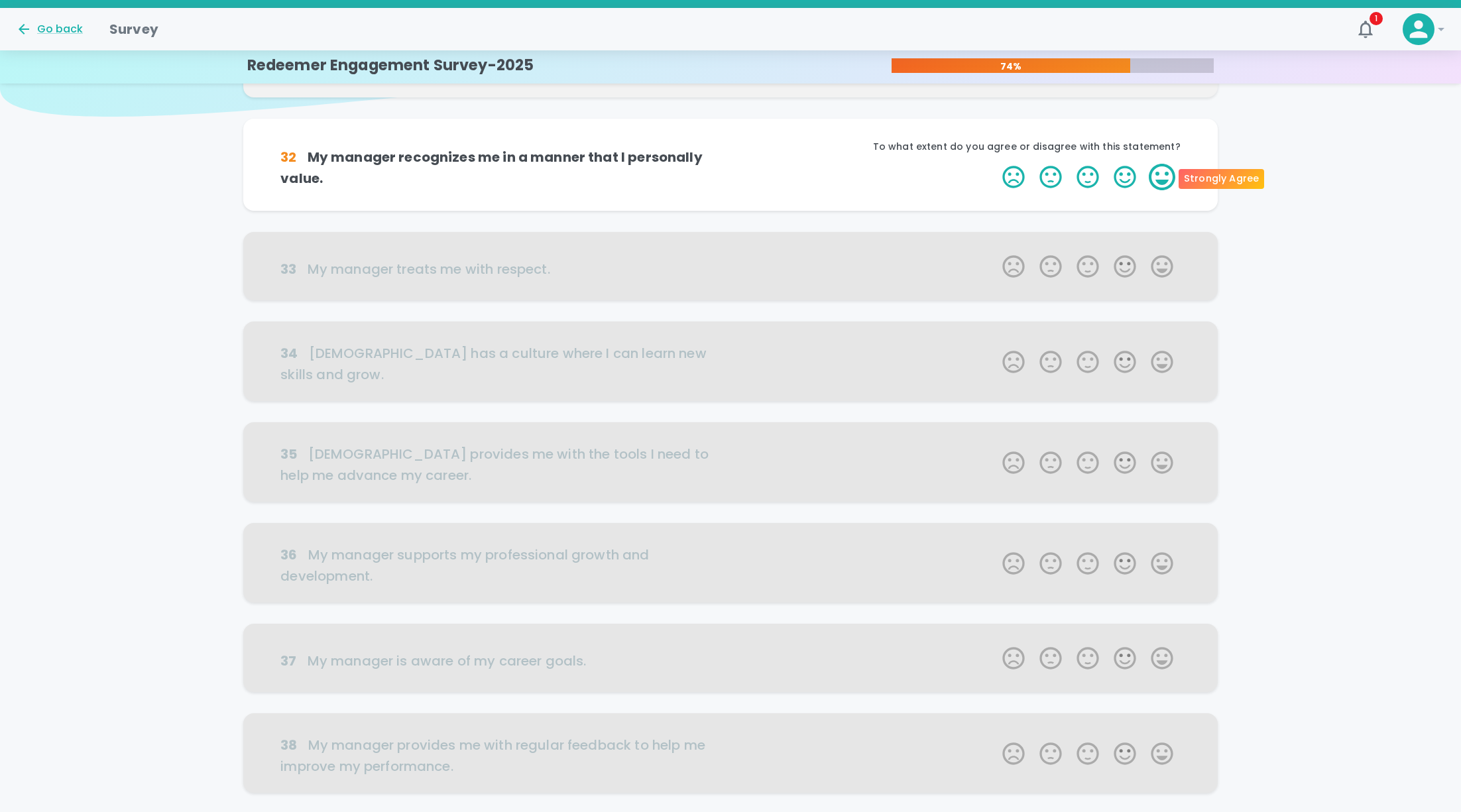
click at [1165, 178] on label "5 Stars" at bounding box center [1162, 177] width 37 height 27
click at [995, 164] on input "5 Stars" at bounding box center [994, 163] width 1 height 1
click at [1165, 178] on label "5 Stars" at bounding box center [1162, 177] width 37 height 27
click at [995, 164] on input "5 Stars" at bounding box center [994, 163] width 1 height 1
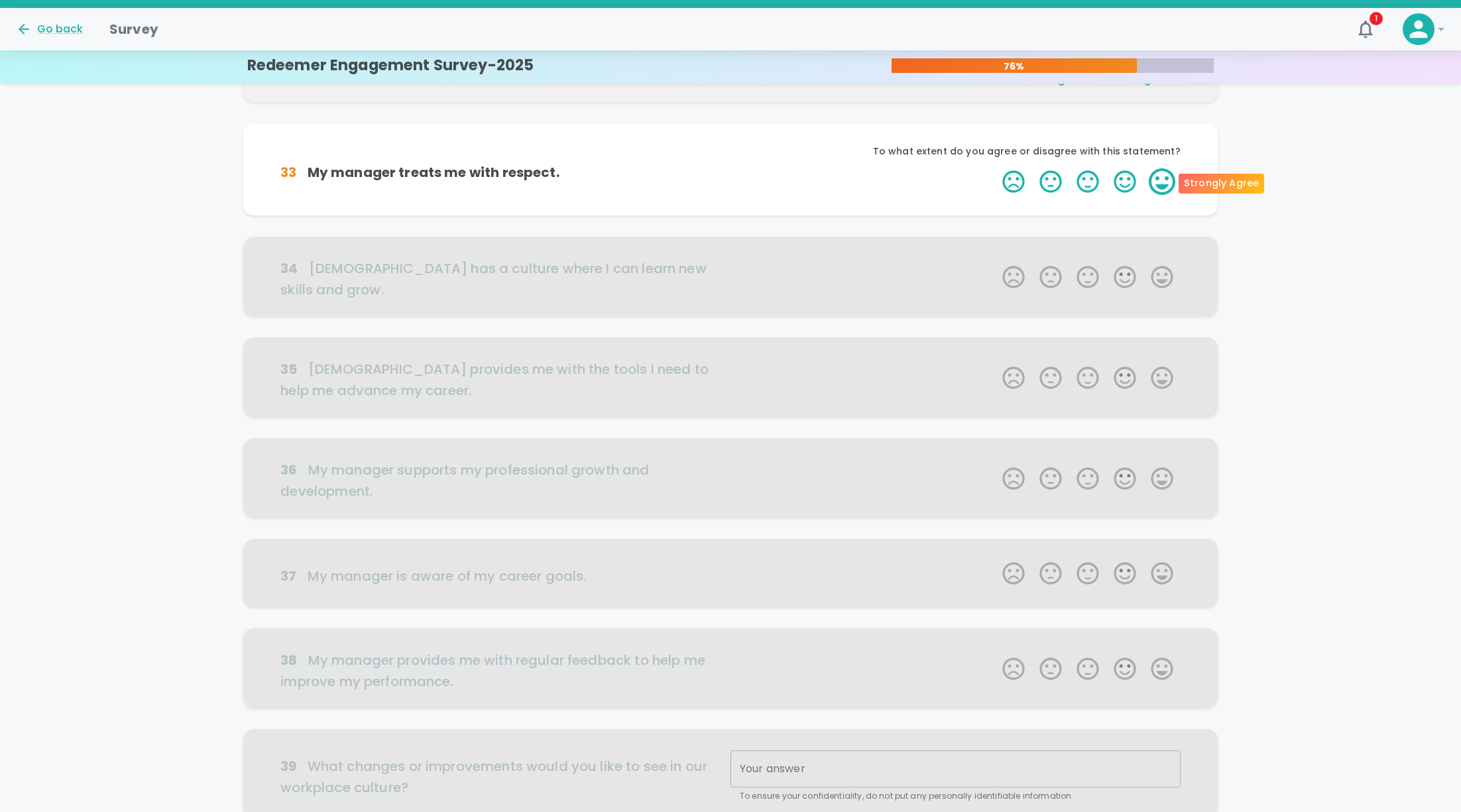
click at [1164, 184] on label "5 Stars" at bounding box center [1162, 181] width 37 height 27
click at [995, 168] on input "5 Stars" at bounding box center [994, 168] width 1 height 1
click at [1164, 184] on label "5 Stars" at bounding box center [1162, 181] width 37 height 27
click at [995, 168] on input "5 Stars" at bounding box center [994, 168] width 1 height 1
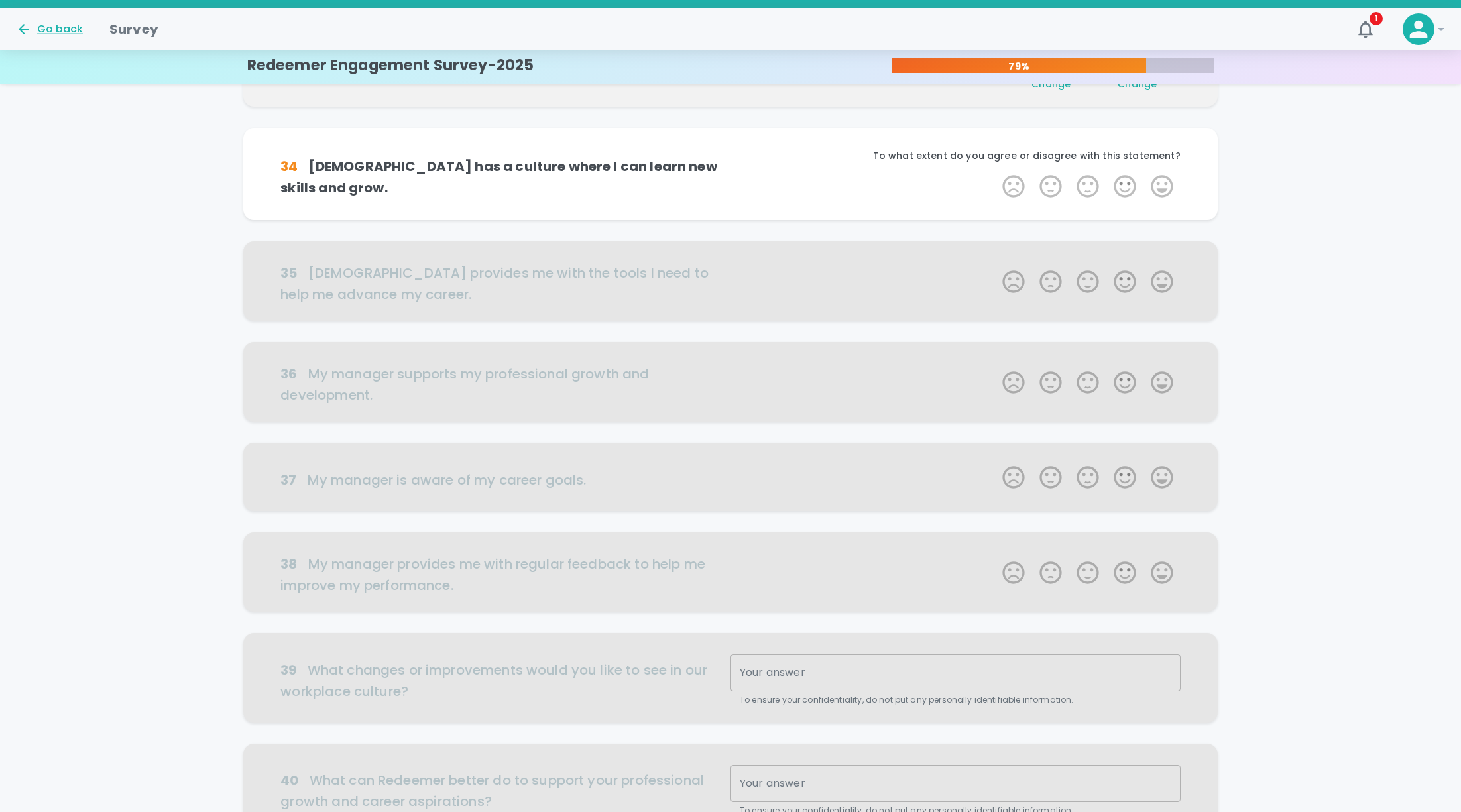
click at [1164, 184] on label "5 Stars" at bounding box center [1162, 186] width 37 height 27
click at [995, 173] on input "5 Stars" at bounding box center [994, 172] width 1 height 1
click at [1164, 184] on label "5 Stars" at bounding box center [1162, 186] width 37 height 27
click at [995, 173] on input "5 Stars" at bounding box center [994, 172] width 1 height 1
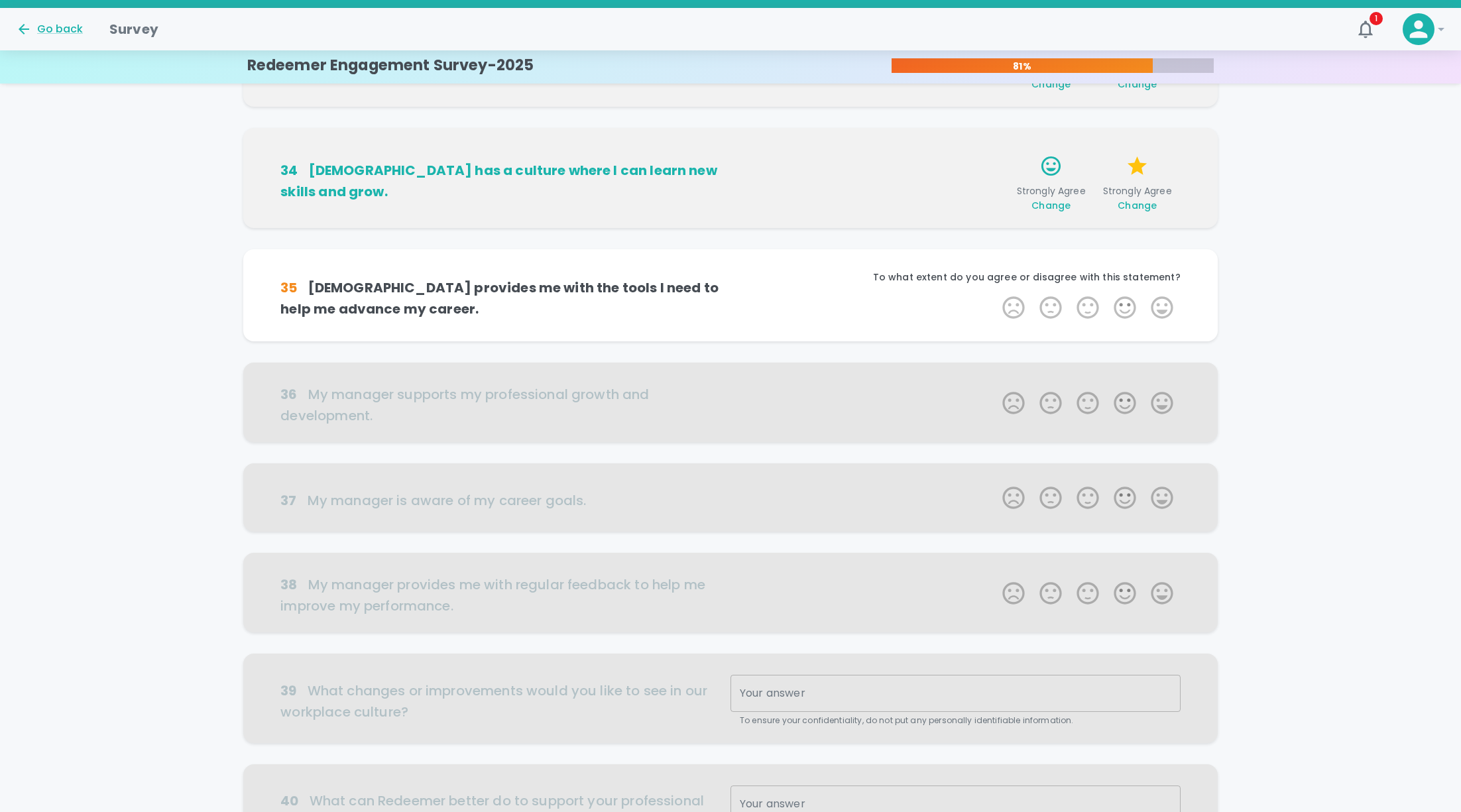
scroll to position [465, 0]
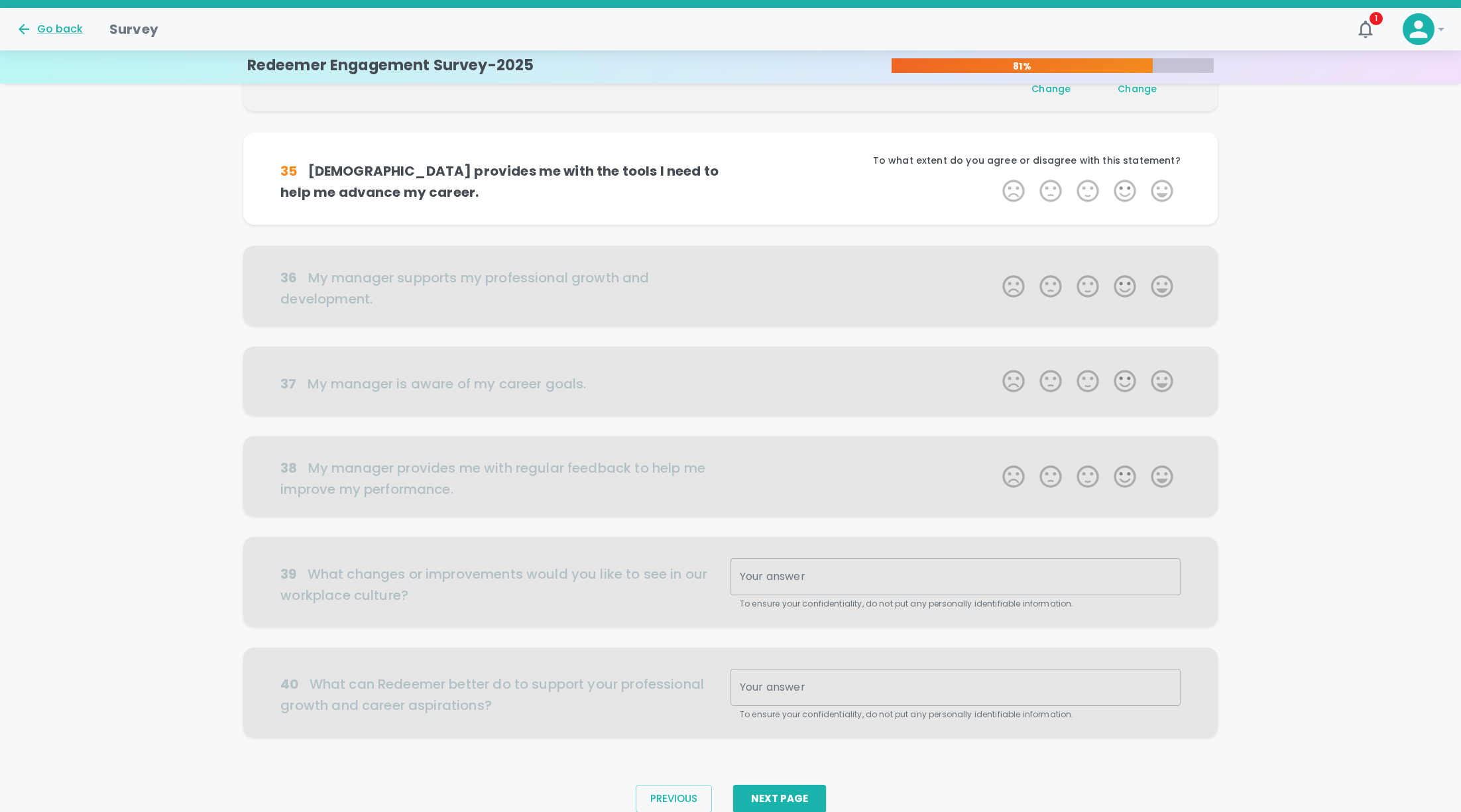
click at [1164, 184] on label "5 Stars" at bounding box center [1162, 190] width 37 height 27
click at [995, 177] on input "5 Stars" at bounding box center [994, 177] width 1 height 1
click at [1164, 184] on label "5 Stars" at bounding box center [1162, 190] width 37 height 27
click at [995, 177] on input "5 Stars" at bounding box center [994, 177] width 1 height 1
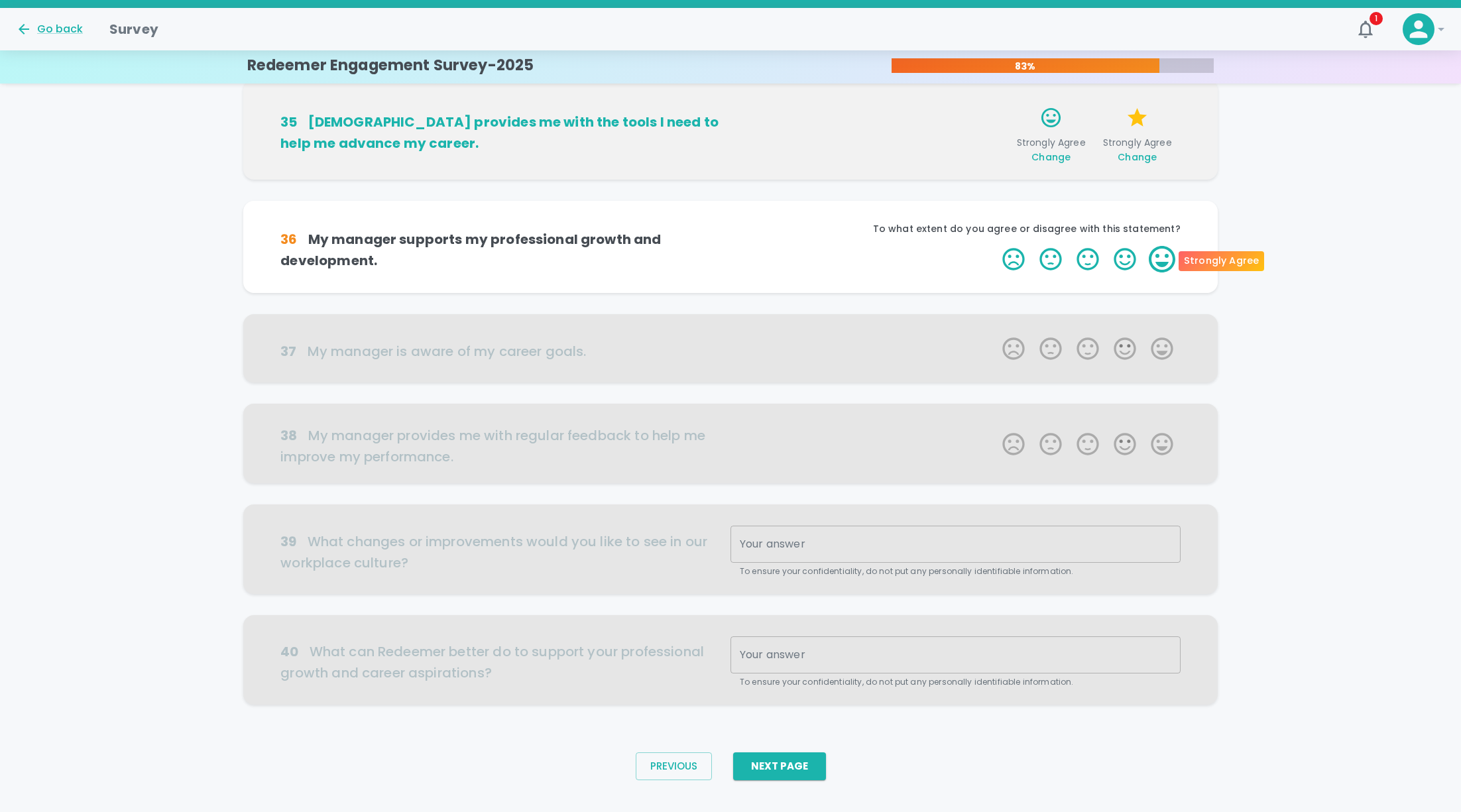
click at [1159, 256] on label "5 Stars" at bounding box center [1162, 259] width 37 height 27
click at [995, 246] on input "5 Stars" at bounding box center [994, 245] width 1 height 1
click at [1159, 256] on label "5 Stars" at bounding box center [1162, 259] width 37 height 27
click at [995, 246] on input "5 Stars" at bounding box center [994, 245] width 1 height 1
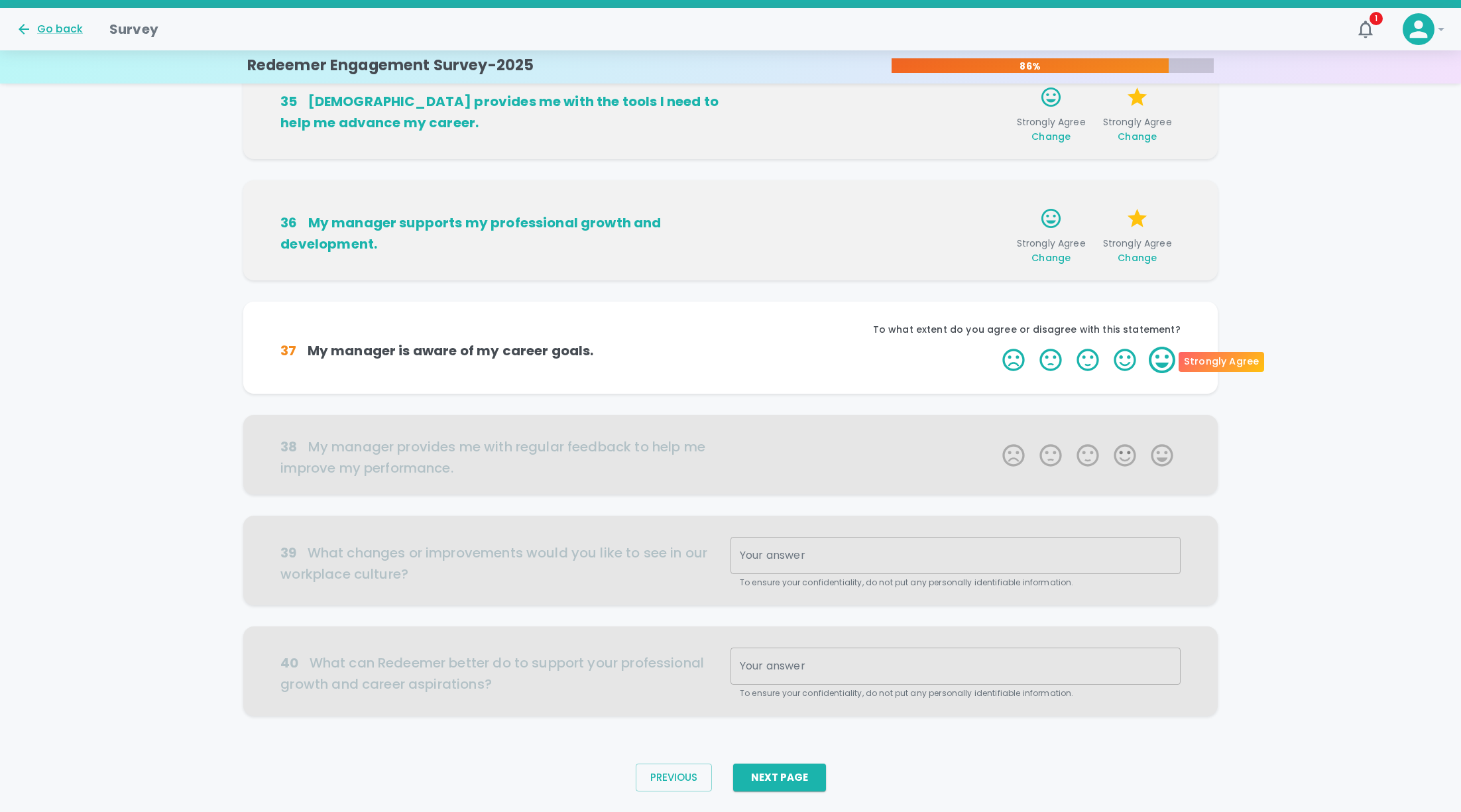
click at [1167, 359] on label "5 Stars" at bounding box center [1162, 359] width 37 height 27
click at [995, 346] on input "5 Stars" at bounding box center [994, 346] width 1 height 1
click at [1167, 359] on label "5 Stars" at bounding box center [1162, 359] width 37 height 27
click at [995, 346] on input "5 Stars" at bounding box center [994, 346] width 1 height 1
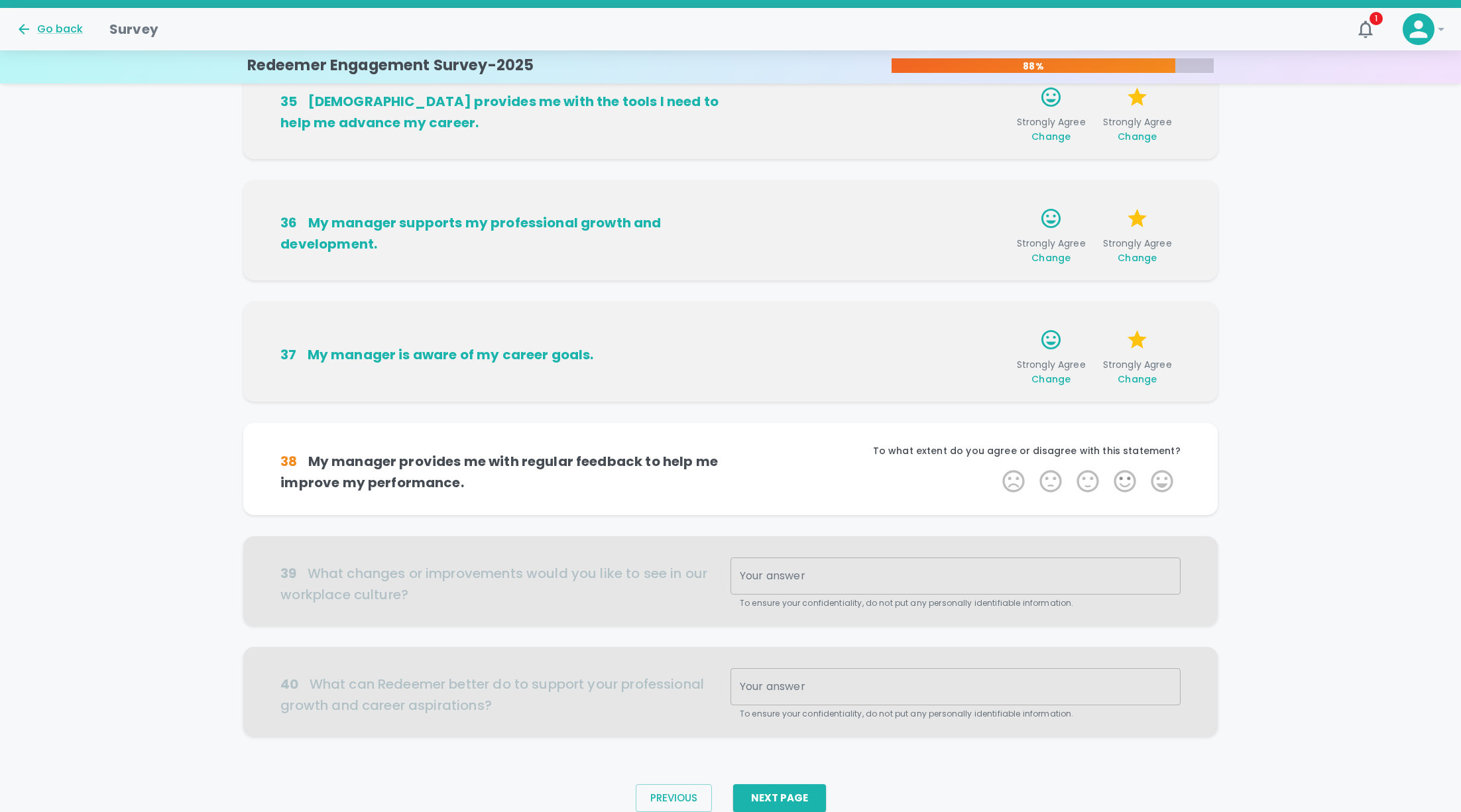
scroll to position [570, 0]
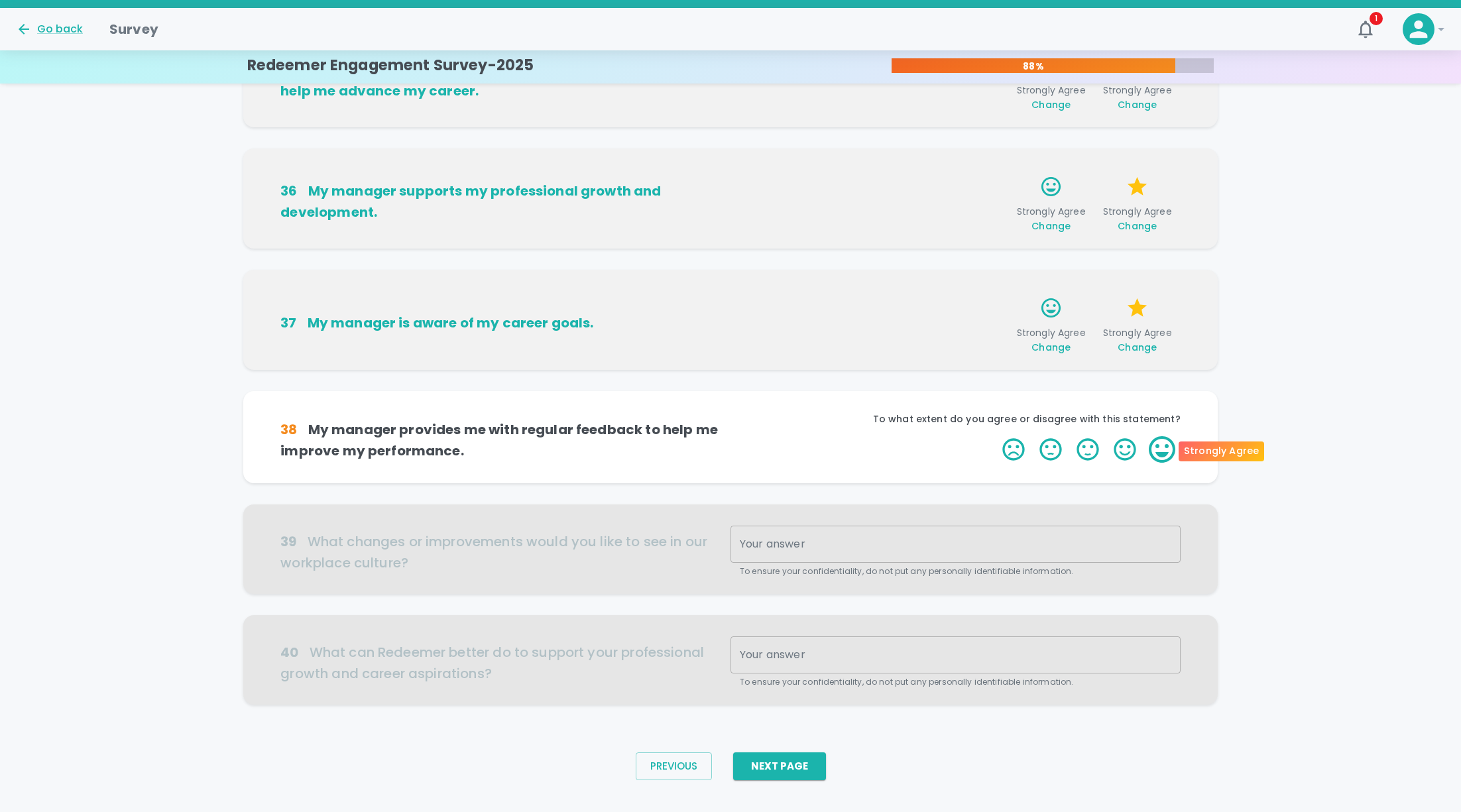
click at [1163, 440] on label "5 Stars" at bounding box center [1162, 449] width 37 height 27
click at [995, 436] on input "5 Stars" at bounding box center [994, 435] width 1 height 1
click at [1163, 440] on label "5 Stars" at bounding box center [1162, 449] width 37 height 27
click at [995, 436] on input "5 Stars" at bounding box center [994, 435] width 1 height 1
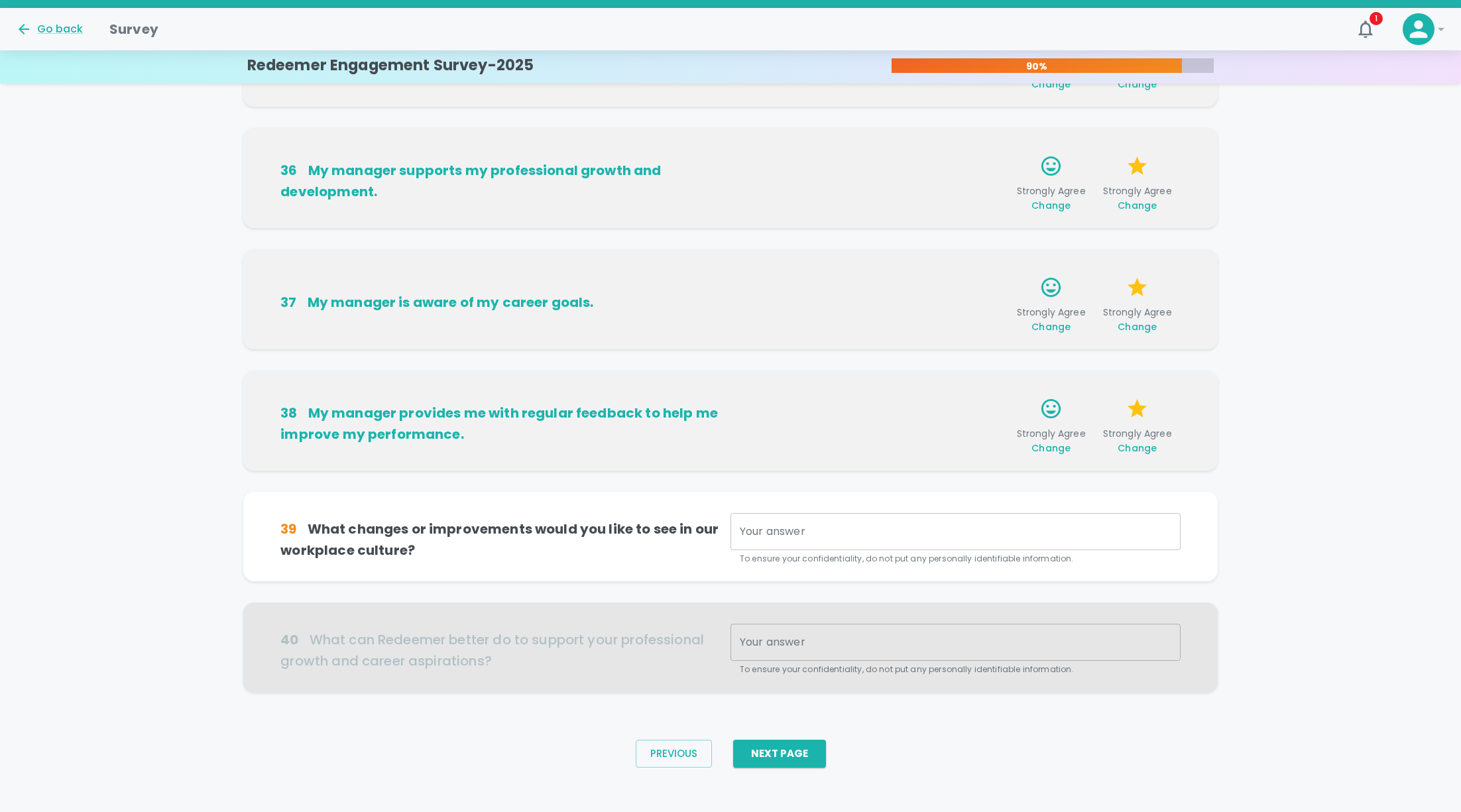
scroll to position [600, 0]
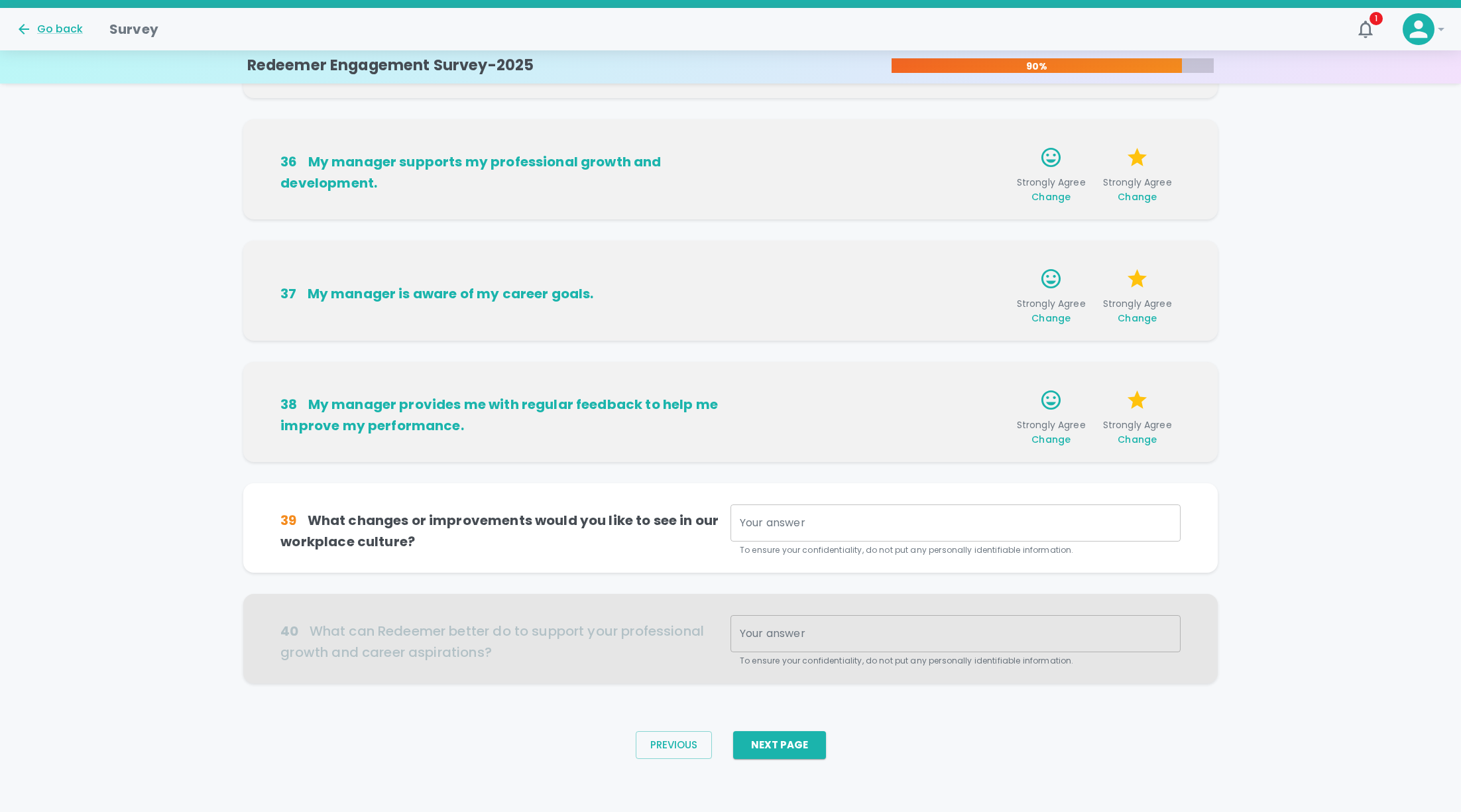
click at [778, 525] on textarea "Your answer" at bounding box center [955, 523] width 432 height 15
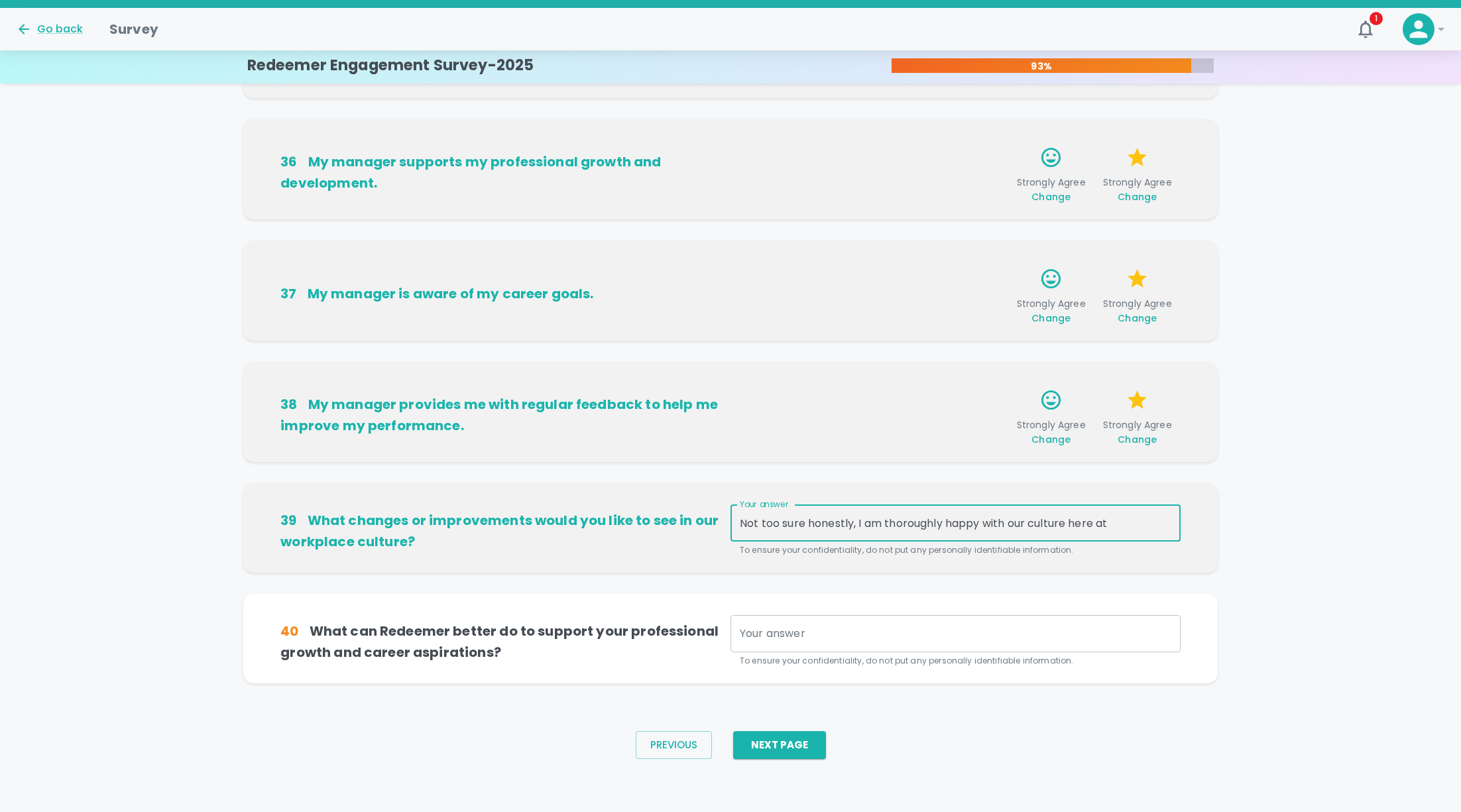
type textarea "Not too sure honestly, I am thoroughly happy with our culture here at Redeemer"
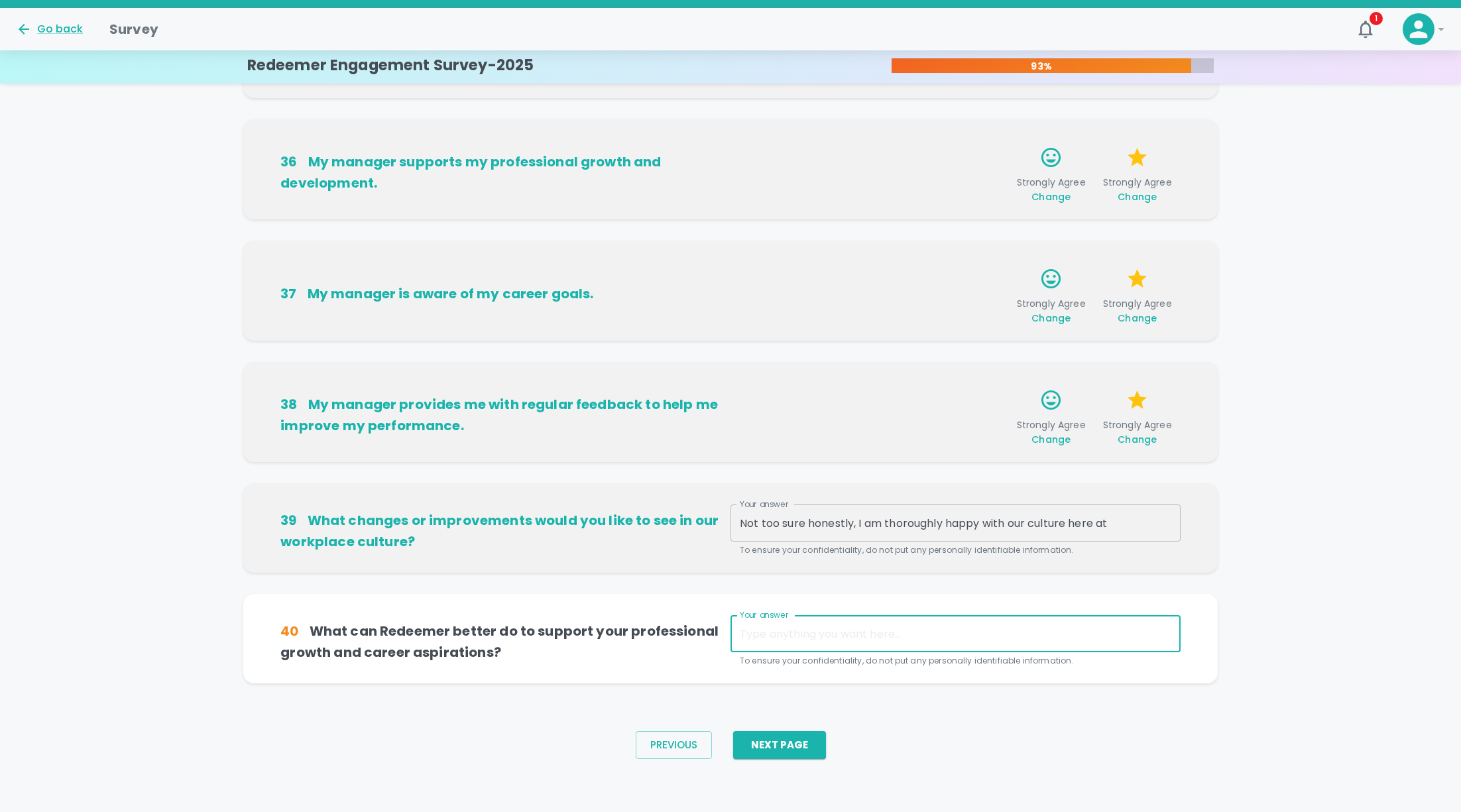
type textarea "k"
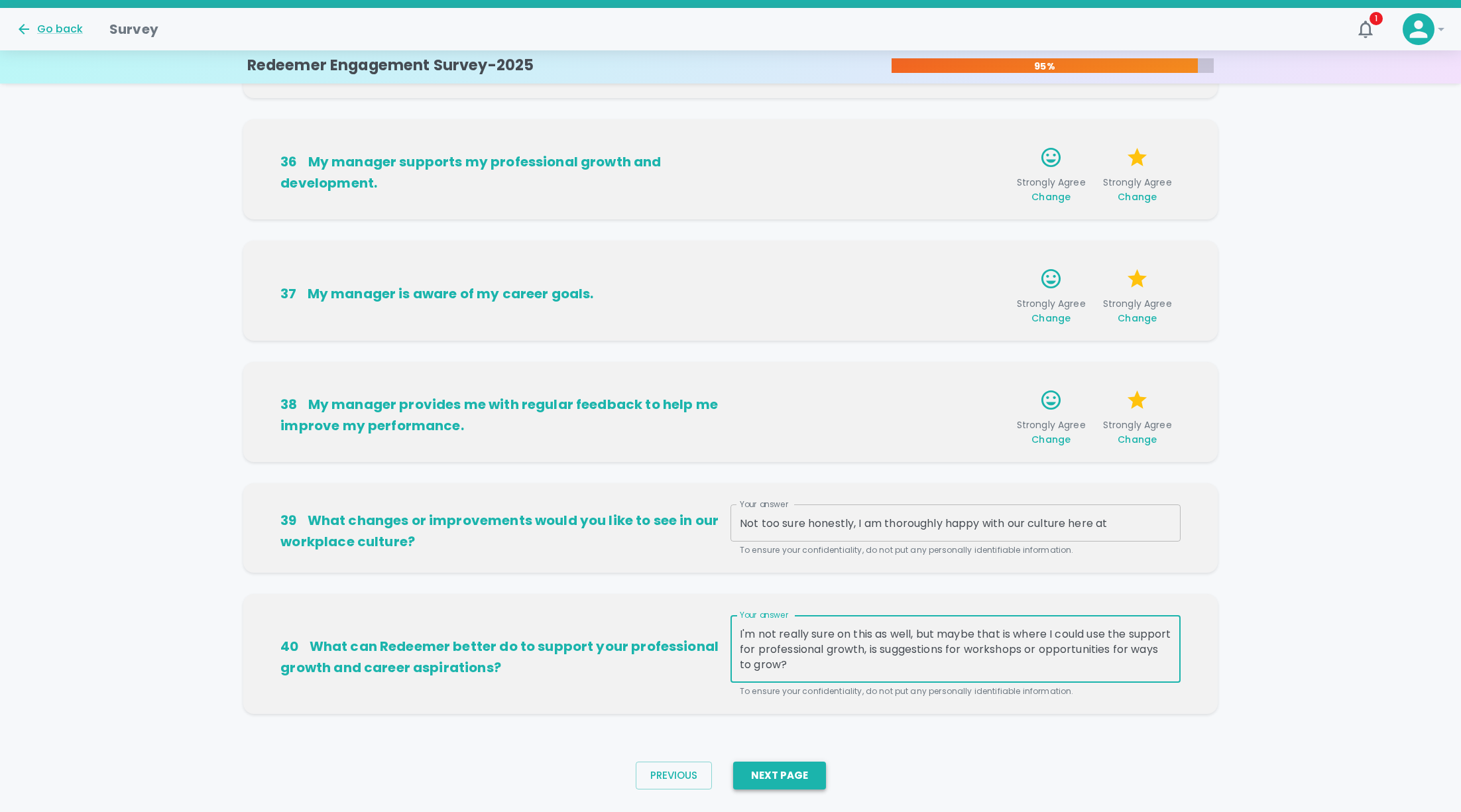
type textarea "I'm not really sure on this as well, but maybe that is where I could use the su…"
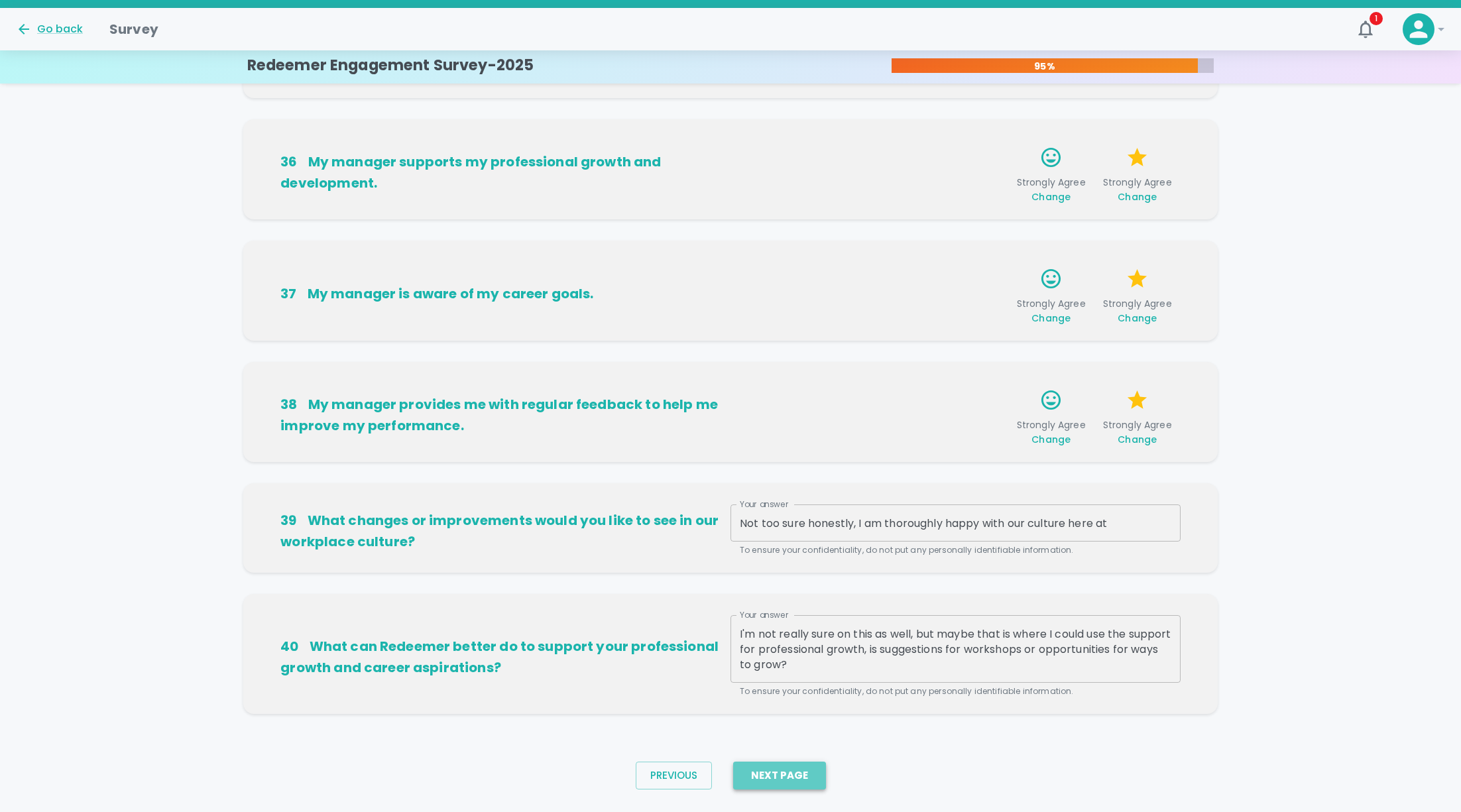
click at [788, 784] on button "Next Page" at bounding box center [780, 775] width 93 height 28
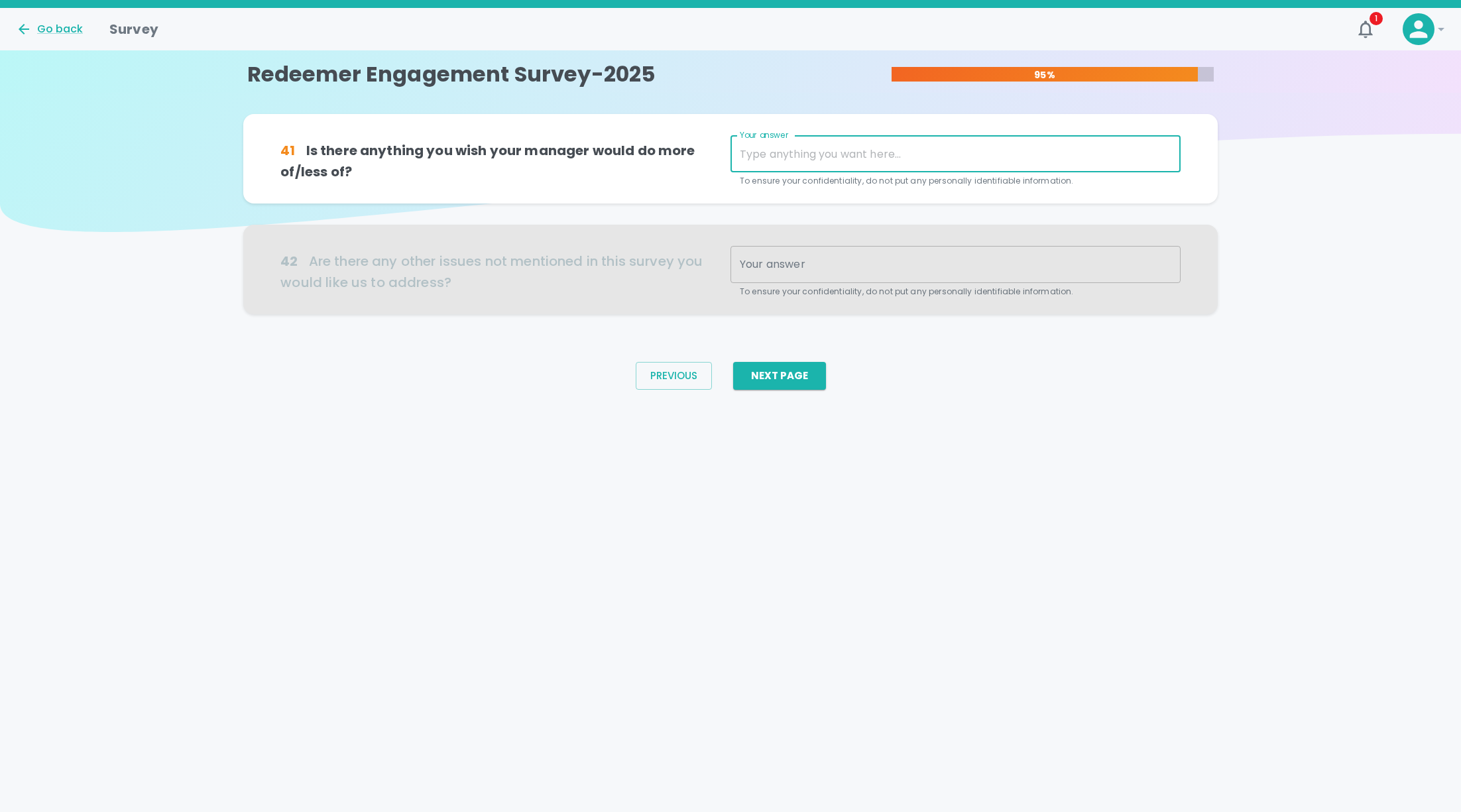
click at [842, 149] on textarea "Your answer" at bounding box center [955, 154] width 432 height 15
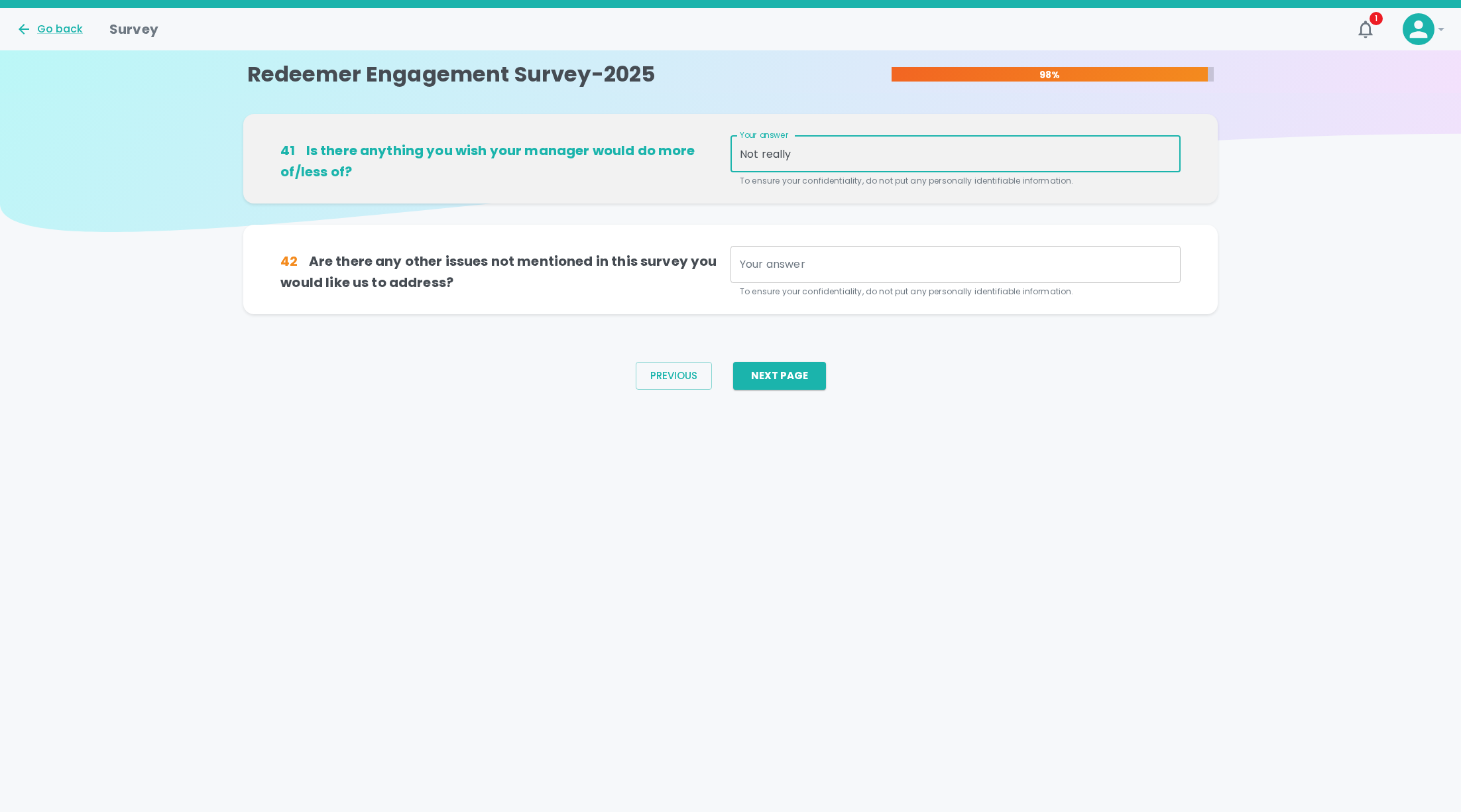
type textarea "Not really"
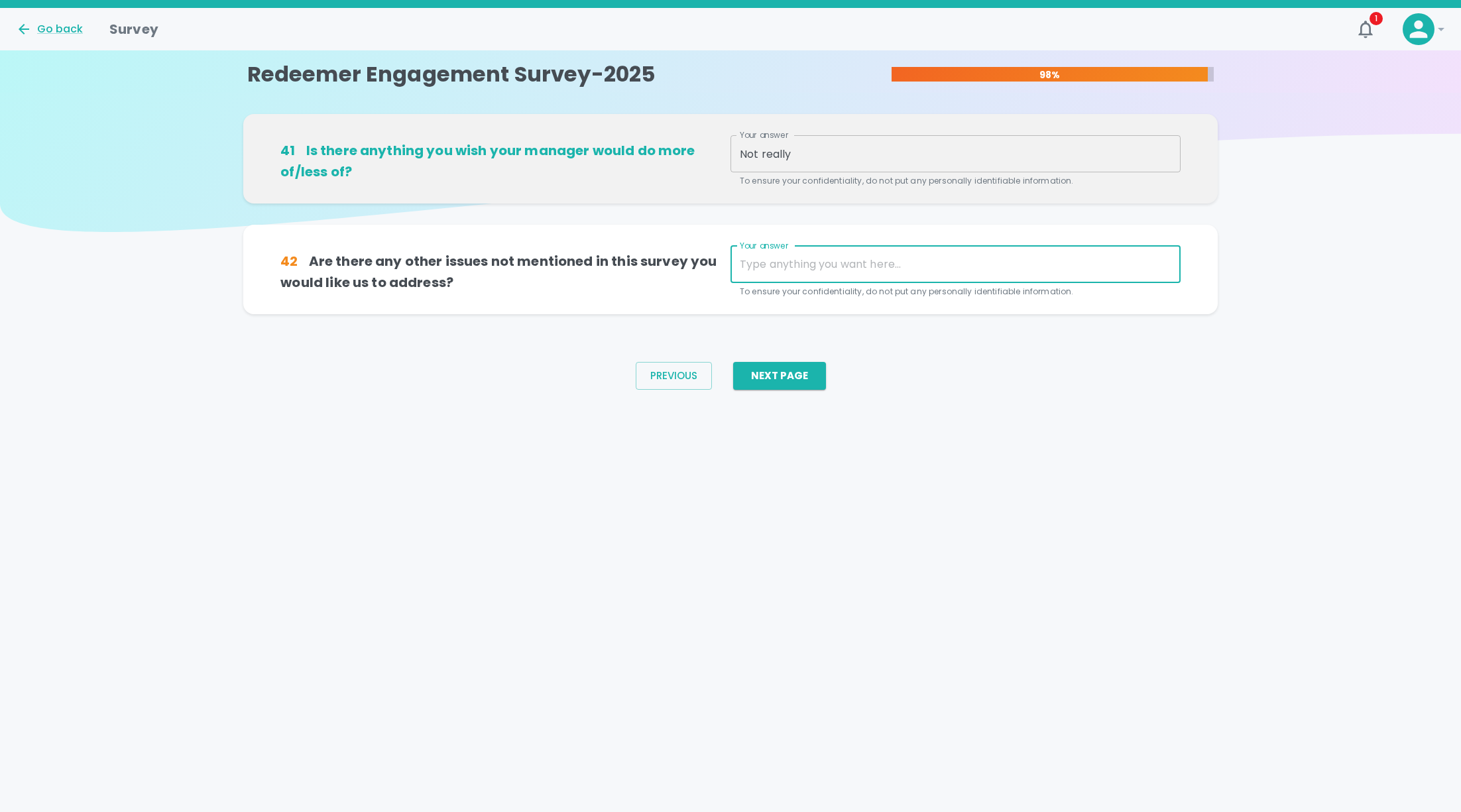
click at [795, 260] on textarea "Your answer" at bounding box center [955, 264] width 432 height 15
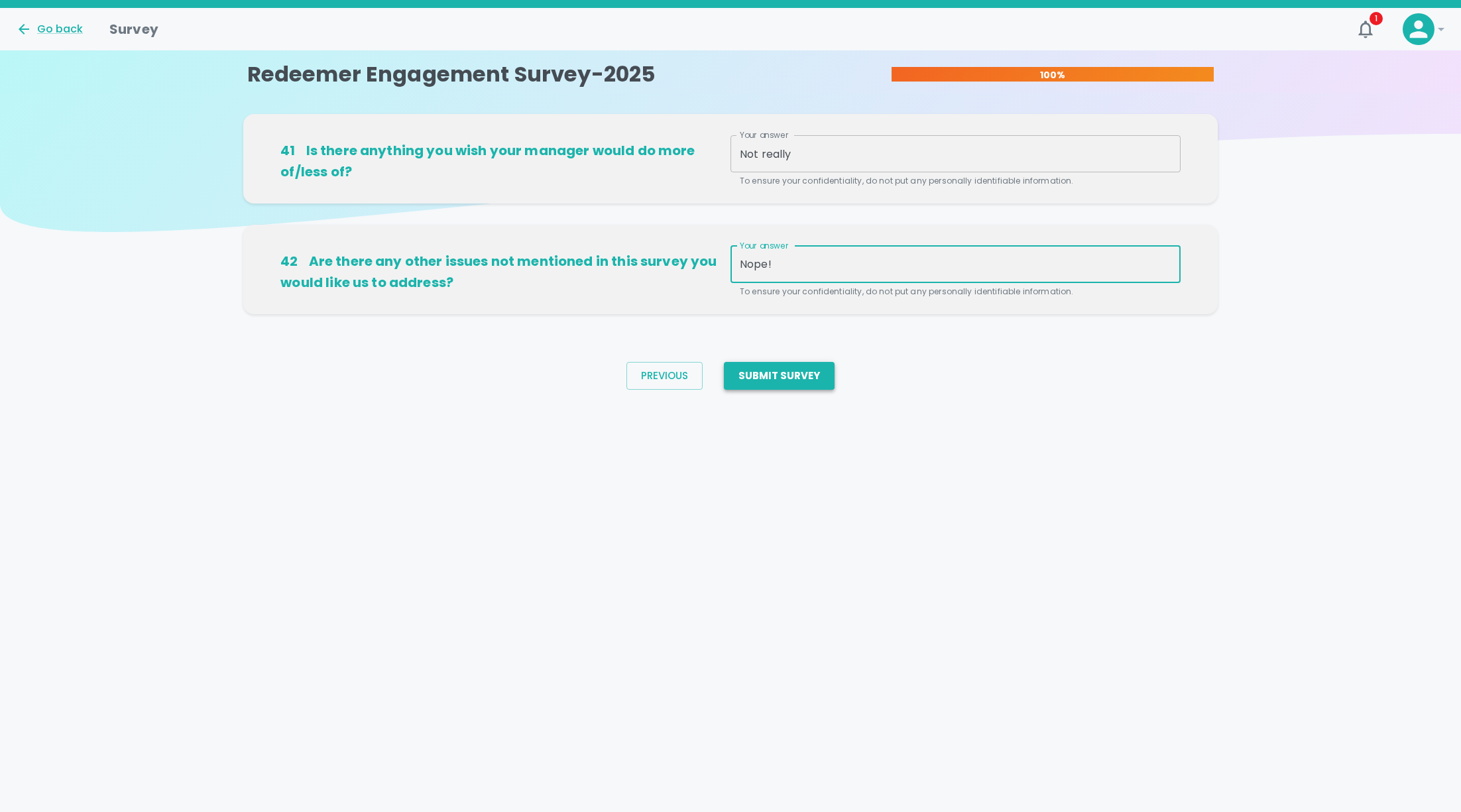
type textarea "Nope!"
click at [788, 376] on button "Submit Survey" at bounding box center [779, 375] width 111 height 28
